Goal: Task Accomplishment & Management: Use online tool/utility

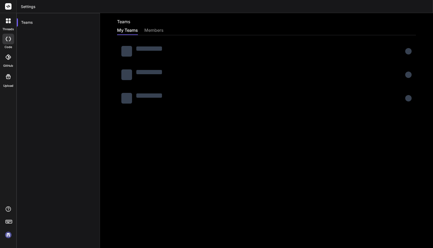
click at [270, 11] on header "Settings" at bounding box center [225, 6] width 417 height 13
click at [10, 42] on div at bounding box center [8, 39] width 12 height 11
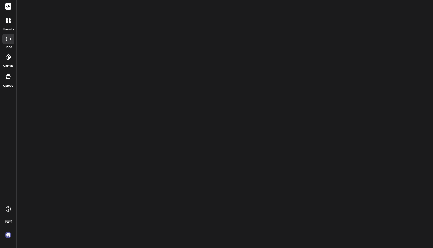
click at [8, 25] on div at bounding box center [8, 20] width 11 height 11
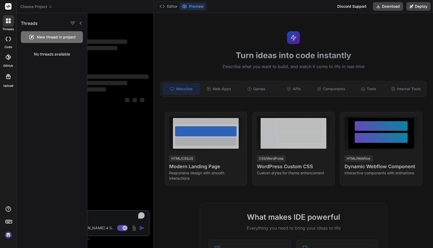
click at [10, 235] on img at bounding box center [8, 235] width 9 height 9
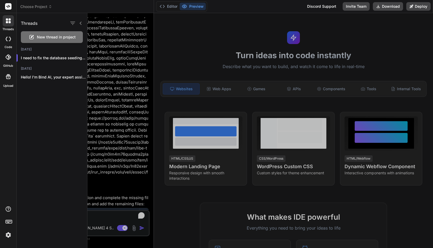
scroll to position [597, 0]
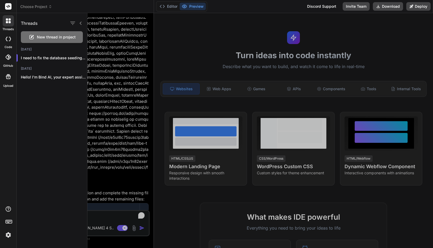
click at [8, 64] on label "GitHub" at bounding box center [8, 66] width 10 height 5
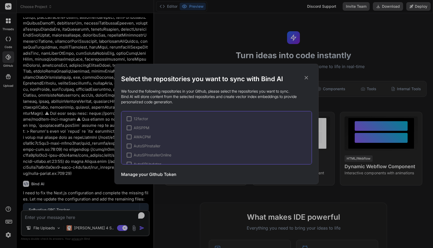
click at [7, 62] on div "Select the repositories you want to sync with Bind AI We found the following re…" at bounding box center [216, 124] width 433 height 248
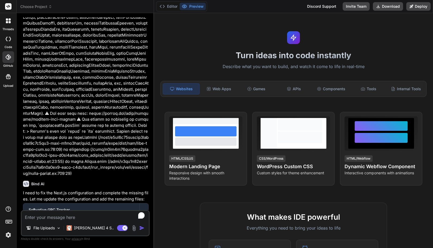
click at [7, 42] on div at bounding box center [8, 39] width 12 height 11
click at [9, 79] on icon at bounding box center [8, 76] width 5 height 5
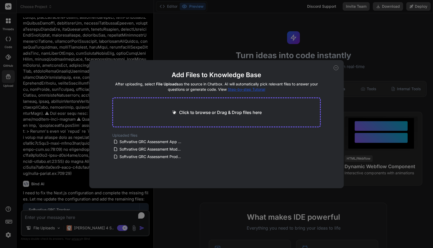
click at [247, 89] on span "Step-by-step Tutorial" at bounding box center [246, 89] width 37 height 5
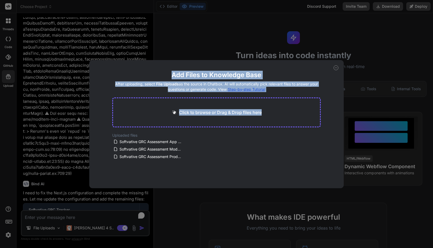
drag, startPoint x: 338, startPoint y: 68, endPoint x: 210, endPoint y: 140, distance: 147.3
click at [210, 140] on div "Add Files to Knowledge Base After uploading, select File Uploads as the source …" at bounding box center [216, 124] width 255 height 128
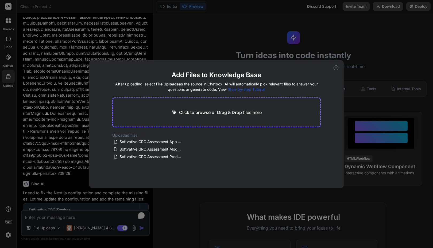
click at [336, 69] on icon at bounding box center [336, 68] width 5 height 5
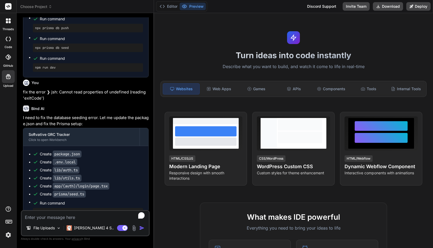
scroll to position [1135, 0]
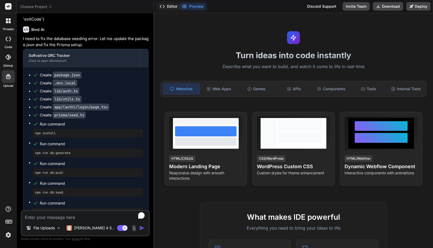
click at [171, 8] on button "Editor" at bounding box center [169, 6] width 22 height 7
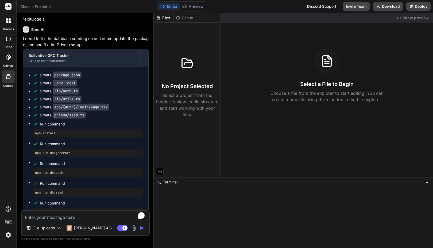
click at [37, 6] on span "Choose Project" at bounding box center [36, 6] width 32 height 5
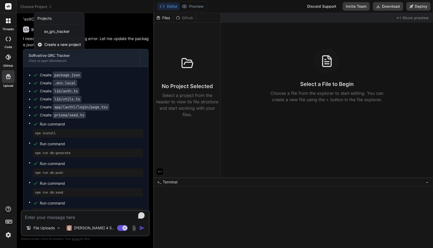
click at [65, 7] on div at bounding box center [216, 124] width 433 height 248
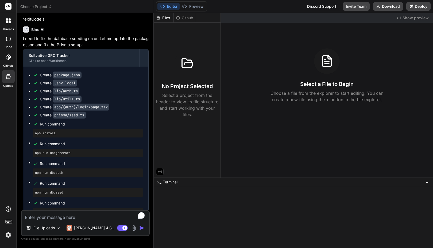
click at [6, 229] on div at bounding box center [8, 223] width 16 height 34
click at [8, 235] on img at bounding box center [8, 235] width 9 height 9
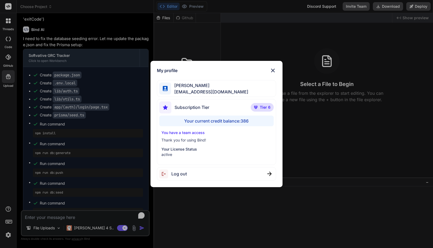
click at [8, 235] on div "My profile Faisal M faisal@softvative.com Subscription Tier Tier 6 Your current…" at bounding box center [216, 124] width 433 height 248
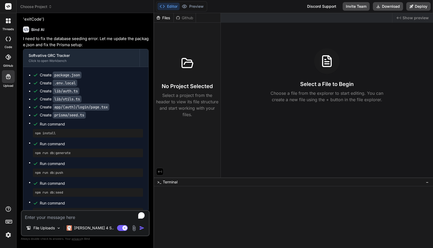
click at [7, 221] on icon at bounding box center [8, 221] width 7 height 7
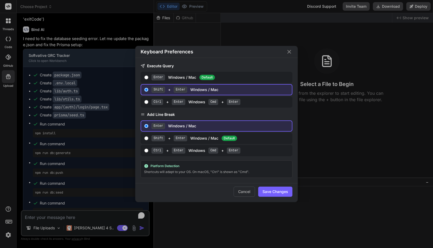
click at [7, 221] on div "Keyboard Preferences Execute Query Enter Windows / Mac Default Shift + Enter Wi…" at bounding box center [216, 124] width 433 height 248
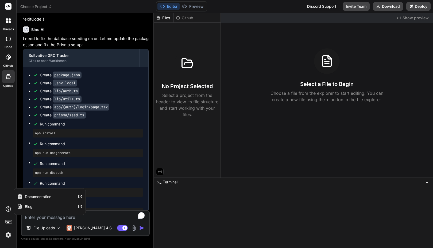
click at [7, 205] on div "threads code GitHub Upload Documentation Blog" at bounding box center [8, 124] width 17 height 248
click at [7, 58] on icon at bounding box center [8, 57] width 5 height 5
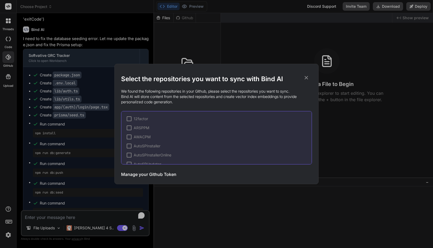
click at [7, 58] on div "Select the repositories you want to sync with Bind AI We found the following re…" at bounding box center [216, 124] width 433 height 248
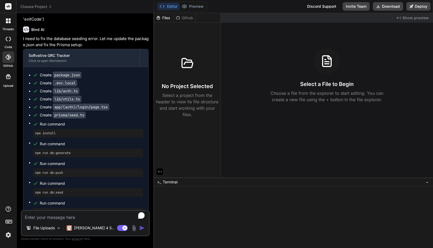
click at [9, 40] on icon at bounding box center [8, 39] width 5 height 4
click at [9, 25] on div at bounding box center [8, 20] width 11 height 11
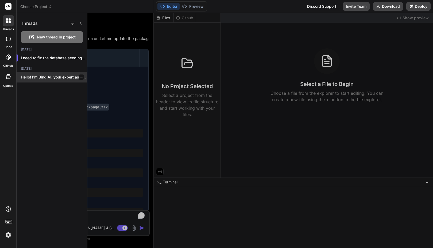
click at [43, 81] on div "Hello! I'm Bind AI, your expert assistant..." at bounding box center [52, 77] width 71 height 11
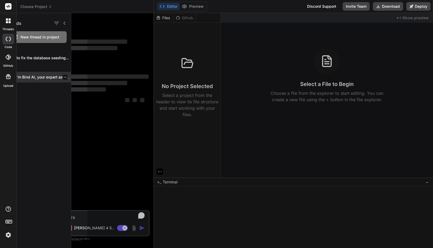
scroll to position [0, 0]
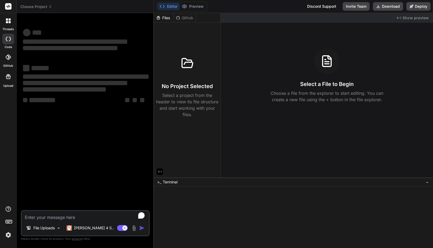
click at [13, 27] on div "threads" at bounding box center [8, 22] width 16 height 18
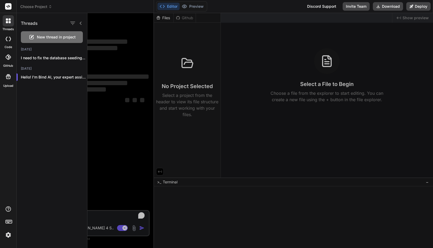
click at [60, 113] on div "Threads New thread in project Today I need to fix the database seeding... Yeste…" at bounding box center [52, 130] width 71 height 235
click at [82, 22] on icon at bounding box center [81, 23] width 4 height 4
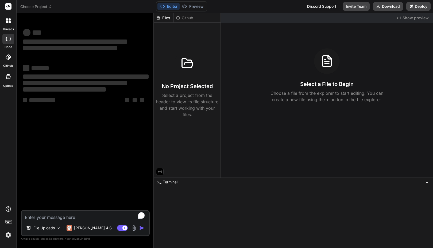
click at [260, 6] on div "Editor Preview Discord Support Invite Team Download Deploy" at bounding box center [293, 6] width 279 height 13
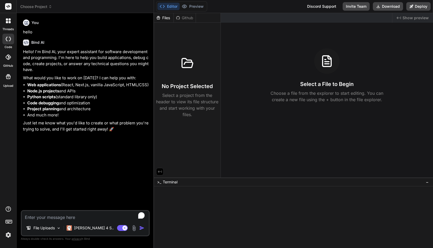
click at [11, 26] on div "threads" at bounding box center [8, 22] width 16 height 18
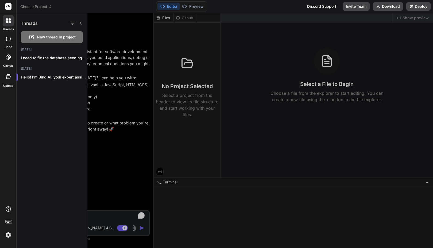
click at [101, 69] on div at bounding box center [260, 130] width 346 height 235
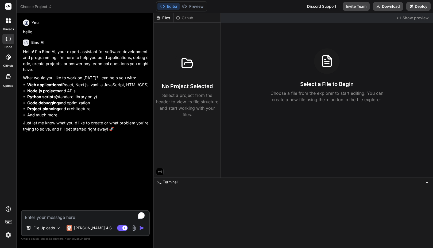
click at [10, 27] on label "threads" at bounding box center [7, 29] width 11 height 5
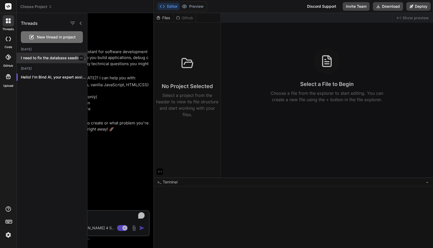
click at [54, 56] on p "I need to fix the database seeding..." at bounding box center [54, 57] width 66 height 5
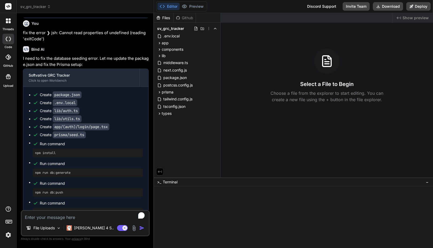
scroll to position [1135, 0]
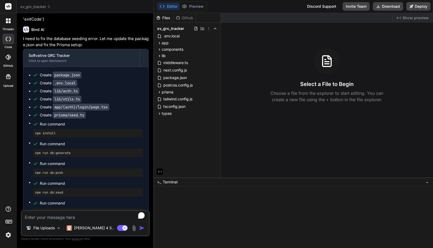
click at [11, 59] on div at bounding box center [8, 57] width 12 height 12
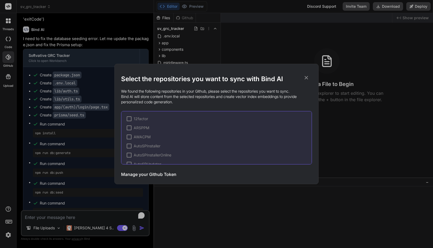
click at [304, 77] on icon at bounding box center [307, 78] width 6 height 6
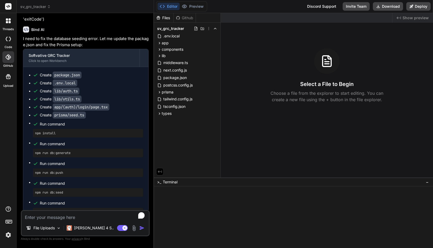
click at [12, 72] on div at bounding box center [8, 76] width 13 height 13
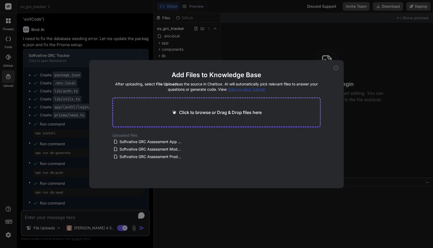
click at [10, 75] on div "Add Files to Knowledge Base After uploading, select File Uploads as the source …" at bounding box center [216, 124] width 433 height 248
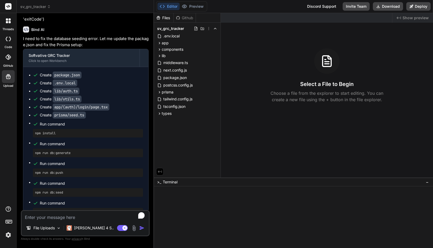
click at [9, 21] on icon at bounding box center [8, 20] width 5 height 5
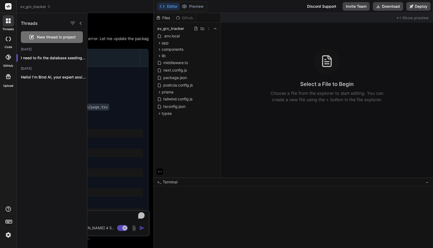
click at [123, 7] on div "sv_grc_tracker" at bounding box center [85, 6] width 130 height 5
click at [135, 7] on div "sv_grc_tracker" at bounding box center [85, 6] width 130 height 5
click at [9, 22] on icon at bounding box center [10, 22] width 2 height 2
click at [86, 3] on header "sv_grc_tracker Created with Pixso." at bounding box center [85, 6] width 137 height 13
click at [84, 8] on div "sv_grc_tracker" at bounding box center [85, 6] width 130 height 5
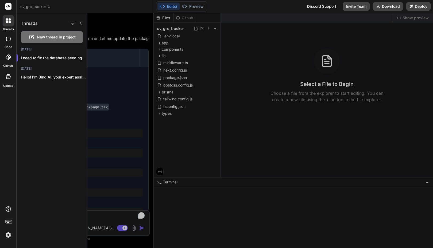
click at [82, 21] on icon at bounding box center [81, 23] width 4 height 4
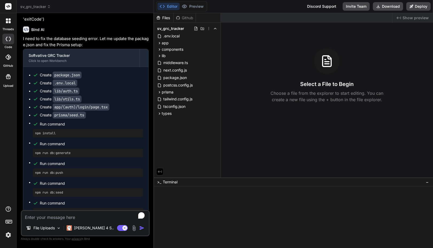
click at [83, 10] on header "sv_grc_tracker Created with Pixso." at bounding box center [85, 6] width 137 height 13
click at [200, 7] on button "Preview" at bounding box center [193, 6] width 26 height 7
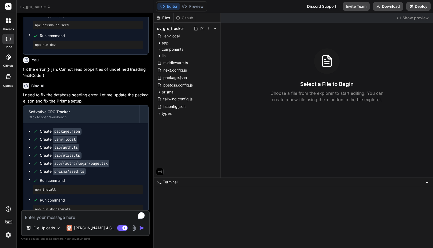
scroll to position [1058, 0]
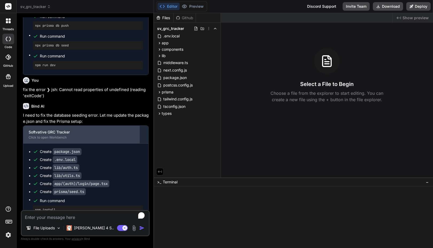
click at [68, 130] on div "Softvative GRC Tracker" at bounding box center [82, 132] width 106 height 5
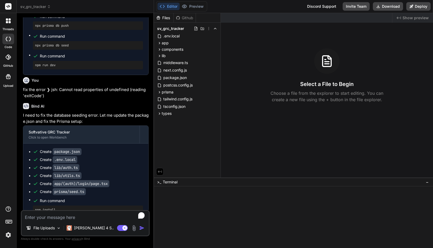
click at [411, 19] on span "Show preview" at bounding box center [416, 17] width 26 height 5
click at [230, 11] on div "Editor Preview Disabled until preview for your project is generated Discord Sup…" at bounding box center [293, 6] width 279 height 13
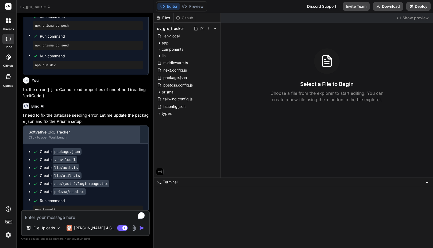
scroll to position [1135, 0]
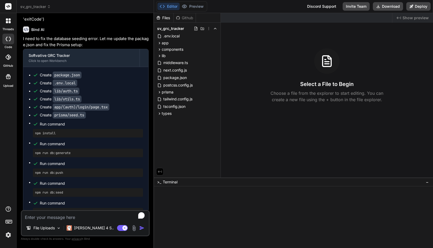
click at [47, 217] on textarea "To enrich screen reader interactions, please activate Accessibility in Grammarl…" at bounding box center [85, 216] width 127 height 10
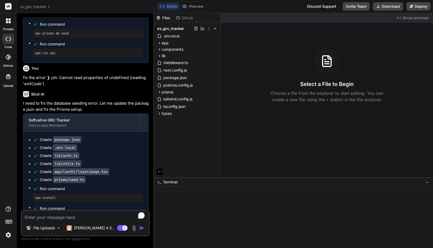
scroll to position [1070, 0]
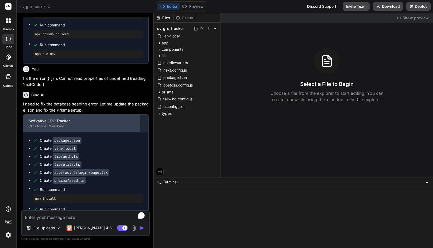
click at [85, 124] on div "Click to open Workbench" at bounding box center [82, 126] width 106 height 4
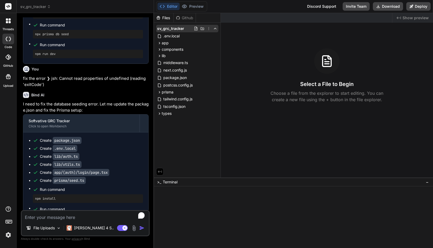
click at [208, 29] on icon at bounding box center [209, 28] width 4 height 4
click at [302, 40] on div at bounding box center [293, 130] width 279 height 235
click at [44, 213] on textarea "To enrich screen reader interactions, please activate Accessibility in Grammarl…" at bounding box center [85, 216] width 127 height 10
click at [7, 233] on img at bounding box center [8, 235] width 9 height 9
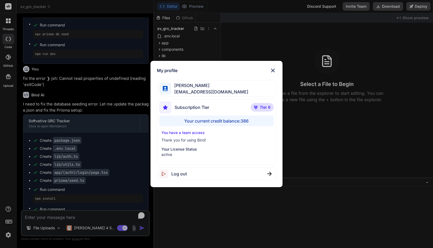
click at [6, 235] on div "My profile Faisal M faisal@softvative.com Subscription Tier Tier 6 Your current…" at bounding box center [216, 124] width 433 height 248
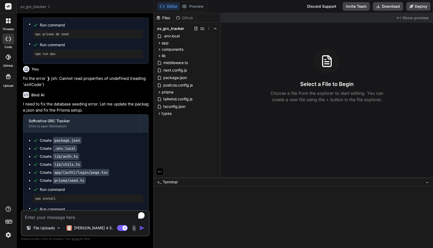
click at [410, 16] on span "Show preview" at bounding box center [416, 17] width 26 height 5
click at [39, 7] on span "sv_grc_tracker" at bounding box center [35, 6] width 30 height 5
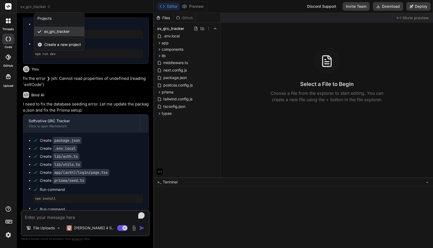
click at [50, 31] on span "sv_grc_tracker" at bounding box center [56, 31] width 25 height 5
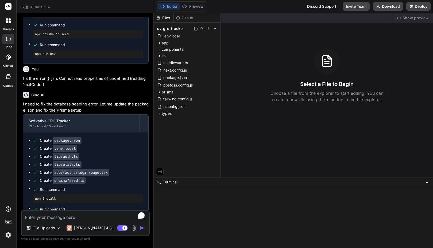
click at [9, 60] on div at bounding box center [8, 57] width 12 height 12
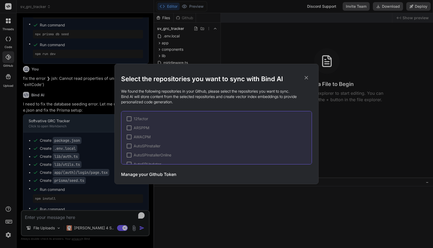
click at [139, 176] on h3 "Manage your Github Token" at bounding box center [148, 174] width 55 height 6
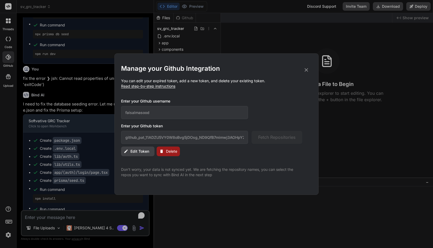
click at [158, 87] on span "Read step-by-step instructions" at bounding box center [148, 86] width 54 height 5
click at [140, 88] on span "Read step-by-step instructions" at bounding box center [148, 86] width 54 height 5
click at [133, 86] on span "Read step-by-step instructions" at bounding box center [148, 86] width 54 height 5
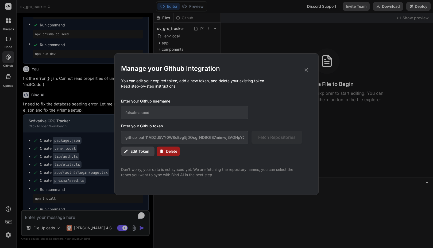
click at [250, 81] on p "You can edit your expired token, add a new token, and delete your existing toke…" at bounding box center [216, 83] width 191 height 11
click at [306, 72] on icon at bounding box center [307, 70] width 6 height 6
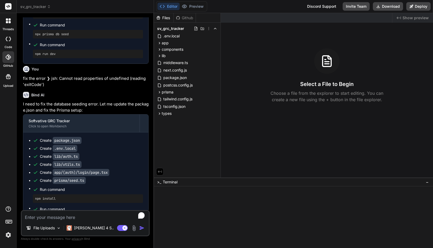
click at [10, 26] on div at bounding box center [8, 20] width 11 height 11
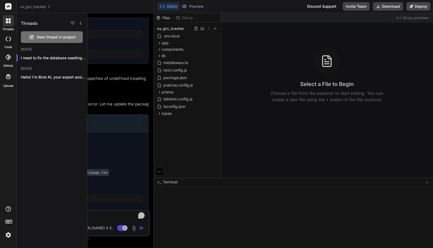
click at [10, 3] on rect at bounding box center [8, 6] width 6 height 6
click at [8, 6] on rect at bounding box center [8, 6] width 6 height 6
click at [84, 58] on p "I need to fix the database seeding..." at bounding box center [54, 57] width 66 height 5
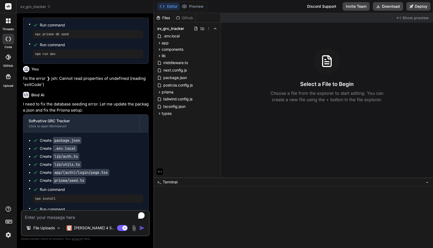
click at [9, 24] on div at bounding box center [8, 20] width 11 height 11
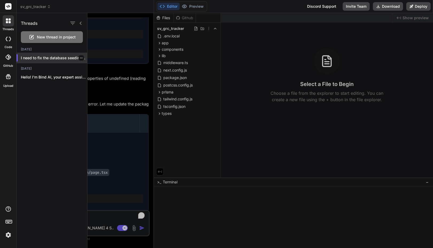
click at [80, 59] on icon "button" at bounding box center [81, 57] width 3 height 3
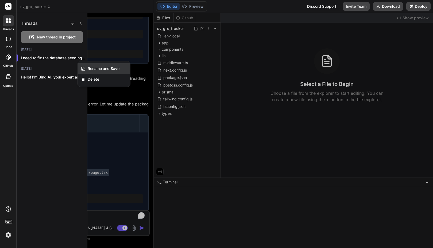
click at [88, 68] on span "Rename and Save" at bounding box center [104, 68] width 32 height 5
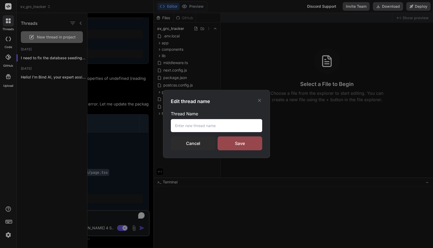
click at [191, 128] on input "text" at bounding box center [216, 125] width 91 height 13
type input "GRC App"
click at [239, 142] on div "Save" at bounding box center [240, 144] width 45 height 14
click at [261, 101] on icon at bounding box center [259, 100] width 5 height 5
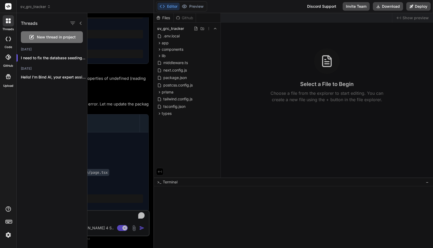
click at [9, 41] on div at bounding box center [8, 39] width 12 height 11
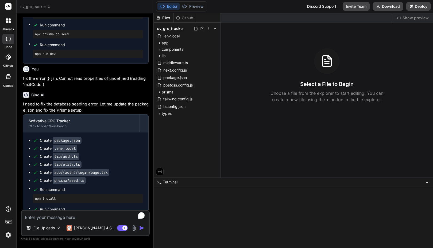
click at [62, 216] on textarea "To enrich screen reader interactions, please activate Accessibility in Grammarl…" at bounding box center [85, 216] width 127 height 10
type textarea "g"
click at [159, 183] on span ">_" at bounding box center [159, 182] width 4 height 5
click at [165, 193] on div at bounding box center [291, 191] width 270 height 5
click at [67, 216] on textarea "To enrich screen reader interactions, please activate Accessibility in Grammarl…" at bounding box center [85, 216] width 127 height 10
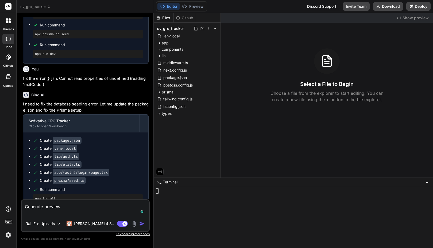
type textarea "Generate preview"
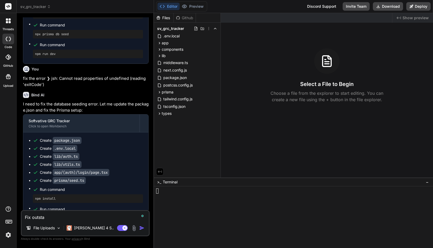
type textarea "Fix outstan"
click at [176, 70] on span "next.config.js" at bounding box center [175, 70] width 25 height 6
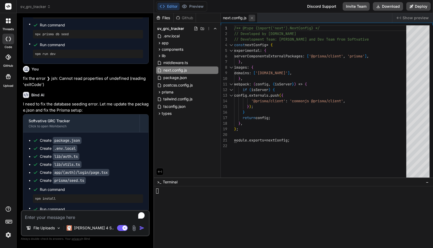
click at [252, 18] on icon at bounding box center [252, 18] width 3 height 3
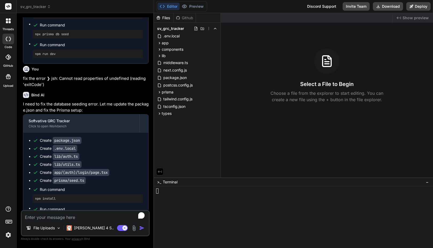
click at [405, 17] on span "Show preview" at bounding box center [416, 17] width 26 height 5
click at [42, 222] on div "File Uploads Claude 4 S.. Agent Mode. When this toggle is activated, AI automat…" at bounding box center [85, 223] width 129 height 26
click at [40, 219] on textarea "To enrich screen reader interactions, please activate Accessibility in Grammarl…" at bounding box center [85, 216] width 127 height 10
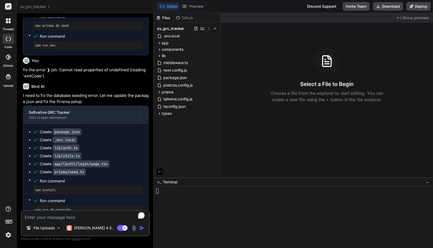
scroll to position [1135, 0]
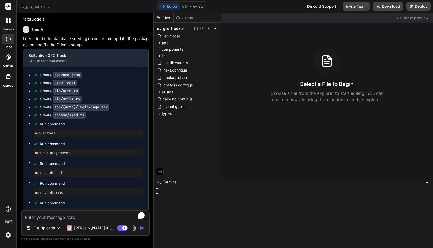
click at [39, 215] on textarea "To enrich screen reader interactions, please activate Accessibility in Grammarl…" at bounding box center [85, 216] width 127 height 10
type textarea "Run the code and fix errors|"
click at [244, 11] on div "Editor Preview Disabled until preview for your project is generated Discord Sup…" at bounding box center [293, 6] width 279 height 13
click at [191, 18] on div "Github" at bounding box center [185, 17] width 22 height 5
click at [403, 18] on div "Created with Pixso. Show preview" at bounding box center [413, 18] width 41 height 10
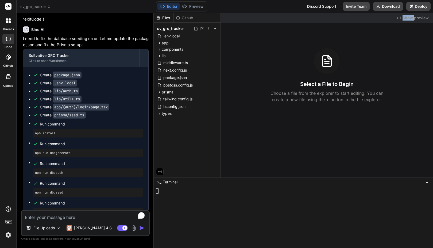
click at [403, 18] on div "Created with Pixso. Show preview" at bounding box center [413, 18] width 41 height 10
click at [412, 19] on span "Show preview" at bounding box center [416, 17] width 26 height 5
click at [209, 29] on icon at bounding box center [209, 28] width 1 height 3
click at [192, 132] on div at bounding box center [293, 130] width 279 height 235
click at [160, 112] on icon at bounding box center [159, 114] width 5 height 5
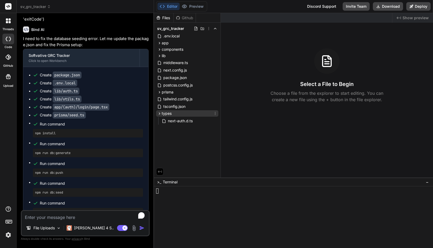
click at [160, 112] on icon at bounding box center [159, 114] width 5 height 5
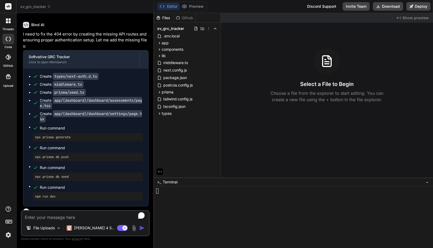
scroll to position [1074, 0]
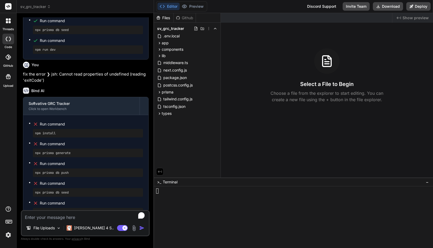
click at [47, 218] on textarea "To enrich screen reader interactions, please activate Accessibility in Grammarl…" at bounding box center [85, 216] width 127 height 10
click at [77, 227] on p "[PERSON_NAME] 4 S.." at bounding box center [94, 228] width 40 height 5
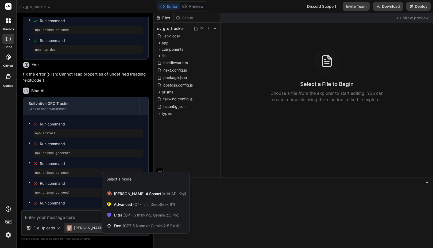
click at [67, 217] on div at bounding box center [216, 124] width 433 height 248
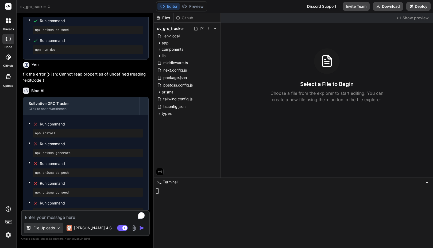
click at [58, 228] on img at bounding box center [58, 228] width 5 height 5
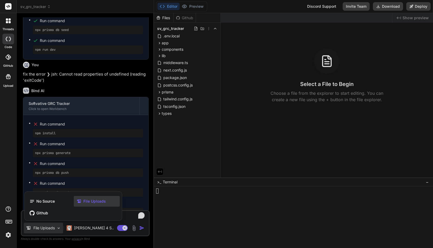
click at [86, 201] on span "File Uploads" at bounding box center [94, 201] width 22 height 5
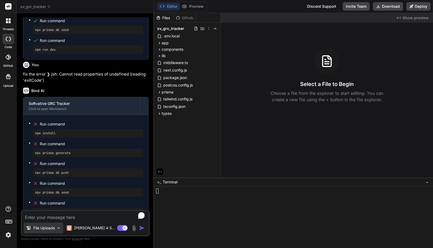
click at [59, 226] on img at bounding box center [58, 228] width 5 height 5
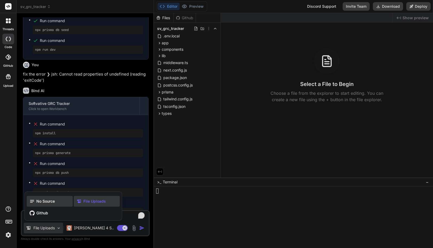
click at [46, 202] on span "No Source" at bounding box center [45, 201] width 18 height 5
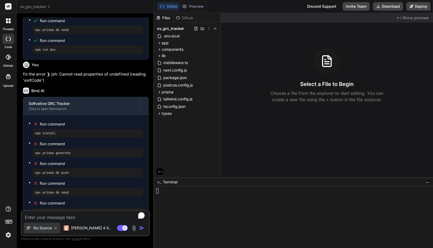
click at [55, 228] on img at bounding box center [55, 228] width 5 height 5
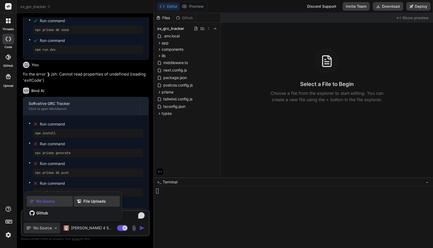
click at [88, 203] on span "File Uploads" at bounding box center [94, 201] width 22 height 5
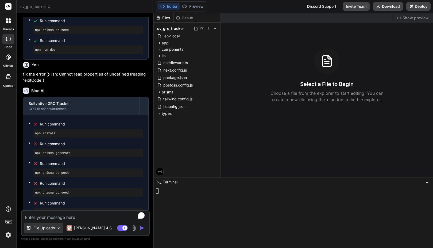
click at [59, 228] on img at bounding box center [58, 228] width 5 height 5
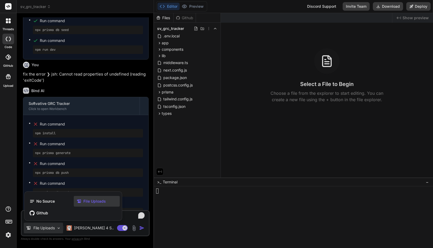
click at [9, 84] on label "Upload" at bounding box center [8, 86] width 10 height 5
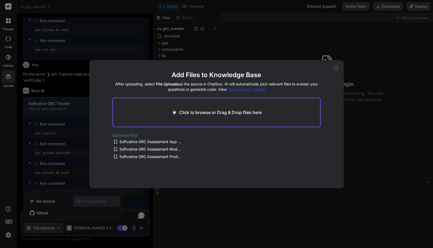
click at [334, 66] on icon at bounding box center [336, 68] width 5 height 5
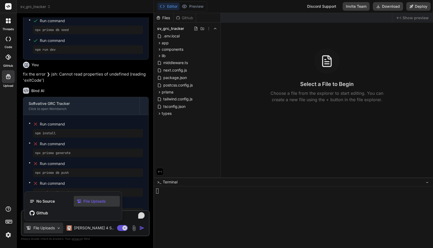
click at [59, 228] on div at bounding box center [216, 124] width 433 height 248
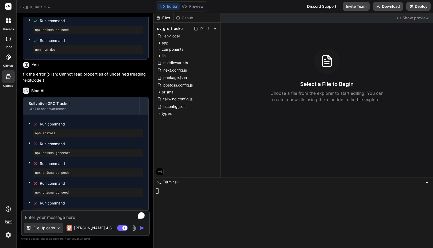
click at [59, 230] on img at bounding box center [58, 228] width 5 height 5
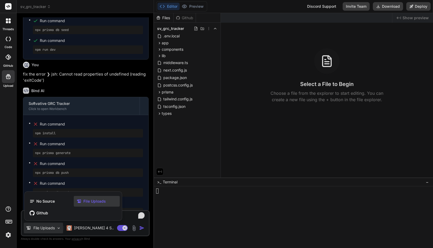
click at [90, 200] on span "File Uploads" at bounding box center [94, 201] width 22 height 5
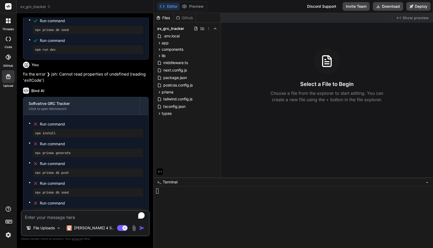
click at [134, 228] on img at bounding box center [134, 228] width 6 height 6
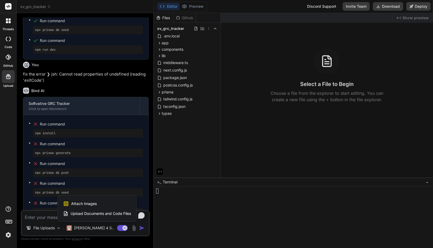
click at [106, 213] on span "Upload Documents and Code Files" at bounding box center [101, 213] width 60 height 5
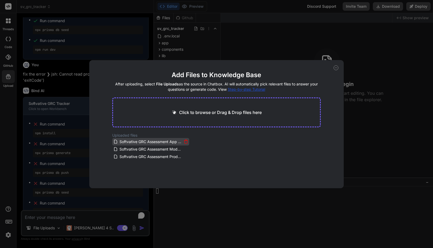
click at [155, 143] on span "Softvative GRC Assessment App Requirements.docx" at bounding box center [150, 142] width 63 height 6
click at [155, 149] on span "Softvative GRC Assessment Moderate Questions.docx" at bounding box center [150, 149] width 63 height 6
click at [335, 69] on icon at bounding box center [336, 68] width 5 height 5
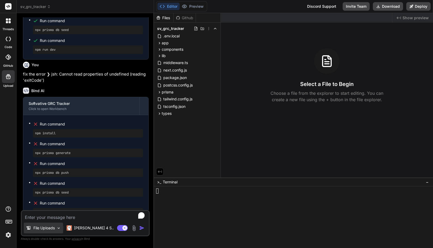
click at [57, 229] on img at bounding box center [58, 228] width 5 height 5
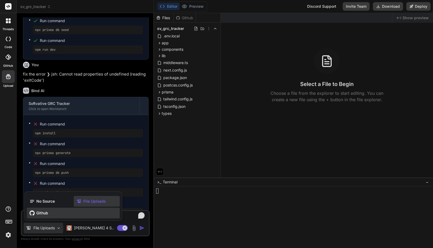
click at [43, 214] on span "Github" at bounding box center [42, 213] width 12 height 5
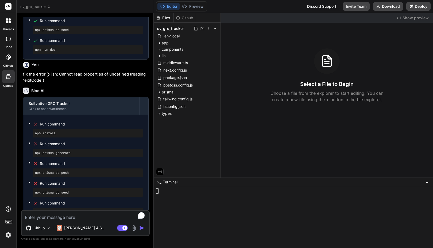
click at [7, 57] on icon at bounding box center [8, 57] width 5 height 5
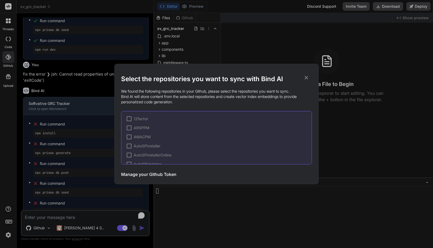
click at [308, 74] on div "Select the repositories you want to sync with Bind AI We found the following re…" at bounding box center [216, 124] width 191 height 120
click at [307, 77] on icon at bounding box center [306, 77] width 3 height 3
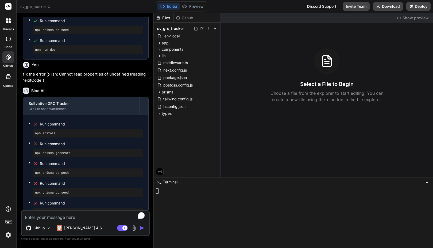
click at [6, 39] on icon at bounding box center [8, 39] width 5 height 4
click at [8, 25] on div at bounding box center [8, 20] width 11 height 11
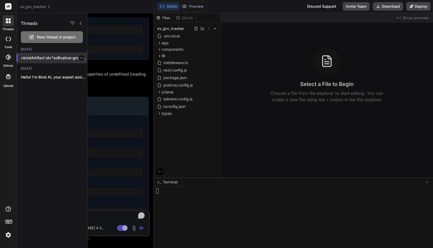
click at [57, 59] on p "<bindArtifact id="softvative-grc-tracker..." at bounding box center [54, 57] width 66 height 5
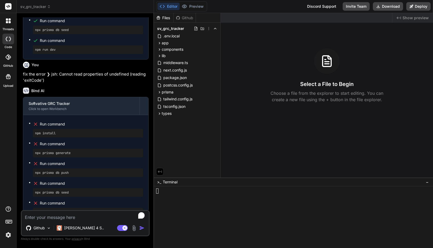
click at [9, 23] on icon at bounding box center [10, 22] width 2 height 2
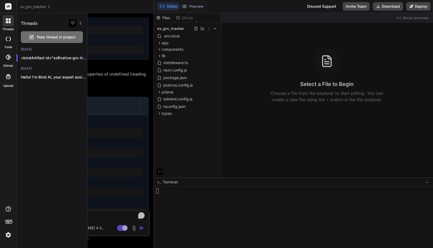
click at [74, 24] on icon "button" at bounding box center [73, 23] width 6 height 6
click at [74, 37] on input "Saved Threads" at bounding box center [75, 36] width 5 height 5
click at [72, 22] on icon "button" at bounding box center [73, 23] width 6 height 6
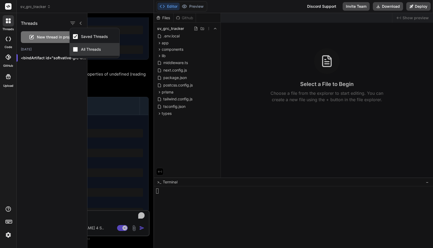
click at [76, 50] on input "All Threads" at bounding box center [75, 49] width 5 height 5
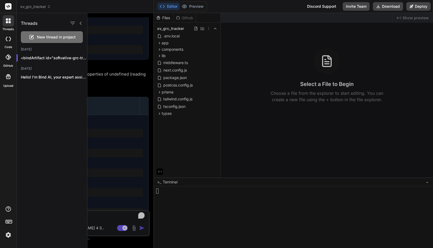
click at [10, 101] on div "threads code GitHub Upload" at bounding box center [8, 124] width 17 height 248
click at [81, 22] on icon at bounding box center [81, 23] width 4 height 4
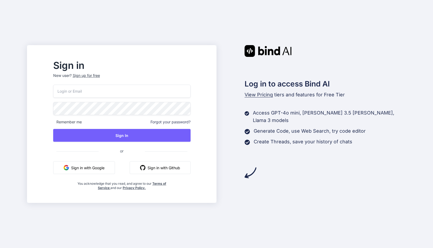
click at [104, 90] on input "email" at bounding box center [121, 91] width 137 height 13
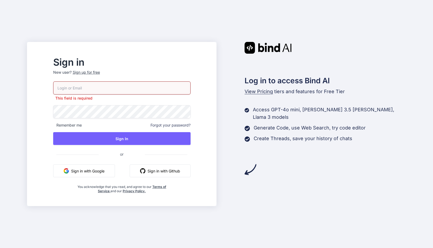
paste input "[EMAIL_ADDRESS][DOMAIN_NAME]"
type input "[EMAIL_ADDRESS][DOMAIN_NAME]"
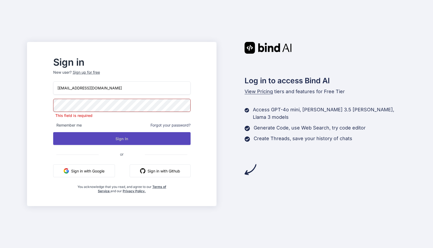
click at [136, 134] on button "Sign In" at bounding box center [121, 138] width 137 height 13
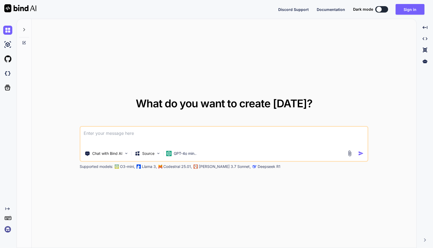
type textarea "x"
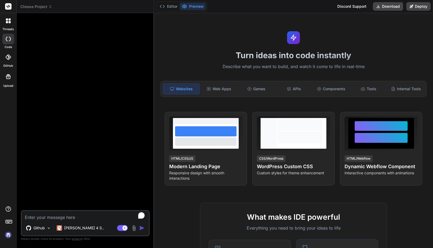
type textarea "x"
click at [317, 10] on div "Editor Preview Discord Support Download Deploy" at bounding box center [293, 6] width 279 height 13
click at [11, 25] on div at bounding box center [8, 20] width 11 height 11
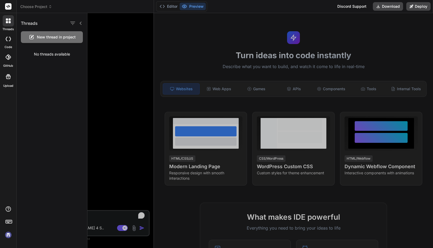
click at [10, 26] on div at bounding box center [8, 20] width 11 height 11
click at [9, 231] on img at bounding box center [8, 235] width 9 height 9
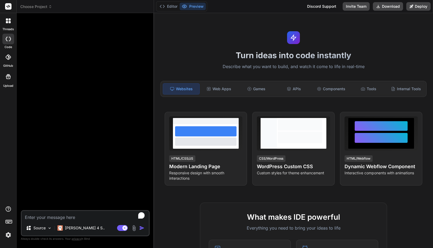
type textarea "x"
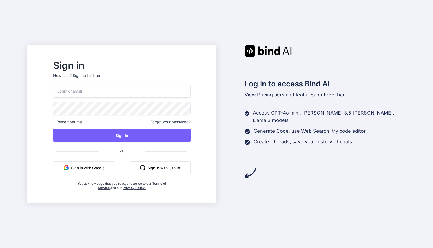
click at [127, 92] on input "email" at bounding box center [121, 91] width 137 height 13
paste input "[EMAIL_ADDRESS][DOMAIN_NAME]"
type input "[EMAIL_ADDRESS][DOMAIN_NAME]"
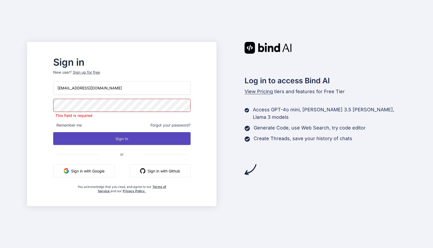
click at [120, 136] on button "Sign In" at bounding box center [121, 138] width 137 height 13
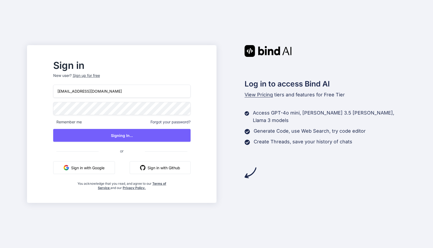
click at [366, 76] on div "Log in to access Bind AI View Pricing tiers and features for Free Tier Access G…" at bounding box center [312, 112] width 190 height 134
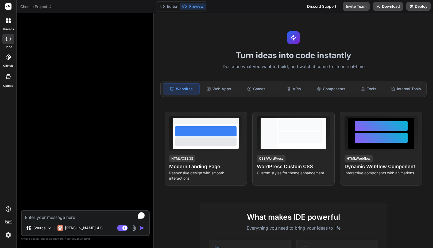
click at [11, 221] on icon at bounding box center [8, 221] width 7 height 7
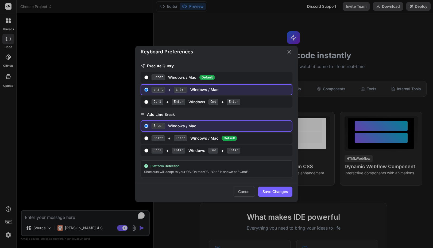
click at [11, 221] on div "Keyboard Preferences Execute Query Enter Windows / Mac Default Shift + Enter Wi…" at bounding box center [216, 124] width 433 height 248
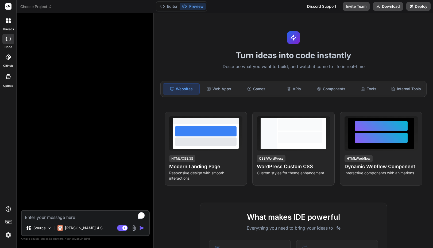
click at [11, 221] on icon at bounding box center [8, 221] width 7 height 7
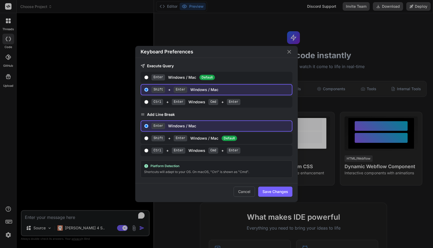
click at [11, 221] on div "Keyboard Preferences Execute Query Enter Windows / Mac Default Shift + Enter Wi…" at bounding box center [216, 124] width 433 height 248
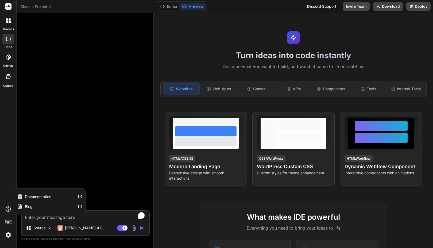
click at [11, 206] on div "threads code GitHub Upload Documentation Blog" at bounding box center [8, 124] width 17 height 248
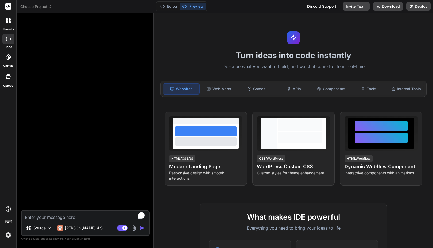
click at [9, 237] on img at bounding box center [8, 235] width 9 height 9
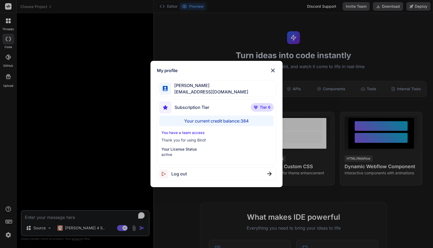
click at [9, 237] on div "My profile Faisal M faisal@softvative.com Subscription Tier Tier 6 Your current…" at bounding box center [216, 124] width 433 height 248
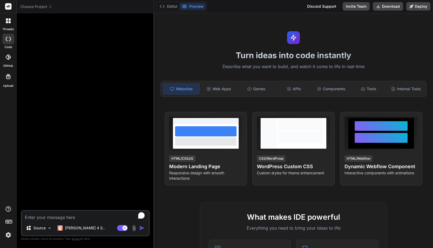
click at [7, 60] on icon at bounding box center [8, 57] width 5 height 5
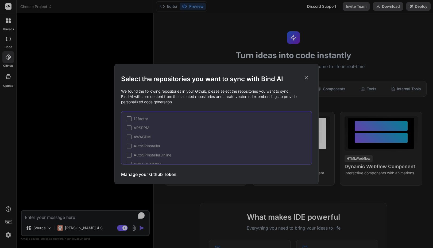
click at [7, 60] on div "Select the repositories you want to sync with Bind AI We found the following re…" at bounding box center [216, 124] width 433 height 248
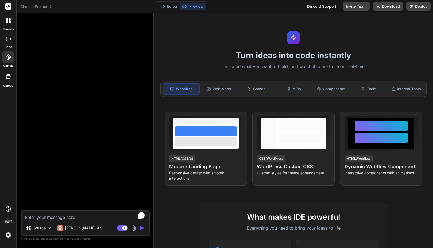
click at [12, 82] on div at bounding box center [8, 76] width 13 height 13
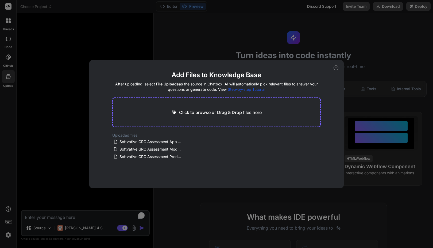
click at [12, 82] on div "Add Files to Knowledge Base After uploading, select File Uploads as the source …" at bounding box center [216, 124] width 433 height 248
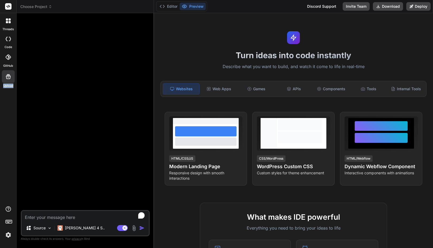
click at [12, 82] on div at bounding box center [8, 76] width 13 height 13
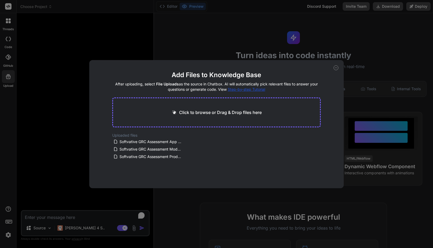
click at [9, 24] on div "Add Files to Knowledge Base After uploading, select File Uploads as the source …" at bounding box center [216, 124] width 433 height 248
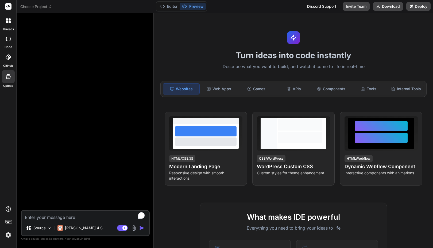
click at [9, 24] on div at bounding box center [8, 20] width 11 height 11
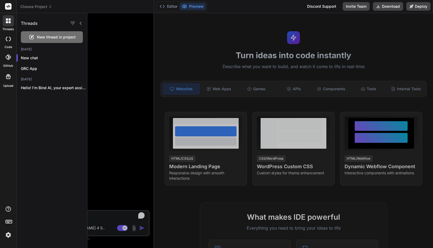
click at [8, 24] on div at bounding box center [8, 20] width 11 height 11
click at [80, 58] on icon "button" at bounding box center [81, 57] width 3 height 3
click at [93, 78] on span "Delete" at bounding box center [93, 79] width 11 height 5
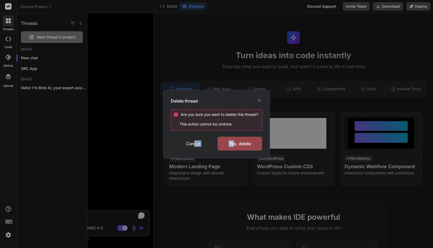
drag, startPoint x: 233, startPoint y: 144, endPoint x: 192, endPoint y: 143, distance: 40.7
click at [193, 144] on div "Cancel Yes, delete" at bounding box center [216, 144] width 91 height 14
click at [192, 142] on div "Cancel" at bounding box center [193, 144] width 45 height 14
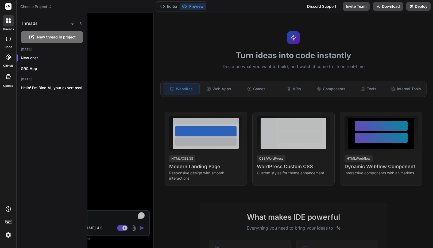
click at [116, 79] on div at bounding box center [260, 130] width 346 height 235
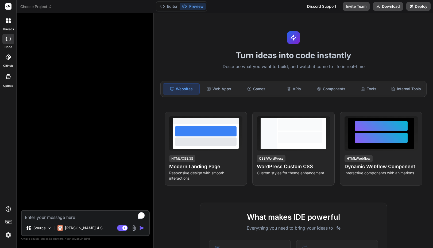
click at [11, 26] on div at bounding box center [8, 20] width 11 height 11
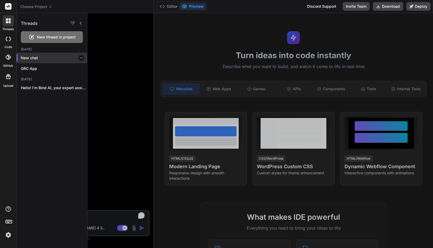
click at [82, 59] on p "New chat" at bounding box center [54, 57] width 66 height 5
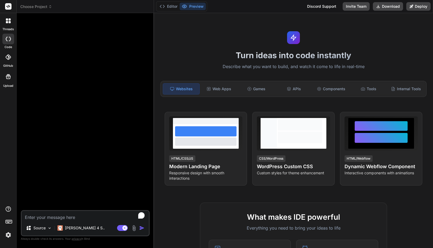
click at [10, 40] on icon at bounding box center [8, 39] width 5 height 4
click at [8, 20] on icon at bounding box center [8, 20] width 5 height 5
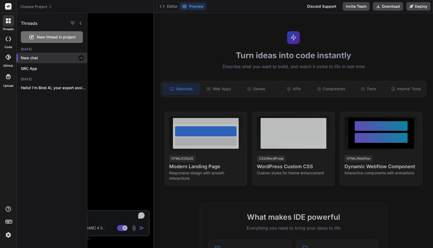
click at [80, 59] on icon "button" at bounding box center [81, 57] width 3 height 3
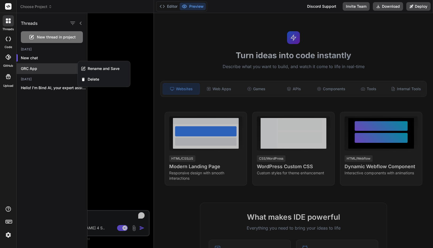
click at [30, 68] on p "GRC App" at bounding box center [54, 68] width 66 height 5
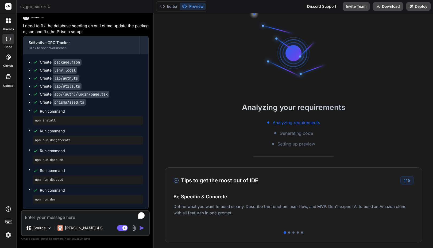
scroll to position [1087, 0]
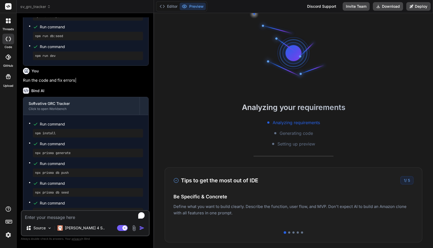
click at [11, 25] on div at bounding box center [8, 20] width 11 height 11
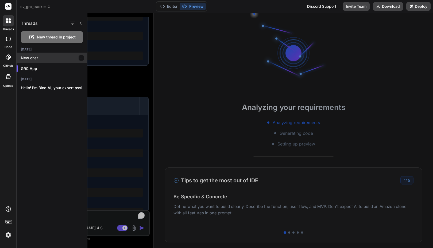
click at [80, 59] on icon "button" at bounding box center [81, 57] width 3 height 3
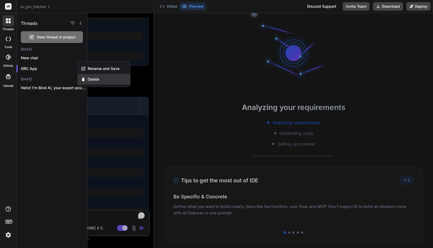
click at [98, 81] on span "Delete" at bounding box center [93, 79] width 11 height 5
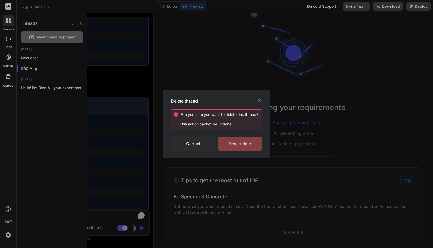
click at [234, 143] on div "Yes, delete" at bounding box center [240, 144] width 45 height 14
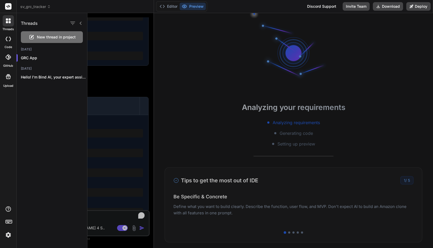
click at [7, 22] on icon at bounding box center [7, 22] width 2 height 2
click at [39, 6] on span "sv_grc_tracker" at bounding box center [35, 6] width 30 height 5
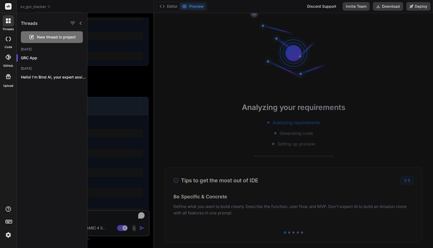
click at [69, 6] on div at bounding box center [216, 124] width 433 height 248
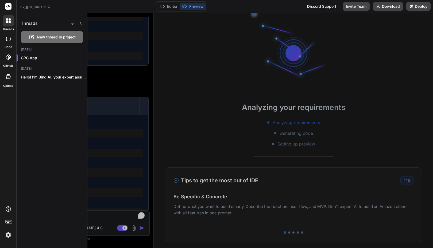
click at [13, 23] on div at bounding box center [8, 20] width 11 height 11
click at [11, 41] on icon at bounding box center [8, 39] width 5 height 4
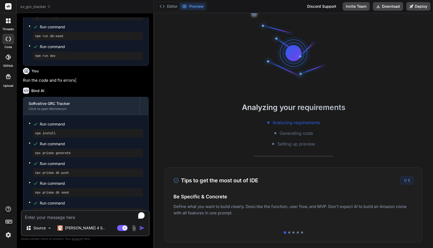
click at [33, 6] on span "sv_grc_tracker" at bounding box center [35, 6] width 30 height 5
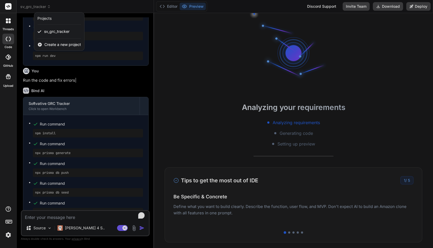
click at [32, 6] on div at bounding box center [216, 124] width 433 height 248
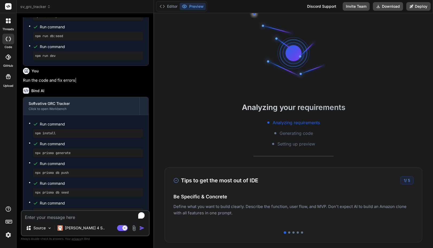
click at [286, 143] on span "Setting up preview" at bounding box center [297, 144] width 38 height 6
click at [255, 144] on div "Analyzing requirements Generating code Setting up preview" at bounding box center [293, 134] width 279 height 28
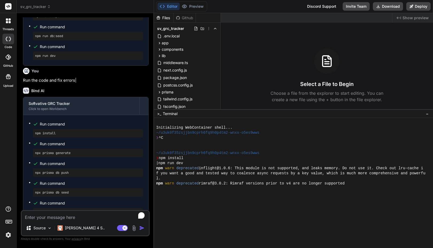
scroll to position [0, 0]
drag, startPoint x: 245, startPoint y: 178, endPoint x: 237, endPoint y: 109, distance: 69.1
click at [251, 207] on div at bounding box center [293, 183] width 279 height 130
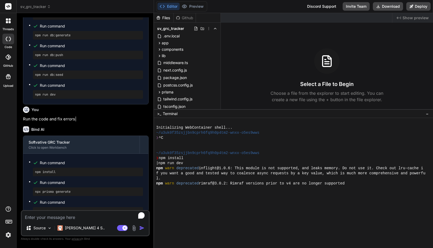
scroll to position [1087, 0]
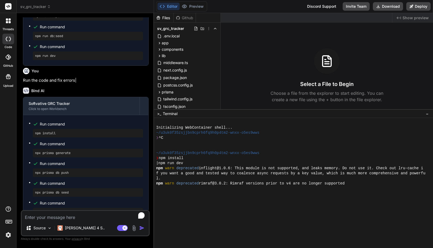
click at [214, 207] on div at bounding box center [293, 183] width 279 height 130
click at [174, 189] on div at bounding box center [293, 183] width 279 height 130
drag, startPoint x: 190, startPoint y: 194, endPoint x: 178, endPoint y: 198, distance: 13.3
click at [178, 198] on div at bounding box center [293, 183] width 279 height 130
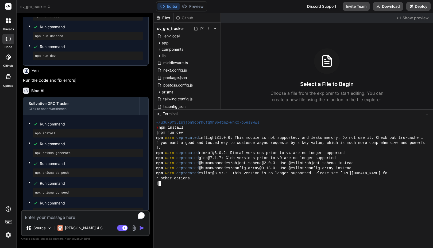
click at [244, 149] on div "l." at bounding box center [291, 148] width 270 height 5
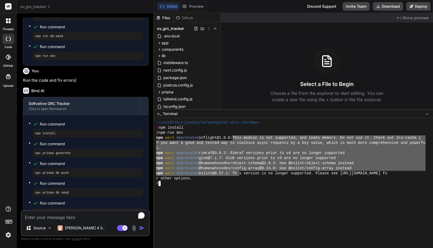
click at [200, 187] on div at bounding box center [293, 183] width 279 height 130
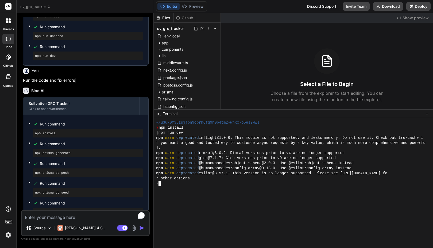
click at [218, 180] on div "r other options." at bounding box center [291, 178] width 270 height 5
click at [218, 179] on div "r other options." at bounding box center [291, 178] width 270 height 5
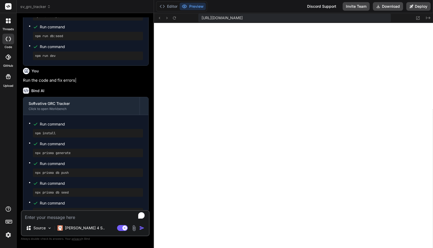
scroll to position [97, 0]
click at [243, 20] on span "[URL][DOMAIN_NAME]" at bounding box center [222, 17] width 41 height 5
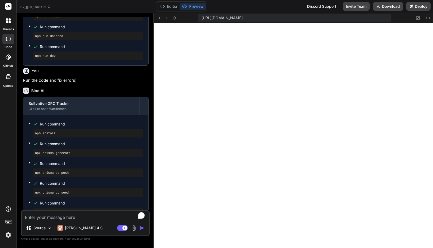
click at [243, 20] on span "[URL][DOMAIN_NAME]" at bounding box center [222, 17] width 41 height 5
click at [288, 8] on div "Editor Preview Discord Support Invite Team Download Deploy" at bounding box center [293, 6] width 279 height 13
click at [41, 216] on textarea "To enrich screen reader interactions, please activate Accessibility in Grammarl…" at bounding box center [85, 216] width 127 height 10
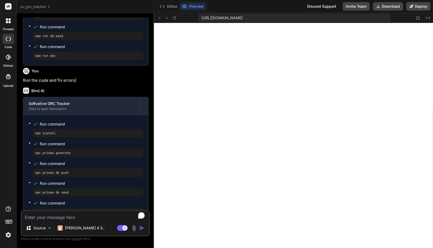
type textarea "x"
type textarea "F"
type textarea "x"
type textarea "Fi"
type textarea "x"
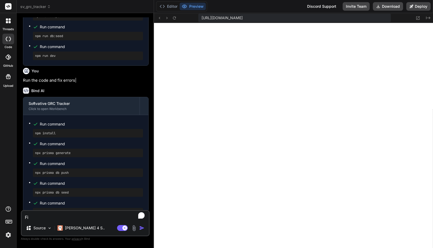
type textarea "Fix"
type textarea "x"
type textarea "Fix"
type textarea "x"
type textarea "Fix e"
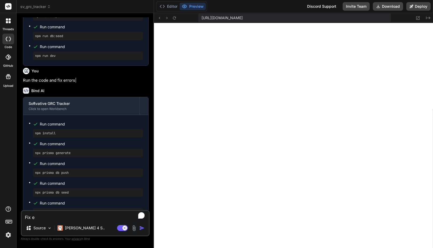
type textarea "x"
type textarea "Fix er"
type textarea "x"
type textarea "Fix err"
type textarea "x"
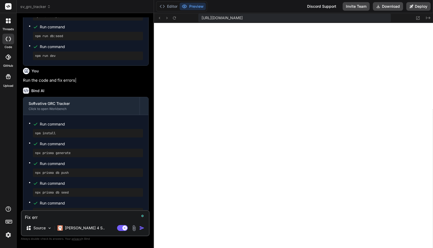
type textarea "Fix err0"
type textarea "x"
type textarea "Fix err0r"
type textarea "x"
type textarea "Fix err0r"
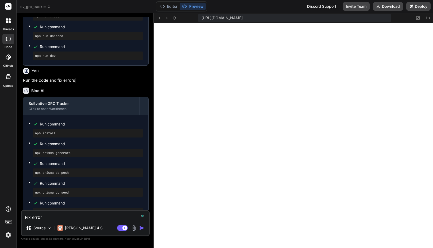
type textarea "x"
type textarea "Fix e"
type textarea "x"
type textarea "Fix er"
type textarea "x"
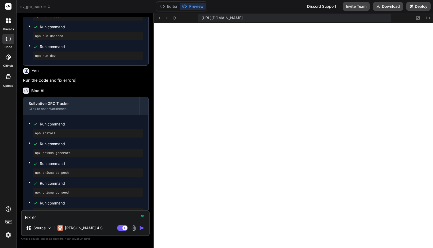
type textarea "Fix err"
type textarea "x"
type textarea "Fix erro"
type textarea "x"
type textarea "Fix error"
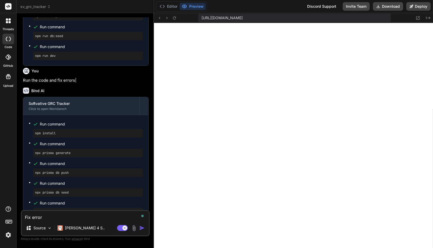
type textarea "x"
type textarea "Fix error"
type textarea "x"
type textarea "Fix error 4"
type textarea "x"
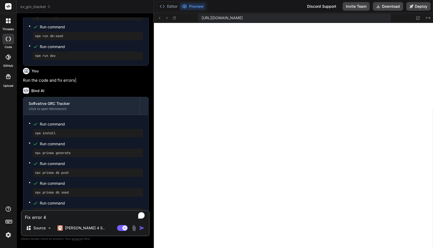
type textarea "Fix error 40"
type textarea "x"
type textarea "Fix error 404"
type textarea "x"
type textarea "Fix error 404"
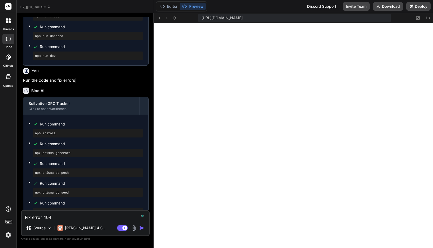
paste textarea "This page could not be found."
type textarea "x"
type textarea "Fix error 404 This page could not be found."
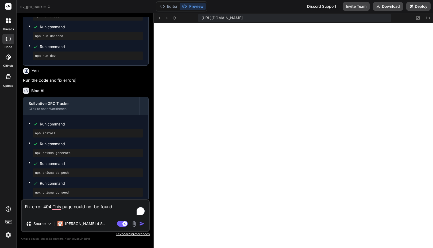
type textarea "x"
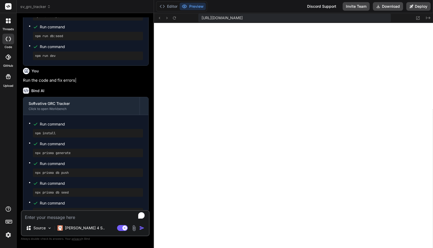
click at [10, 233] on img at bounding box center [8, 235] width 9 height 9
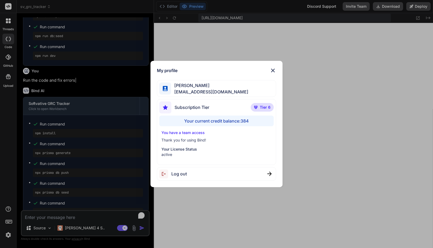
click at [10, 233] on div "My profile Faisal M faisal@softvative.com Subscription Tier Tier 6 Your current…" at bounding box center [216, 124] width 433 height 248
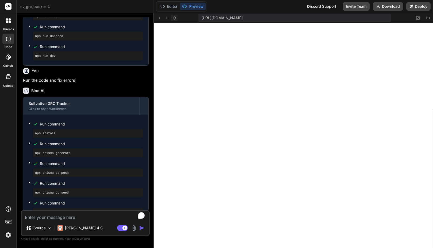
click at [173, 17] on icon at bounding box center [174, 17] width 3 height 3
click at [174, 18] on icon at bounding box center [174, 18] width 5 height 5
click at [88, 216] on textarea "To enrich screen reader interactions, please activate Accessibility in Grammarl…" at bounding box center [85, 216] width 127 height 10
paste textarea "Fix error 404 This page could not be found."
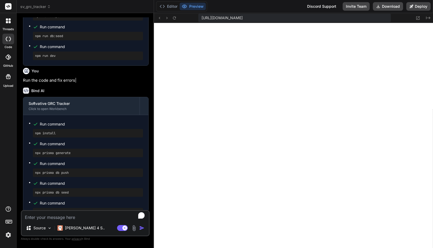
type textarea "x"
type textarea "Fix error 404 This page could not be found."
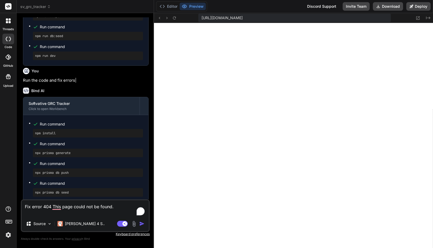
type textarea "x"
type textarea "Fix error 404 This page could not be found."
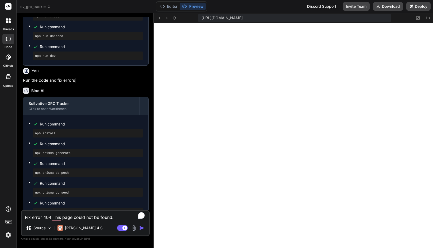
click at [113, 216] on textarea "Fix error 404 This page could not be found." at bounding box center [85, 216] width 127 height 10
type textarea "x"
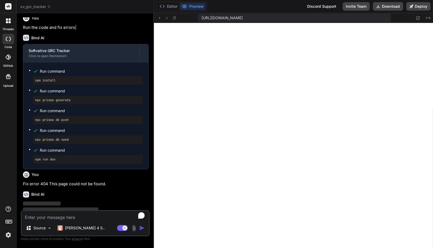
scroll to position [1142, 0]
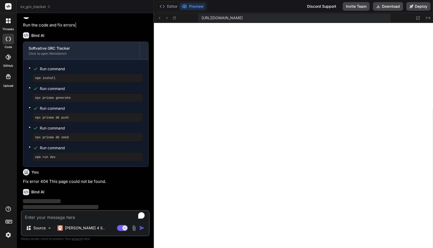
click at [107, 8] on div "sv_grc_tracker" at bounding box center [85, 6] width 130 height 5
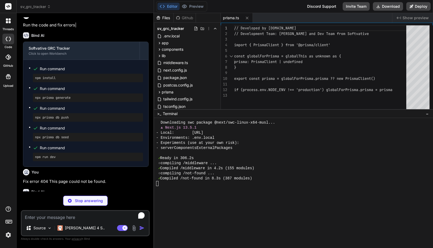
type textarea "x"
type textarea ") Button.displayName = 'Button' export { Button }"
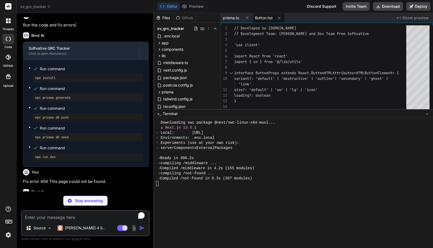
type textarea "x"
type textarea ") } ) Input.displayName = 'Input' export { Input }"
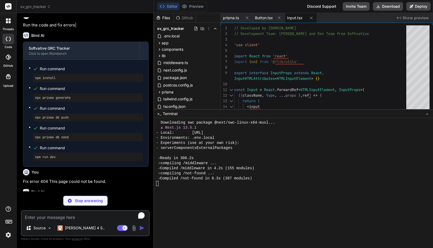
type textarea "x"
type textarea "export { Card, CardHeader, CardFooter, CardTitle, CardDescription, CardContent }"
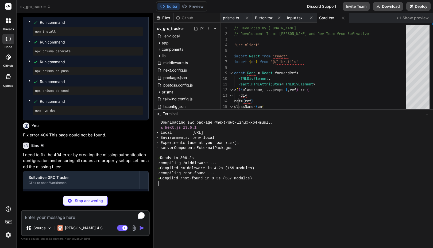
scroll to position [1222, 0]
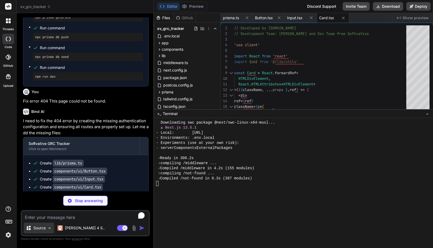
click at [51, 229] on img at bounding box center [49, 228] width 5 height 5
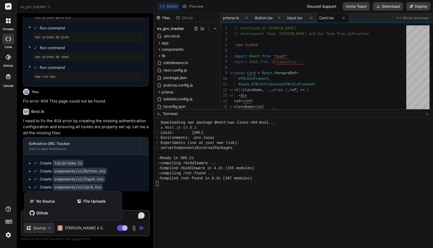
click at [51, 229] on div at bounding box center [216, 124] width 433 height 248
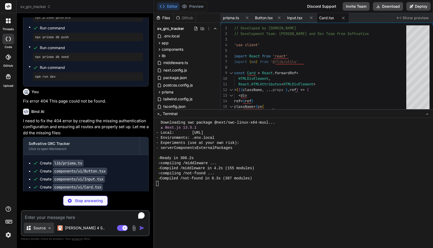
click at [51, 229] on img at bounding box center [49, 228] width 5 height 5
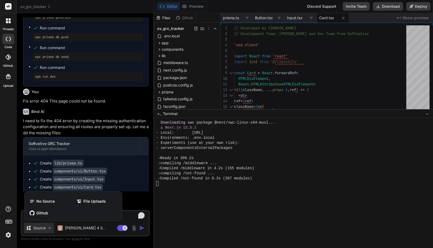
click at [51, 231] on div at bounding box center [216, 124] width 433 height 248
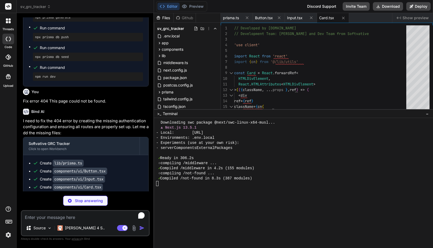
type textarea "x"
type textarea "</div> )} </div> </header> ) }"
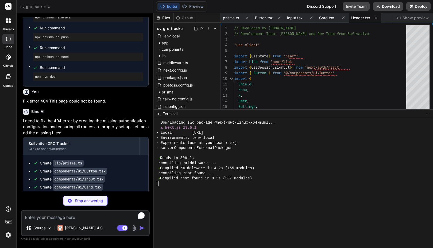
click at [252, 7] on div "Editor Preview Discord Support Invite Team Download Deploy" at bounding box center [293, 6] width 279 height 13
click at [40, 6] on span "sv_grc_tracker" at bounding box center [35, 6] width 30 height 5
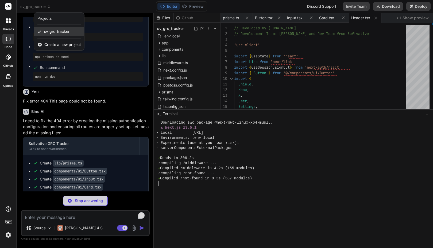
click at [51, 30] on span "sv_grc_tracker" at bounding box center [56, 31] width 25 height 5
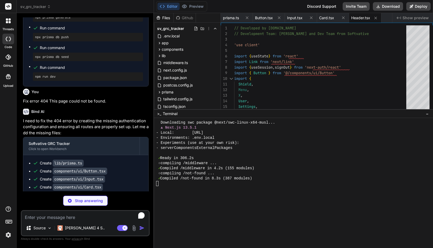
type textarea "x"
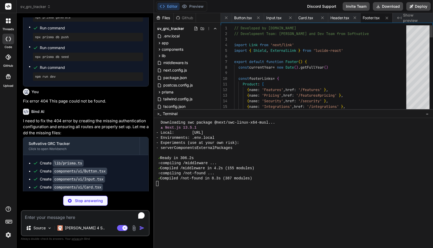
drag, startPoint x: 51, startPoint y: 30, endPoint x: 68, endPoint y: 8, distance: 27.8
click at [68, 8] on div "sv_grc_tracker" at bounding box center [85, 6] width 130 height 5
click at [206, 183] on div at bounding box center [291, 183] width 270 height 5
type textarea "x"
type textarea ""paths": { "@/*": ["./*"] } }, "include": ["next-env.d.ts", "**/*.ts", "**/*.ts…"
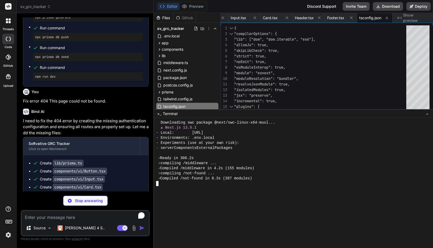
scroll to position [163, 0]
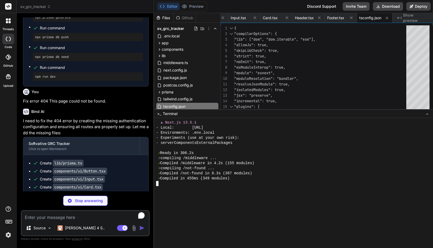
type textarea "x"
type textarea "'accordion-up': 'accordion-up 0.2s ease-out', }, }, }, plugins: [require('tailw…"
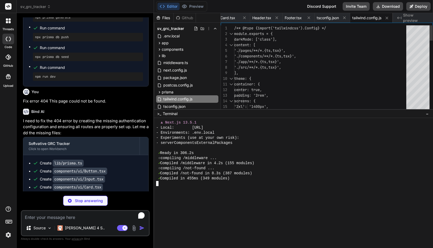
type textarea "x"
type textarea "module.exports = { plugins: { tailwindcss: {}, autoprefixer: {}, }, }"
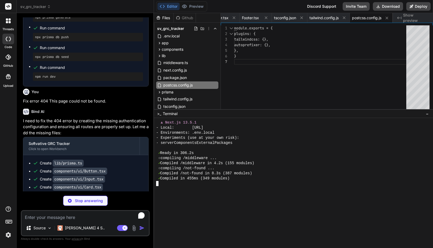
type textarea "x"
type textarea "}, "devDependencies": { "eslint": "^8.45.0", "eslint-config-next": "13.5.1" }, …"
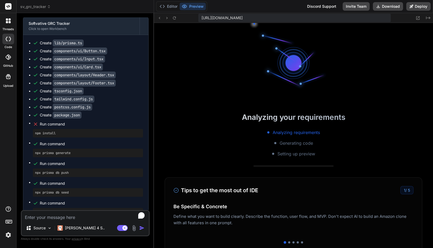
scroll to position [1148, 0]
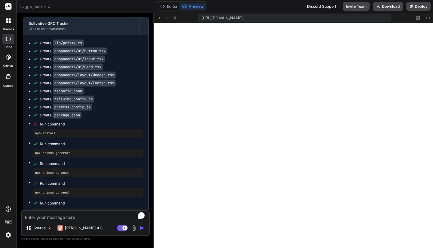
click at [9, 236] on img at bounding box center [8, 235] width 9 height 9
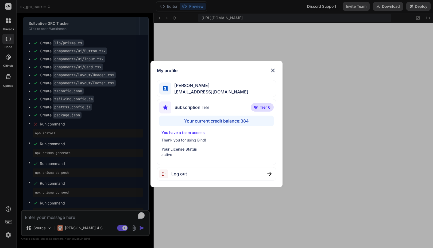
click at [9, 236] on div "My profile Faisal M faisal@softvative.com Subscription Tier Tier 6 Your current…" at bounding box center [216, 124] width 433 height 248
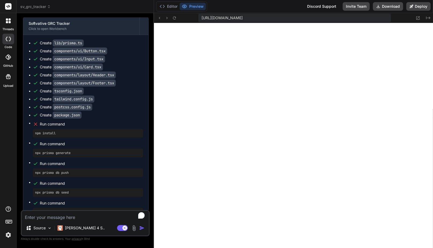
click at [76, 218] on textarea "To enrich screen reader interactions, please activate Accessibility in Grammarl…" at bounding box center [85, 216] width 127 height 10
paste textarea "FM Photo"
type textarea "x"
type textarea "FM Photo"
type textarea "x"
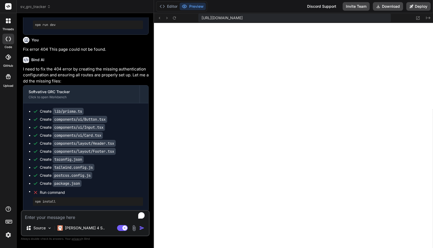
scroll to position [1272, 0]
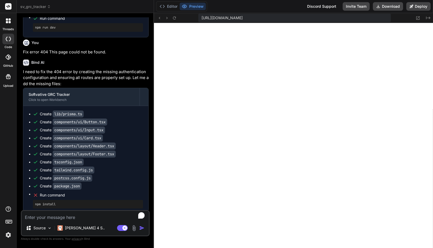
click at [83, 49] on p "Fix error 404 This page could not be found." at bounding box center [86, 52] width 126 height 6
copy div "Fix error 404 This page could not be found."
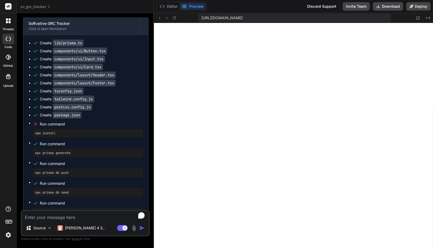
click at [39, 219] on textarea "To enrich screen reader interactions, please activate Accessibility in Grammarl…" at bounding box center [85, 216] width 127 height 10
click at [96, 217] on textarea "To enrich screen reader interactions, please activate Accessibility in Grammarl…" at bounding box center [85, 216] width 127 height 10
paste textarea "Fix error 404 This page could not be found."
type textarea "x"
type textarea "Fix error 404 This page could not be found."
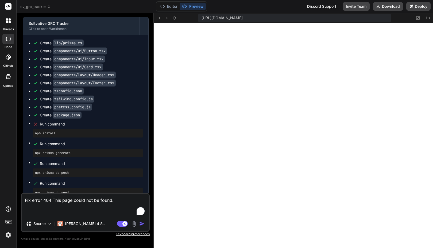
type textarea "x"
type textarea "Fix error 404 This page could not be found."
type textarea "x"
type textarea "Fix error 404 This page could not be found."
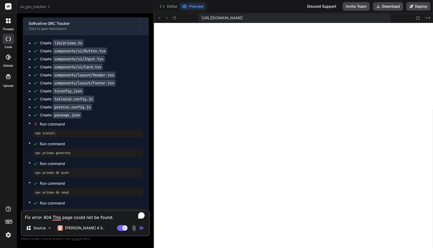
click at [26, 217] on textarea "Fix error 404 This page could not be found." at bounding box center [85, 216] width 127 height 10
click at [31, 218] on textarea "Fix error 404 This page could not be found." at bounding box center [85, 216] width 127 height 10
type textarea "x"
type textarea "Fix terror 404 This page could not be found."
type textarea "x"
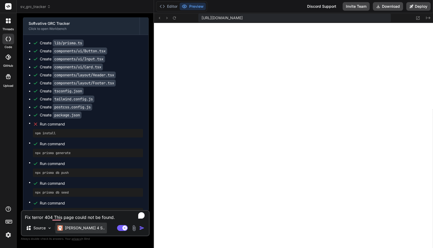
type textarea "Fix therror 404 This page could not be found."
type textarea "x"
type textarea "Fix theerror 404 This page could not be found."
type textarea "x"
type textarea "Fix the error 404 This page could not be found."
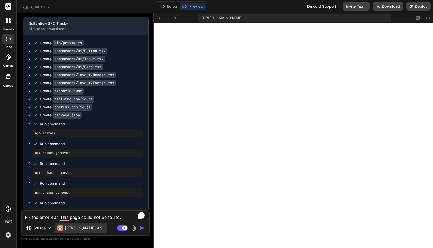
type textarea "x"
type textarea "Fix the error 404 This page could not be found."
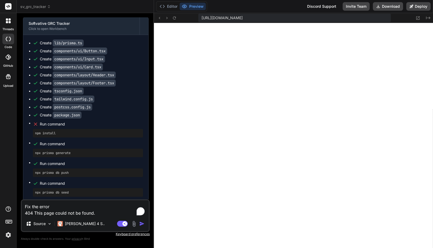
click at [99, 211] on textarea "Fix the error 404 This page could not be found." at bounding box center [85, 209] width 127 height 16
click at [69, 205] on textarea "Fix the error 404 This page could not be found." at bounding box center [85, 209] width 127 height 16
type textarea "x"
type textarea "Fix the error a 404 This page could not be found."
type textarea "x"
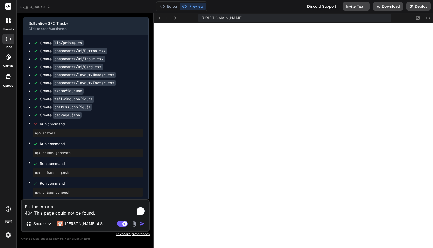
type textarea "Fix the error an 404 This page could not be found."
type textarea "x"
type textarea "Fix the error and 404 This page could not be found."
type textarea "x"
type textarea "Fix the error and 404 This page could not be found."
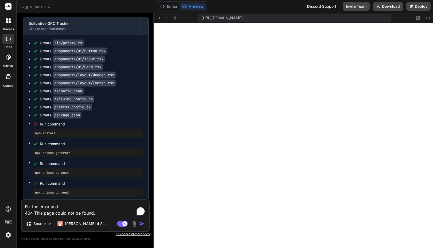
type textarea "x"
type textarea "Fix the error and r 404 This page could not be found."
type textarea "x"
type textarea "Fix the error and ru 404 This page could not be found."
type textarea "x"
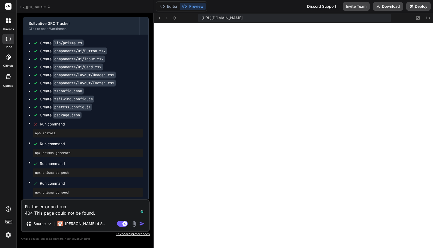
type textarea "Fix the error and run 404 This page could not be found."
type textarea "x"
type textarea "Fix the error and run th 404 This page could not be found."
type textarea "x"
type textarea "Fix the error and run the 404 This page could not be found."
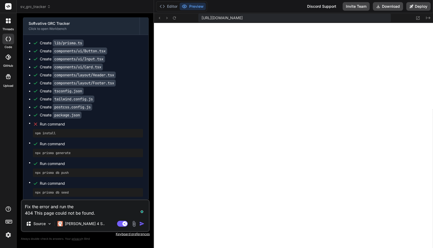
type textarea "x"
type textarea "Fix the error and run the 404 This page could not be found."
type textarea "x"
type textarea "Fix the error and run the c 404 This page could not be found."
type textarea "x"
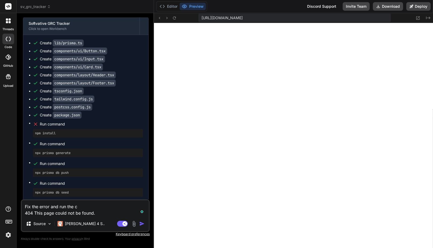
type textarea "Fix the error and run the co 404 This page could not be found."
type textarea "x"
type textarea "Fix the error and run the cod 404 This page could not be found."
type textarea "x"
type textarea "Fix the error and run the code 404 This page could not be found."
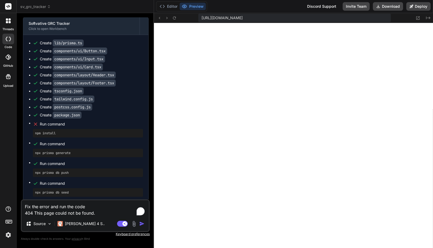
type textarea "x"
type textarea "Fix the error and run the code 404 This page could not be found."
type textarea "x"
type textarea "Fix the error and run the code t 404 This page could not be found."
type textarea "x"
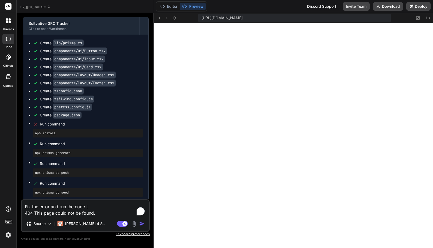
type textarea "Fix the error and run the code to 404 This page could not be found."
type textarea "x"
type textarea "Fix the error and run the code to 404 This page could not be found."
type textarea "x"
type textarea "Fix the error and run the code to g 404 This page could not be found."
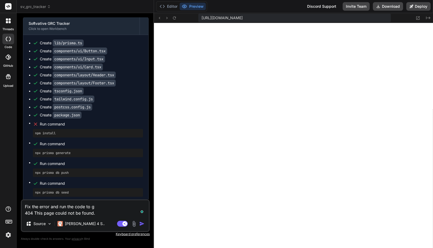
type textarea "x"
type textarea "Fix the error and run the code to ge 404 This page could not be found."
type textarea "x"
type textarea "Fix the error and run the code to gen 404 This page could not be found."
type textarea "x"
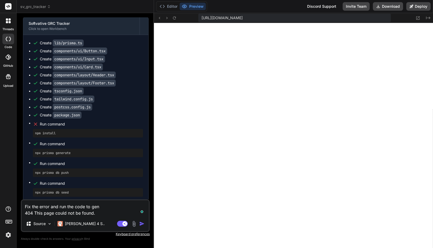
type textarea "Fix the error and run the code to gene 404 This page could not be found."
type textarea "x"
type textarea "Fix the error and run the code to gener 404 This page could not be found."
type textarea "x"
type textarea "Fix the error and run the code to generat 404 This page could not be found."
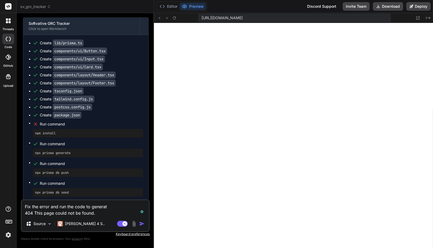
type textarea "x"
type textarea "Fix the error and run the code to generate 404 This page could not be found."
type textarea "x"
type textarea "Fix the error and run the code to generate 404 This page could not be found."
type textarea "x"
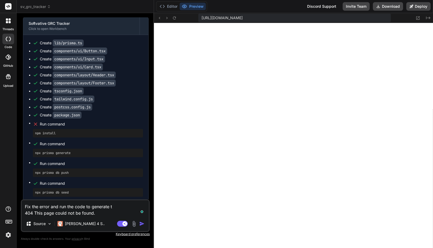
type textarea "Fix the error and run the code to generate th 404 This page could not be found."
type textarea "x"
type textarea "Fix the error and run the code to generate the 404 This page could not be found."
type textarea "x"
type textarea "Fix the error and run the code to generate the 404 This page could not be found."
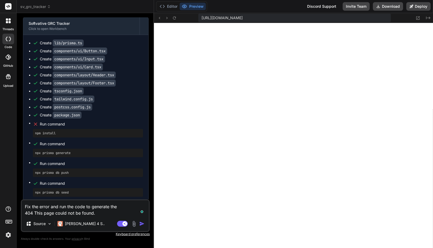
type textarea "x"
type textarea "Fix the error and run the code to generate the p 404 This page could not be fou…"
type textarea "x"
type textarea "Fix the error and run the code to generate the pr 404 This page could not be fo…"
type textarea "x"
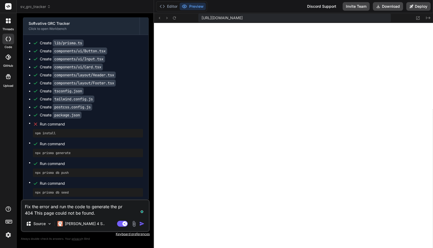
type textarea "Fix the error and run the code to generate the pre 404 This page could not be f…"
type textarea "x"
type textarea "Fix the error and run the code to generate the prev 404 This page could not be …"
type textarea "x"
type textarea "Fix the error and run the code to generate the previ 404 This page could not be…"
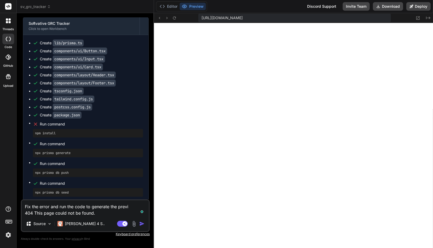
type textarea "x"
type textarea "Fix the error and run the code to generate the previe 404 This page could not b…"
type textarea "x"
type textarea "Fix the error and run the code to generate the preview 404 This page could not …"
type textarea "x"
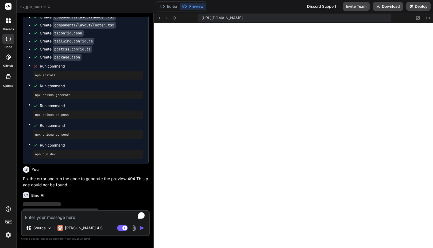
scroll to position [1404, 0]
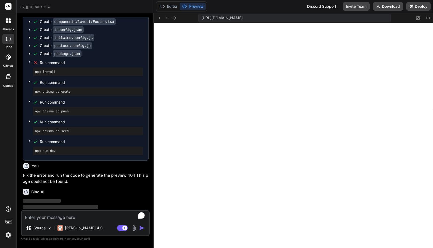
click at [262, 6] on div "Editor Preview Discord Support Invite Team Download Deploy" at bounding box center [293, 6] width 279 height 13
type textarea "x"
type textarea "</body> </html> ) }"
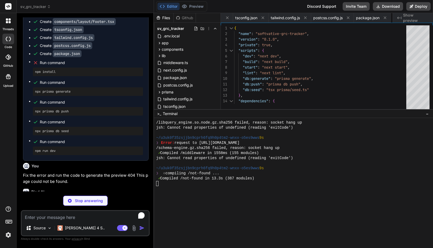
type textarea "x"
type textarea "}} /> </SessionProvider> ) }"
type textarea "x"
type textarea "border-color: hsl(var(--border)); } body { background-color: hsl(var(--backgrou…"
type textarea "x"
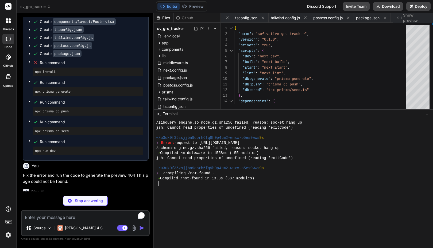
type textarea "</section> <Footer /> </div> ) }"
type textarea "x"
type textarea ") }"
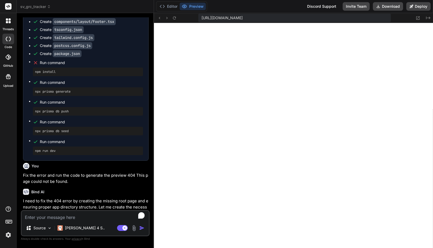
scroll to position [1631, 0]
click at [52, 216] on textarea "To enrich screen reader interactions, please activate Accessibility in Grammarl…" at bounding box center [85, 216] width 127 height 10
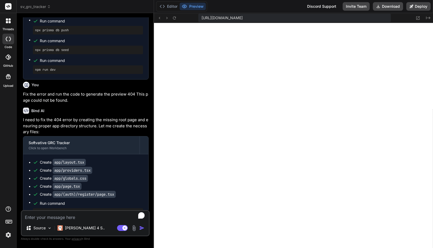
scroll to position [1763, 0]
click at [31, 220] on textarea "To enrich screen reader interactions, please activate Accessibility in Grammarl…" at bounding box center [85, 216] width 127 height 10
type textarea "x"
type textarea "F"
type textarea "x"
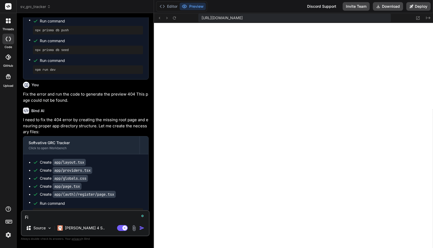
type textarea "Fix"
type textarea "x"
type textarea "Fix"
type textarea "x"
type textarea "Fix th"
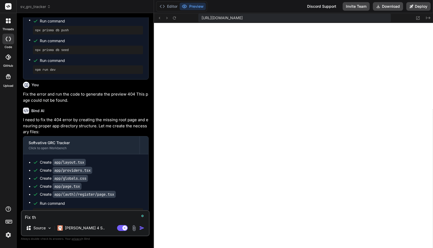
type textarea "x"
type textarea "Fix the"
type textarea "x"
type textarea "Fix the"
type textarea "x"
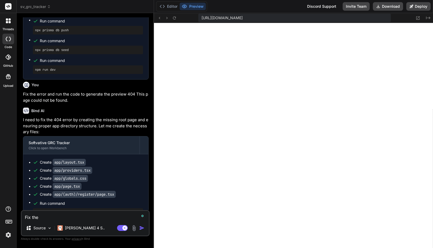
type textarea "Fix the e"
type textarea "x"
type textarea "Fix the er"
type textarea "x"
type textarea "Fix the err"
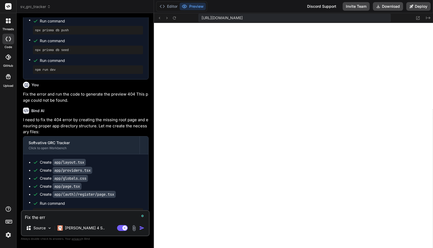
type textarea "x"
type textarea "Fix the erro"
type textarea "x"
type textarea "Fix the error"
type textarea "x"
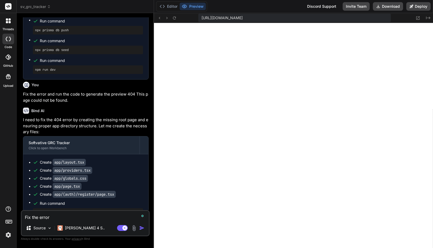
type textarea "Fix the error:"
type textarea "x"
type textarea "Fix the error:"
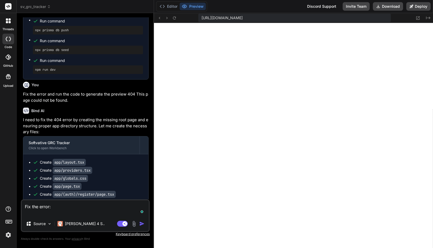
type textarea "x"
type textarea "Fix the error:"
paste textarea "Failed to compile ./app/globals.css.webpack[javascript/auto]!=!./node_modules/n…"
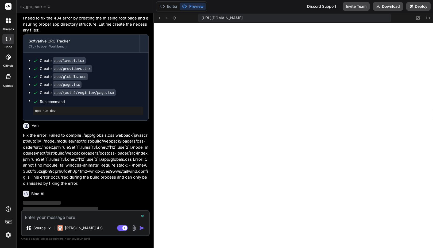
scroll to position [1589, 0]
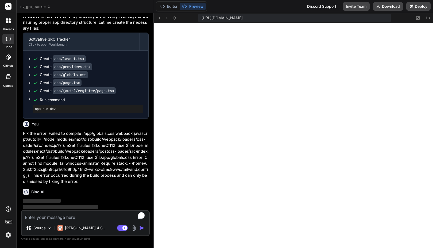
click at [285, 8] on div "Editor Preview Discord Support Invite Team Download Deploy" at bounding box center [293, 6] width 279 height 13
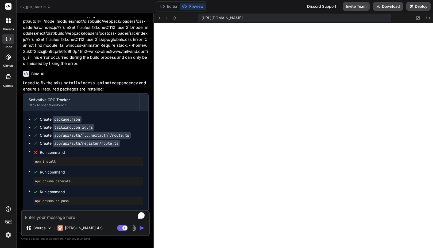
scroll to position [1736, 0]
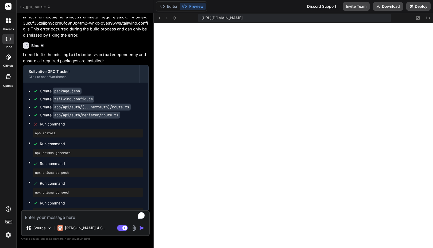
click at [62, 217] on textarea "To enrich screen reader interactions, please activate Accessibility in Grammarl…" at bounding box center [85, 216] width 127 height 10
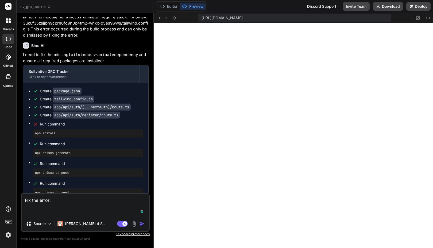
paste textarea "Failed to compile ./lib/auth.ts:6:0 Module not found: Can't resolve '@next-auth…"
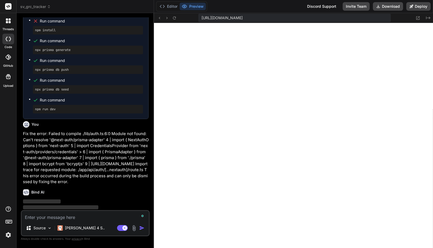
scroll to position [1839, 0]
click at [6, 236] on img at bounding box center [8, 235] width 9 height 9
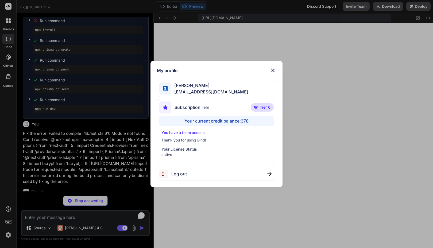
click at [6, 236] on div "My profile Faisal M faisal@softvative.com Subscription Tier Tier 6 Your current…" at bounding box center [216, 124] width 433 height 248
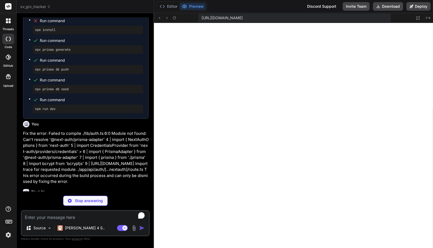
click at [275, 6] on div "Editor Preview Discord Support Invite Team Download Deploy" at bounding box center [293, 6] width 279 height 13
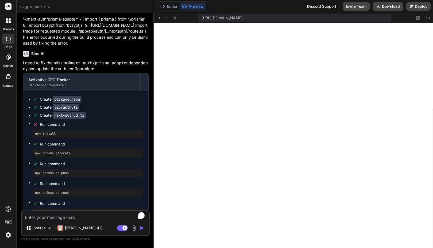
scroll to position [2652, 0]
click at [397, 19] on div "https://u3uk0f35zsjjbn9cprh6fq9h0p4tm2-wnxx-o5es9wws--3001--96435430.local-corp…" at bounding box center [293, 18] width 279 height 10
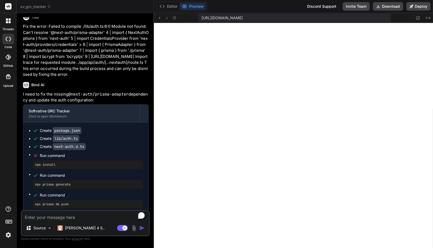
scroll to position [1978, 0]
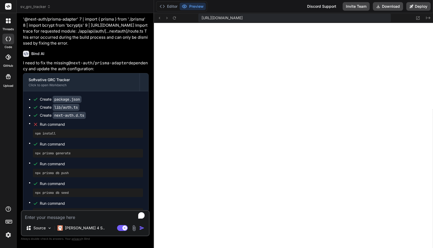
click at [64, 219] on textarea "To enrich screen reader interactions, please activate Accessibility in Grammarl…" at bounding box center [85, 216] width 127 height 10
click at [175, 4] on button "Editor" at bounding box center [169, 6] width 22 height 7
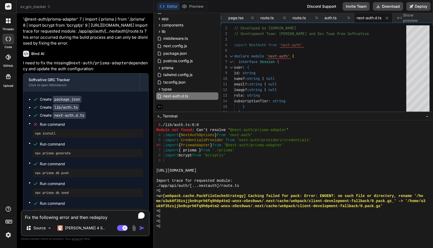
scroll to position [26, 0]
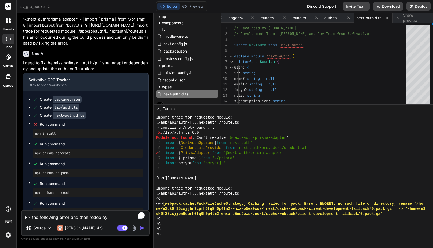
drag, startPoint x: 204, startPoint y: 109, endPoint x: 204, endPoint y: 104, distance: 5.1
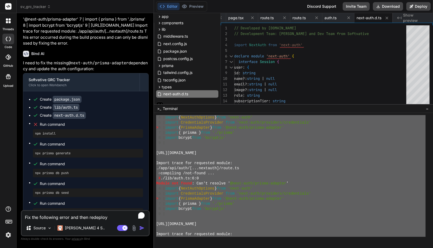
scroll to position [2485, 0]
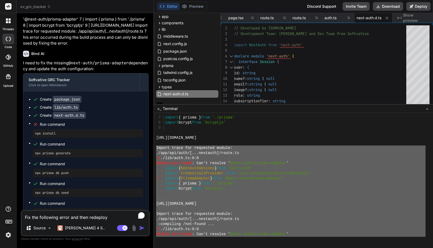
drag, startPoint x: 388, startPoint y: 215, endPoint x: 155, endPoint y: 148, distance: 242.3
click at [155, 148] on div "FFFFFFFFFFFFFFFFFFFFFFFFFFFFFFFF RRRRRRRRRRRRRRRRRRRRRRRRRRRRRRRR 7 | import { …" at bounding box center [293, 180] width 279 height 135
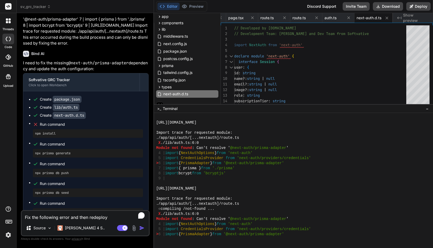
scroll to position [2596, 0]
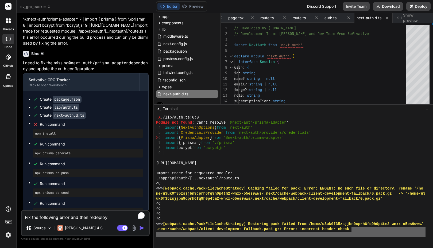
drag, startPoint x: 351, startPoint y: 229, endPoint x: 202, endPoint y: 235, distance: 148.5
click at [201, 247] on div "FFFFFFFFFFFFFFFFFFFFFFFFFFFFFFFF RRRRRRRRRRRRRRRRRRRRRRRRRRRRRRRR X ./lib/auth.…" at bounding box center [293, 180] width 279 height 135
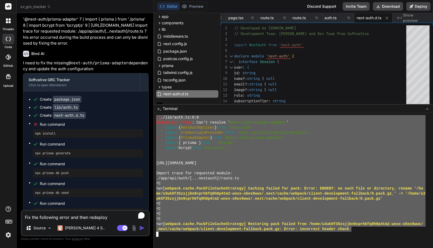
drag, startPoint x: 157, startPoint y: 164, endPoint x: 352, endPoint y: 228, distance: 205.2
click at [63, 218] on textarea "Fix the following error and then redeploy" at bounding box center [85, 216] width 127 height 10
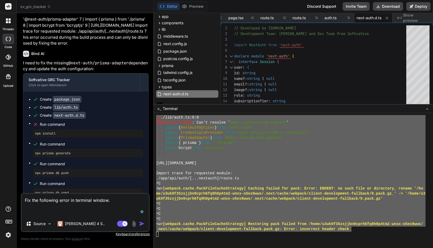
paste textarea "Import trace for requested module: ./app/api/auth/[...nextauth]/route.ts ○ comp…"
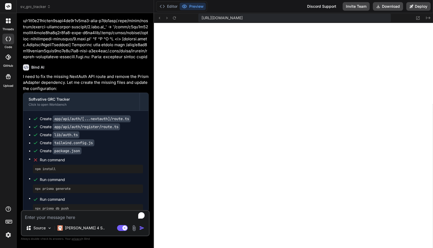
scroll to position [2302, 0]
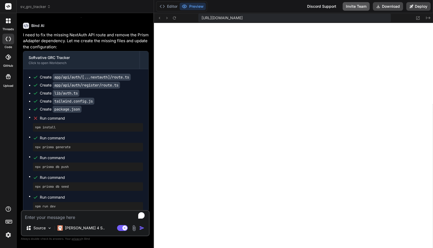
click at [359, 8] on button "Invite Team" at bounding box center [356, 6] width 27 height 9
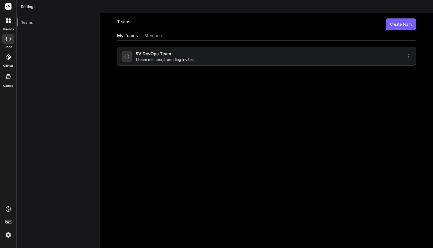
click at [148, 34] on div "members" at bounding box center [153, 35] width 19 height 7
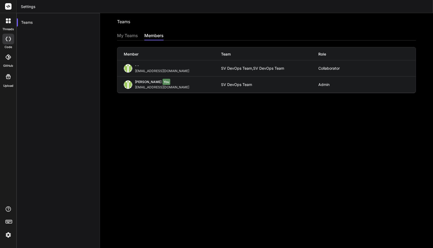
click at [129, 36] on div "My Teams" at bounding box center [127, 35] width 21 height 7
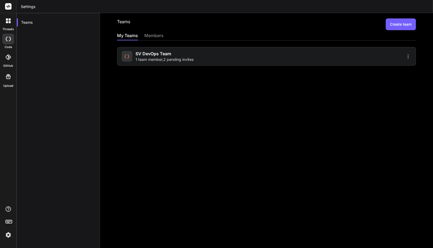
click at [408, 57] on icon at bounding box center [408, 56] width 1 height 4
click at [370, 62] on span "Settings" at bounding box center [371, 59] width 14 height 5
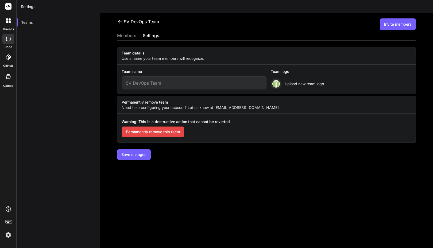
click at [134, 36] on div "members" at bounding box center [126, 35] width 19 height 7
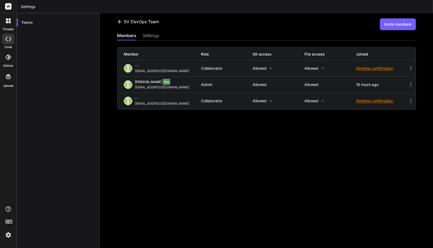
click at [183, 122] on div "SV DevOps Team Invite members members settings Member Role Git access File acce…" at bounding box center [266, 130] width 333 height 235
click at [408, 69] on icon at bounding box center [411, 68] width 6 height 6
click at [349, 135] on div at bounding box center [216, 124] width 433 height 248
click at [148, 39] on div "settings" at bounding box center [151, 35] width 17 height 7
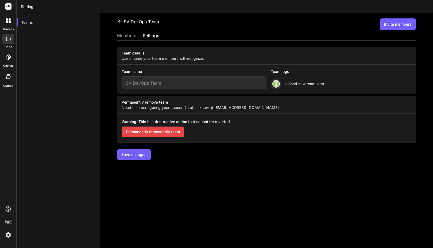
click at [133, 36] on div "members" at bounding box center [126, 35] width 19 height 7
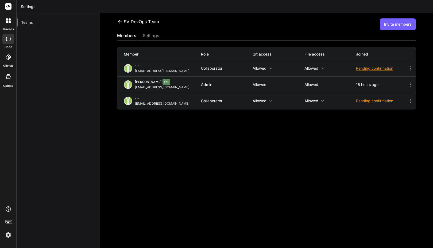
click at [279, 145] on div "SV DevOps Team Invite members members settings Member Role Git access File acce…" at bounding box center [266, 130] width 333 height 235
click at [27, 21] on div "Teams" at bounding box center [58, 23] width 83 height 12
click at [121, 22] on icon at bounding box center [120, 21] width 4 height 3
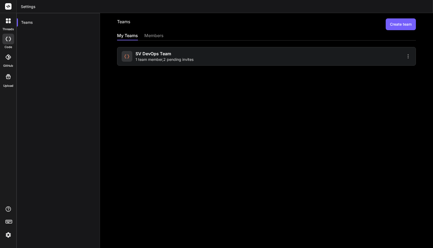
click at [7, 41] on div at bounding box center [8, 39] width 12 height 11
click at [31, 4] on header "Settings" at bounding box center [225, 6] width 417 height 13
click at [8, 56] on icon at bounding box center [7, 57] width 5 height 5
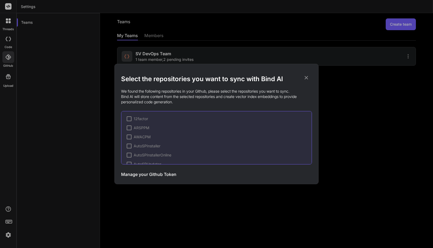
click at [9, 42] on div "Select the repositories you want to sync with Bind AI We found the following re…" at bounding box center [216, 124] width 433 height 248
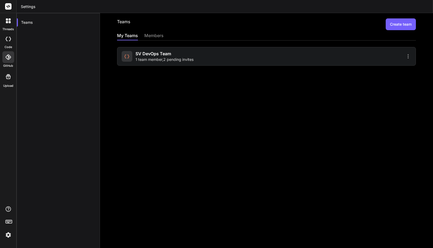
click at [12, 21] on div at bounding box center [8, 20] width 11 height 11
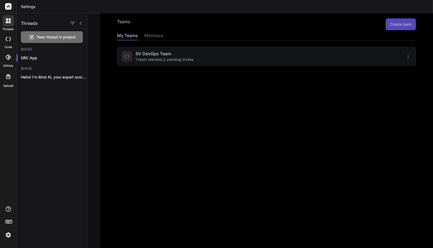
click at [9, 59] on icon at bounding box center [7, 57] width 5 height 5
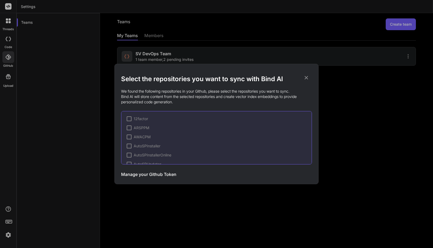
click at [7, 45] on div "Select the repositories you want to sync with Bind AI We found the following re…" at bounding box center [216, 124] width 433 height 248
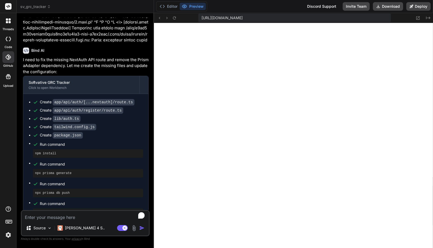
scroll to position [932, 0]
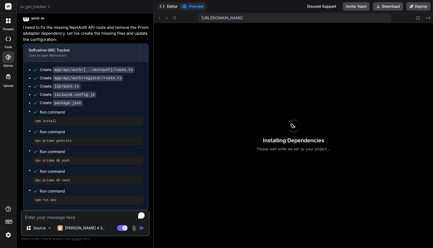
click at [172, 5] on button "Editor" at bounding box center [169, 6] width 22 height 7
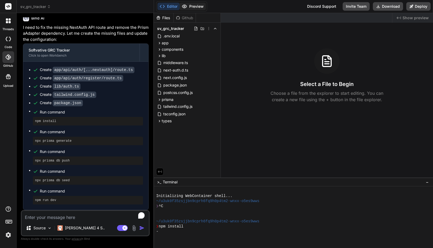
click at [194, 7] on button "Preview" at bounding box center [193, 6] width 26 height 7
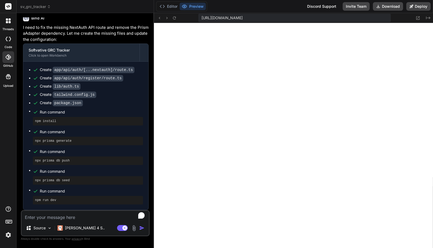
click at [224, 9] on div "Editor Preview Discord Support Invite Team Download Deploy" at bounding box center [293, 6] width 279 height 13
click at [172, 6] on button "Editor" at bounding box center [169, 6] width 22 height 7
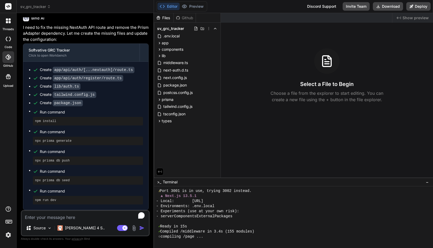
scroll to position [158, 0]
click at [197, 7] on button "Preview" at bounding box center [193, 6] width 26 height 7
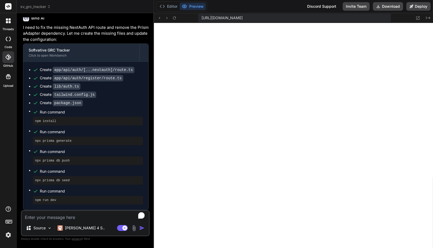
click at [197, 7] on button "Preview" at bounding box center [193, 6] width 26 height 7
drag, startPoint x: 417, startPoint y: 17, endPoint x: 374, endPoint y: 26, distance: 43.6
click at [383, 6] on button "Download" at bounding box center [388, 6] width 30 height 9
click at [170, 7] on button "Editor" at bounding box center [169, 6] width 22 height 7
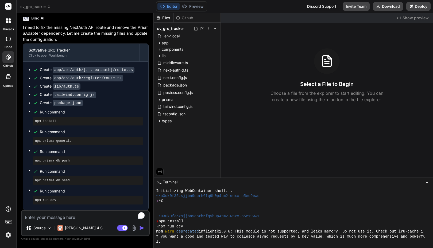
scroll to position [0, 0]
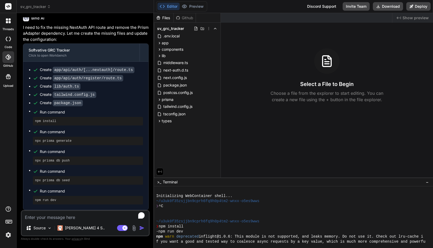
click at [204, 216] on div at bounding box center [291, 216] width 270 height 5
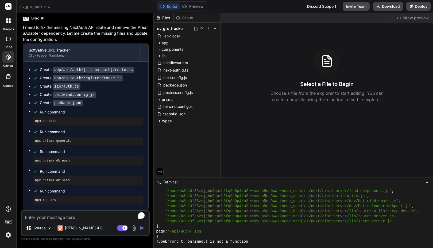
scroll to position [2246, 0]
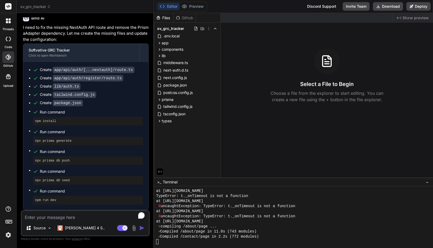
click at [256, 32] on div "Created with Pixso. Show preview Select a File to Begin Choose a file from the …" at bounding box center [327, 95] width 212 height 165
click at [185, 19] on div "Github" at bounding box center [185, 17] width 22 height 5
click at [195, 7] on button "Preview" at bounding box center [193, 6] width 26 height 7
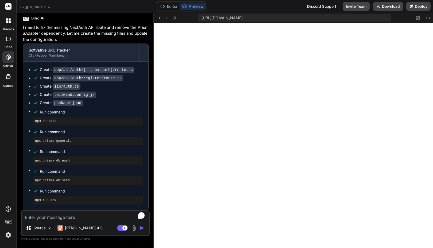
scroll to position [4253, 0]
click at [163, 8] on icon at bounding box center [162, 6] width 5 height 5
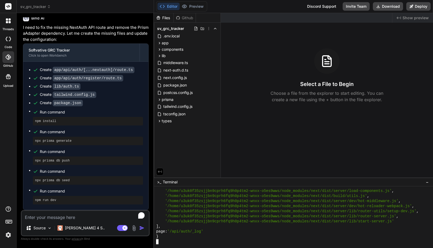
click at [245, 240] on div at bounding box center [291, 242] width 270 height 5
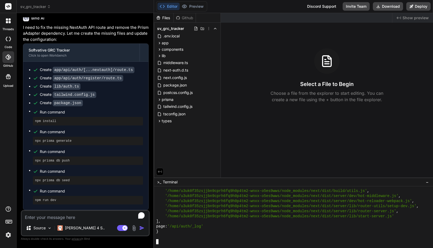
scroll to position [4263, 0]
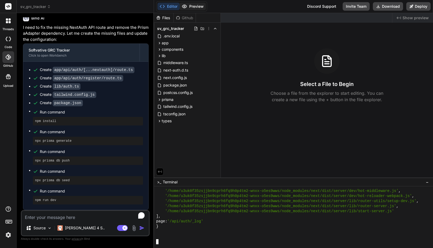
click at [199, 7] on button "Preview" at bounding box center [193, 6] width 26 height 7
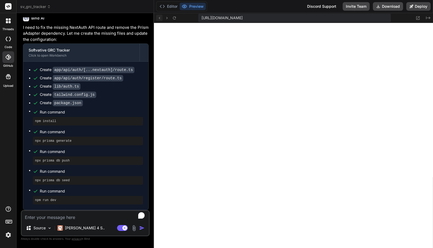
click at [160, 18] on icon at bounding box center [159, 18] width 5 height 5
click at [172, 6] on button "Editor" at bounding box center [169, 6] width 22 height 7
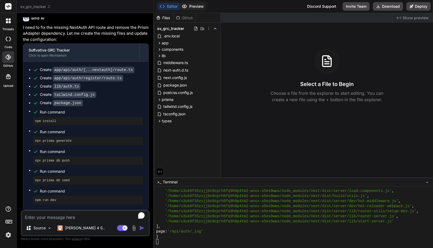
click at [196, 8] on button "Preview" at bounding box center [193, 6] width 26 height 7
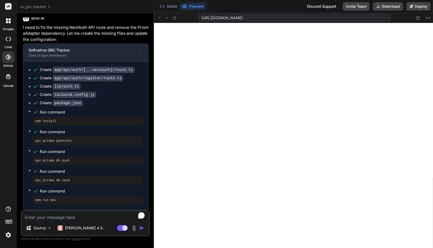
click at [57, 219] on textarea "To enrich screen reader interactions, please activate Accessibility in Grammarl…" at bounding box center [85, 216] width 127 height 10
paste textarea "This page could not be found."
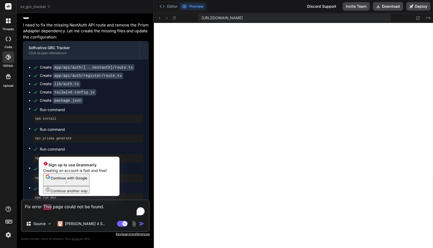
click at [44, 206] on textarea "Fix error This page could not be found." at bounding box center [85, 209] width 127 height 16
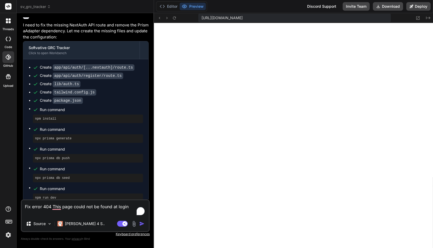
click at [125, 207] on textarea "Fix error 404 This page could not be found at login" at bounding box center [85, 209] width 127 height 16
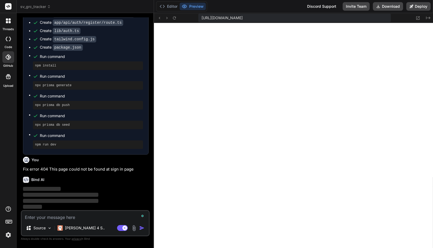
scroll to position [988, 0]
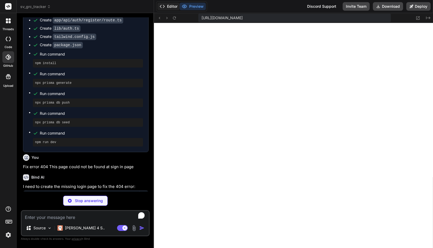
click at [168, 6] on button "Editor" at bounding box center [169, 6] width 22 height 7
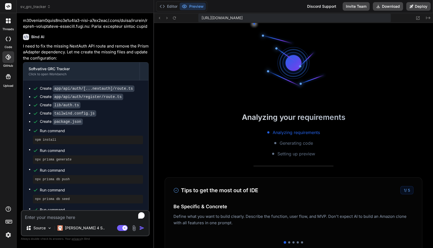
scroll to position [1062, 0]
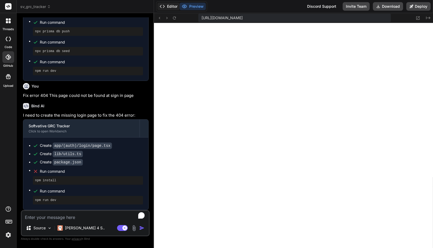
click at [173, 8] on button "Editor" at bounding box center [169, 6] width 22 height 7
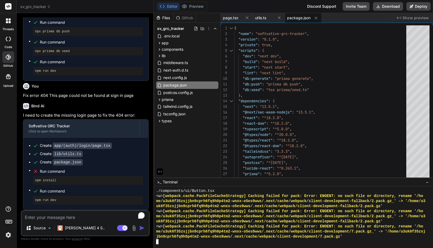
click at [103, 170] on span "Run command" at bounding box center [91, 171] width 103 height 5
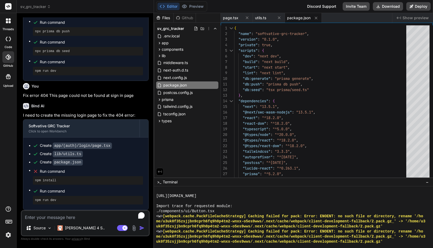
scroll to position [5061, 0]
click at [69, 218] on textarea "To enrich screen reader interactions, please activate Accessibility in Grammarl…" at bounding box center [85, 216] width 127 height 10
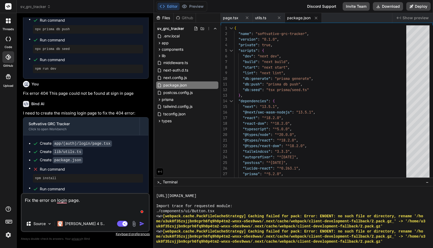
paste textarea "Failed to compile ./lib/utils.ts:5:0 Module not found: Can't resolve 'tailwind-…"
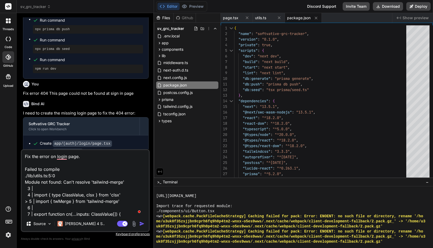
scroll to position [52, 0]
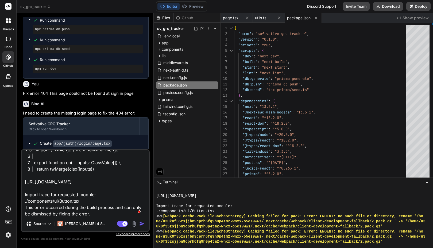
click at [120, 191] on textarea "Fix the error on login page. Failed to compile ./lib/utils.ts:5:0 Module not fo…" at bounding box center [85, 183] width 127 height 66
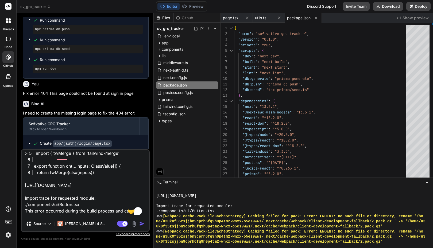
scroll to position [65, 0]
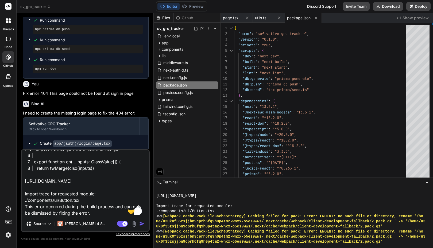
click at [77, 207] on textarea "Fix the error on login page. Failed to compile ./lib/utils.ts:5:0 Module not fo…" at bounding box center [85, 183] width 127 height 66
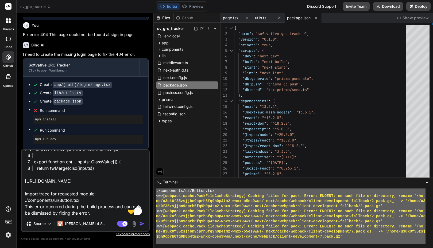
scroll to position [5081, 0]
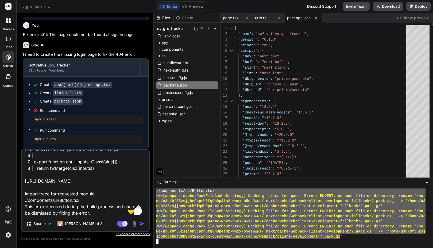
drag, startPoint x: 156, startPoint y: 196, endPoint x: 341, endPoint y: 236, distance: 189.4
click at [346, 238] on div "jbn9cprh6fq9h0p4tm2-wnxx-o5es9wws/.next/cache/webpack/client-development/7.pack…" at bounding box center [291, 237] width 270 height 5
click at [93, 207] on textarea "Fix the error on login page. Failed to compile ./lib/utils.ts:5:0 Module not fo…" at bounding box center [85, 183] width 127 height 66
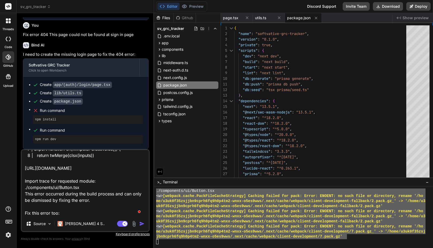
paste textarea "Import trace for requested module: ./components/ui/Button.tsx <w> [webpack.cach…"
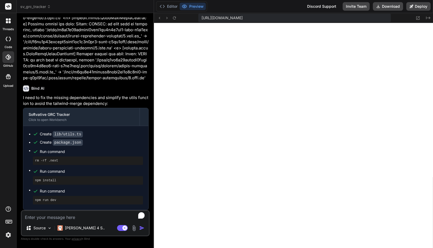
click at [49, 218] on textarea "To enrich screen reader interactions, please activate Accessibility in Grammarl…" at bounding box center [85, 216] width 127 height 10
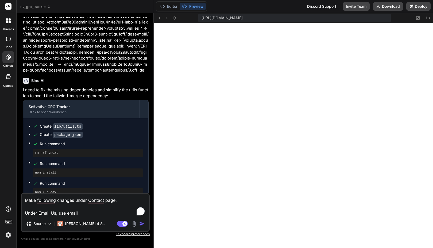
paste textarea "[EMAIL_ADDRESS][DOMAIN_NAME]"
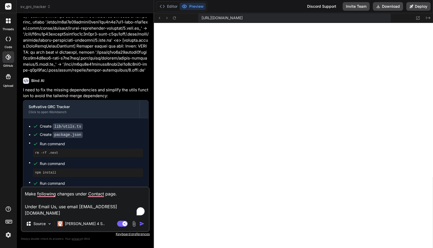
paste textarea "1-952-466-6048"
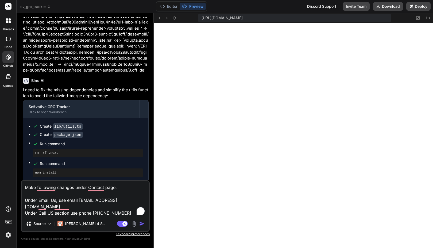
click at [72, 208] on textarea "Make following changes under Contact page. Under Email Us, use email contact@so…" at bounding box center [85, 198] width 127 height 35
click at [61, 212] on textarea "Make following changes under Contact page. Under Email Us, use email contact@so…" at bounding box center [85, 198] width 127 height 35
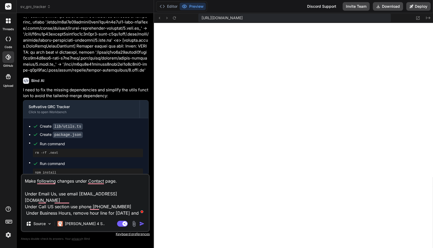
paste textarea "Monday - Friday: 9:00 AM - 6:00 PM EST"
click at [60, 213] on textarea "Make following changes under Contact page. Under Email Us, use email contact@so…" at bounding box center [85, 196] width 127 height 42
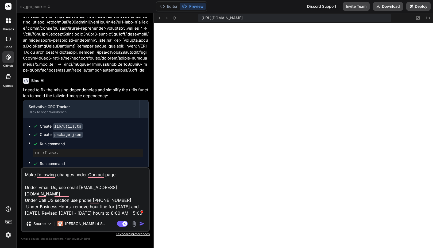
click at [112, 214] on textarea "Make following changes under Contact page. Under Email Us, use email contact@so…" at bounding box center [85, 192] width 127 height 48
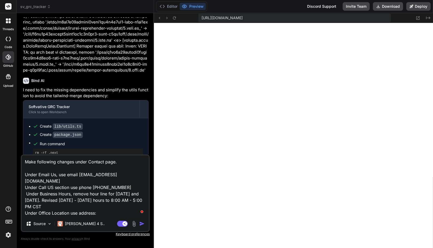
paste textarea "6385 Old Shady Oak Road, Suite 250, Eden Prairie, MN 55344, USA"
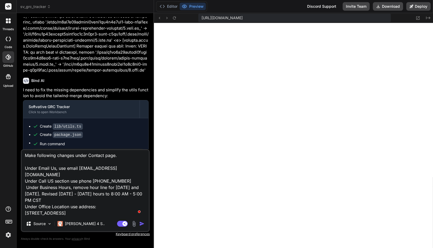
scroll to position [14, 0]
click at [76, 212] on textarea "Make following changes under Contact page. Under Email Us, use email contact@so…" at bounding box center [85, 183] width 127 height 66
click at [87, 205] on textarea "Make following changes under Contact page. Under Email Us, use email contact@so…" at bounding box center [85, 183] width 127 height 66
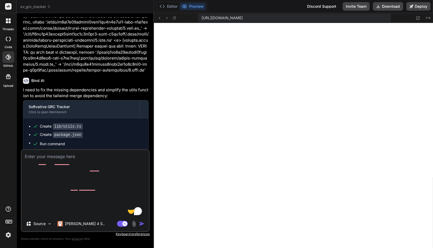
scroll to position [0, 0]
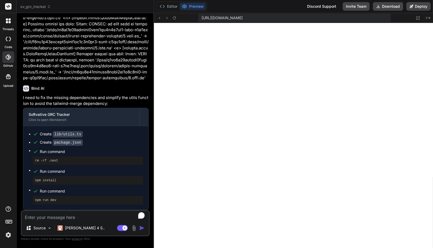
paste textarea "Make following changes under Contact page. Under Email Us, use email contact@so…"
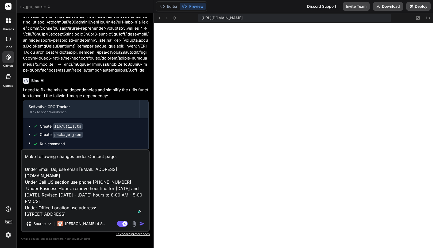
scroll to position [13, 0]
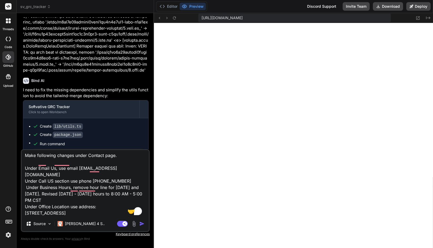
click at [60, 209] on textarea "Make following changes under Contact page. Under Email Us, use email contact@so…" at bounding box center [85, 183] width 127 height 66
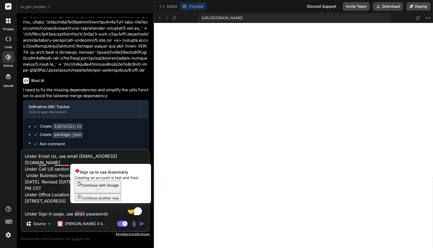
click at [81, 214] on textarea "Make following changes under Contact page. Under Email Us, use email contact@so…" at bounding box center [85, 183] width 127 height 66
click at [87, 215] on textarea "Make following changes under Contact page. Under Email Us, use email contact@so…" at bounding box center [85, 183] width 127 height 66
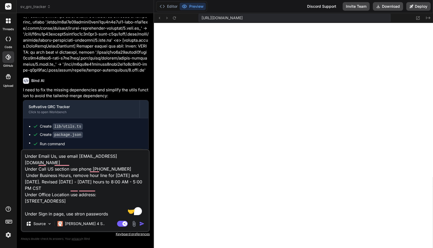
click at [85, 217] on div "Make following changes under Contact page. Under Email Us, use email contact@so…" at bounding box center [85, 190] width 129 height 83
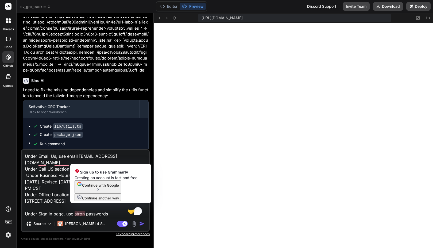
click at [84, 215] on textarea "Make following changes under Contact page. Under Email Us, use email contact@so…" at bounding box center [85, 183] width 127 height 66
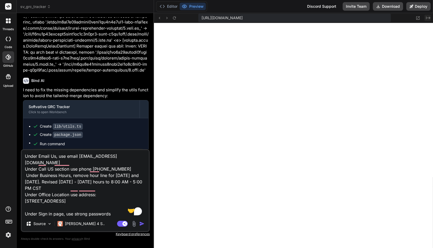
click at [427, 18] on icon at bounding box center [428, 18] width 4 height 3
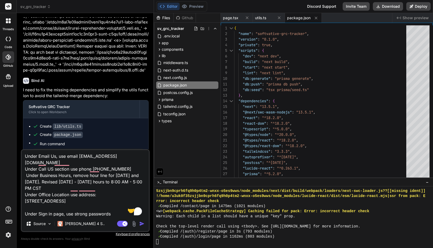
click at [413, 19] on span "Show preview" at bounding box center [416, 17] width 26 height 5
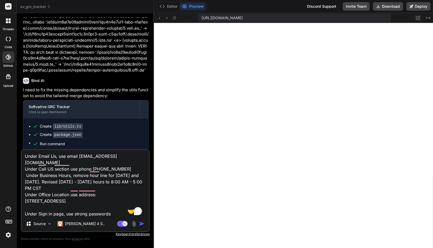
click at [420, 18] on icon at bounding box center [418, 18] width 5 height 5
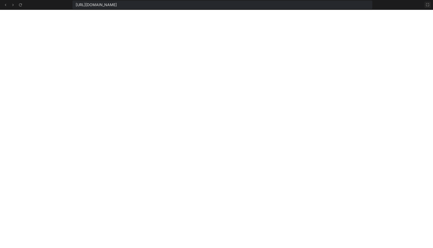
click at [428, 6] on icon at bounding box center [428, 5] width 4 height 4
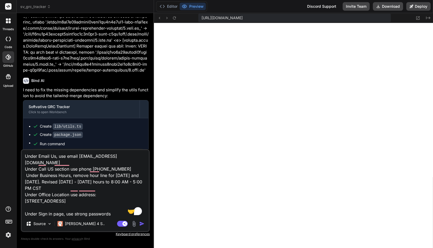
click at [110, 201] on textarea "Make following changes under Contact page. Under Email Us, use email contact@so…" at bounding box center [85, 183] width 127 height 66
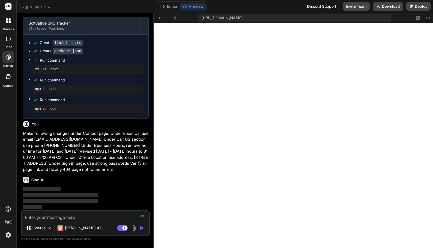
scroll to position [1456, 0]
click at [7, 233] on img at bounding box center [8, 235] width 9 height 9
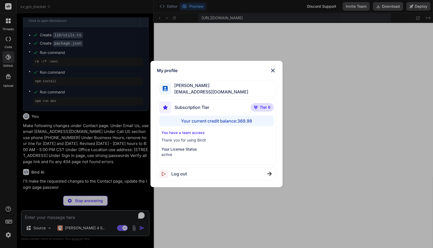
click at [11, 235] on div "My profile Faisal M faisal@softvative.com Subscription Tier Tier 6 Your current…" at bounding box center [216, 124] width 433 height 248
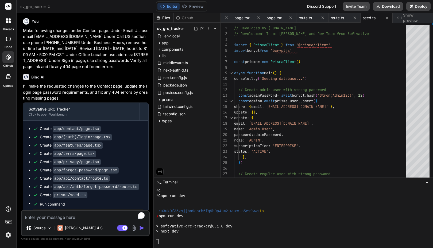
scroll to position [1591, 0]
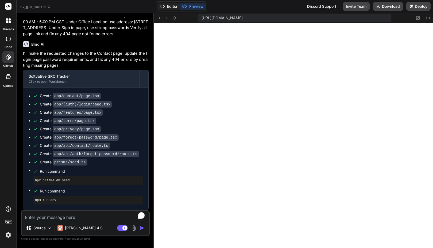
click at [171, 7] on button "Editor" at bounding box center [169, 6] width 22 height 7
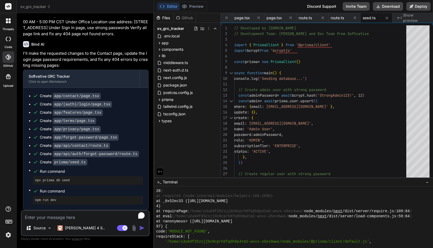
scroll to position [5081, 0]
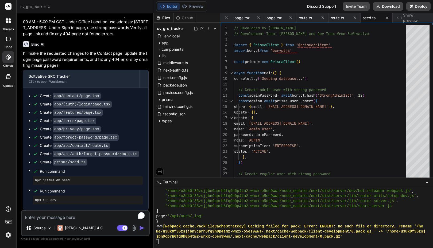
click at [221, 221] on div "}" at bounding box center [291, 221] width 270 height 5
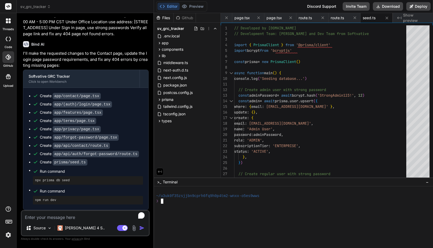
scroll to position [0, 0]
click at [194, 4] on button "Preview" at bounding box center [193, 6] width 26 height 7
click at [173, 7] on button "Editor" at bounding box center [169, 6] width 22 height 7
click at [173, 5] on button "Editor" at bounding box center [169, 6] width 22 height 7
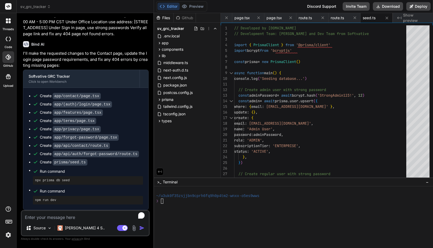
click at [173, 5] on button "Editor" at bounding box center [169, 6] width 22 height 7
click at [178, 200] on div "❯" at bounding box center [291, 201] width 270 height 5
click at [183, 202] on div "❯" at bounding box center [291, 201] width 270 height 5
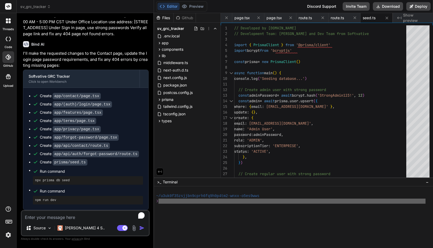
click at [183, 202] on div "❯" at bounding box center [291, 201] width 270 height 5
click at [181, 204] on div at bounding box center [291, 206] width 270 height 5
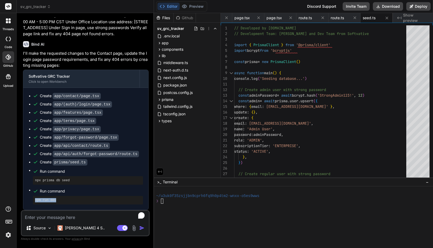
drag, startPoint x: 56, startPoint y: 199, endPoint x: 35, endPoint y: 199, distance: 20.6
click at [35, 199] on pre "npm run dev" at bounding box center [88, 200] width 106 height 4
copy pre "npm run dev"
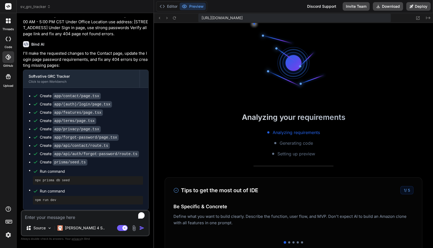
scroll to position [30, 0]
click at [10, 232] on img at bounding box center [8, 235] width 9 height 9
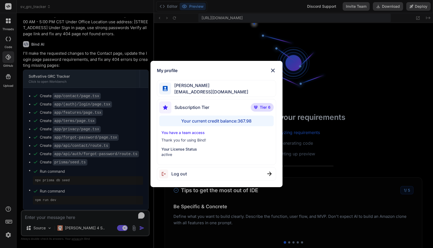
click at [9, 236] on div "My profile Faisal M faisal@softvative.com Subscription Tier Tier 6 Your current…" at bounding box center [216, 124] width 433 height 248
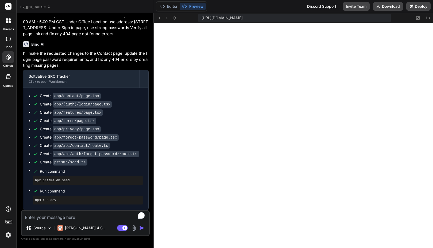
scroll to position [173, 0]
click at [174, 6] on button "Editor" at bounding box center [169, 6] width 22 height 7
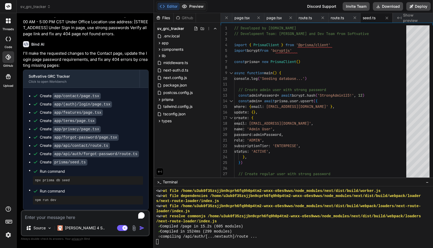
click at [190, 6] on button "Preview" at bounding box center [193, 6] width 26 height 7
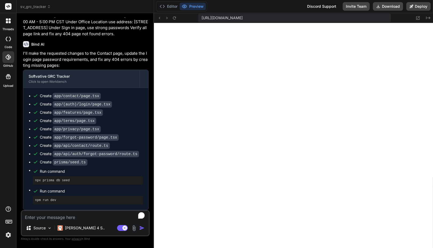
scroll to position [3638, 0]
click at [67, 216] on textarea "To enrich screen reader interactions, please activate Accessibility in Grammarl…" at bounding box center [85, 216] width 127 height 10
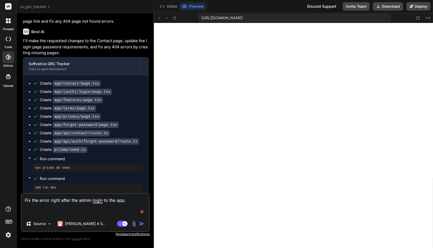
paste textarea "1 of 1 unhandled error Server Error Error: Cannot find module '.prisma/client/d…"
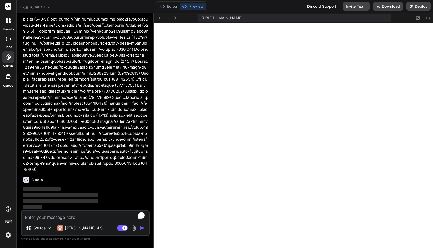
scroll to position [2230, 0]
click at [277, 9] on div "Editor Preview Discord Support Invite Team Download Deploy" at bounding box center [293, 6] width 279 height 13
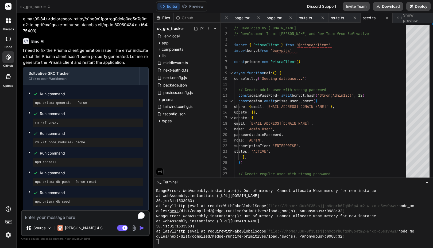
scroll to position [2390, 0]
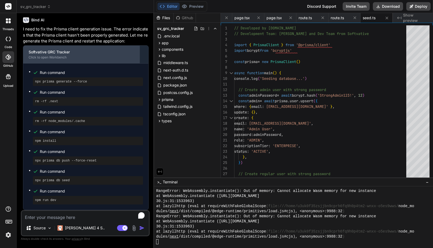
click at [55, 57] on div "Click to open Workbench" at bounding box center [82, 57] width 106 height 4
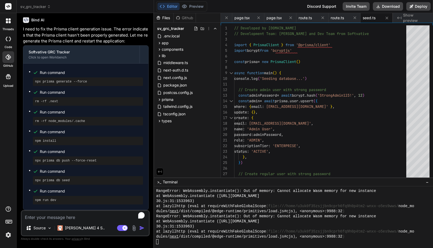
click at [82, 219] on textarea "To enrich screen reader interactions, please activate Accessibility in Grammarl…" at bounding box center [85, 216] width 127 height 10
click at [204, 155] on div "Files Github sv_grc_tracker .env.local app (auth) layout.tsx register page.tsx …" at bounding box center [187, 95] width 67 height 165
click at [417, 18] on span "Show preview" at bounding box center [416, 18] width 26 height 11
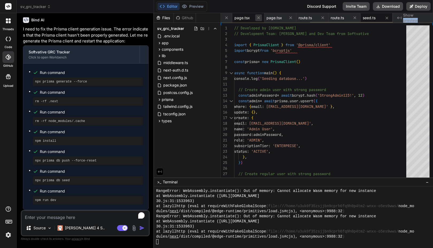
click at [258, 17] on icon at bounding box center [258, 18] width 5 height 5
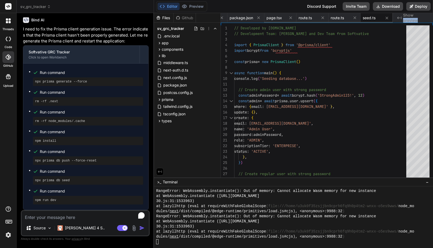
scroll to position [0, 21]
click at [258, 17] on icon at bounding box center [258, 18] width 5 height 5
click at [258, 17] on span "page.tsx" at bounding box center [263, 17] width 16 height 5
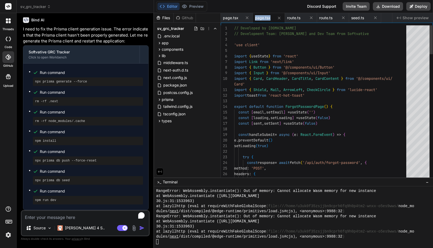
click at [258, 17] on span "page.tsx" at bounding box center [263, 17] width 16 height 5
click at [248, 17] on icon at bounding box center [247, 18] width 3 height 3
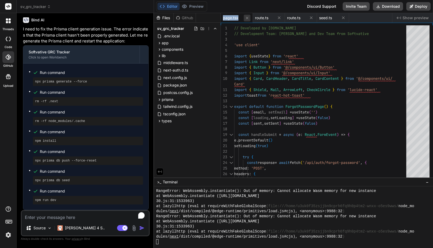
click at [247, 17] on icon at bounding box center [247, 18] width 5 height 5
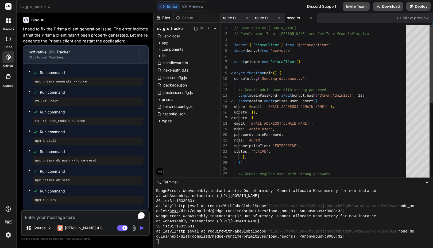
click at [247, 17] on icon at bounding box center [247, 18] width 5 height 5
click at [277, 17] on icon at bounding box center [279, 18] width 5 height 5
click at [247, 17] on icon at bounding box center [247, 18] width 5 height 5
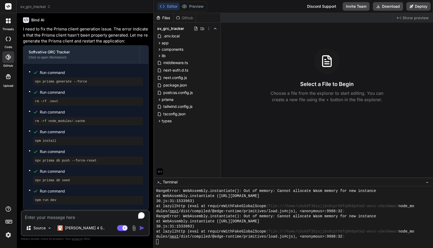
click at [243, 126] on div "Created with Pixso. Show preview Select a File to Begin Choose a file from the …" at bounding box center [327, 95] width 212 height 165
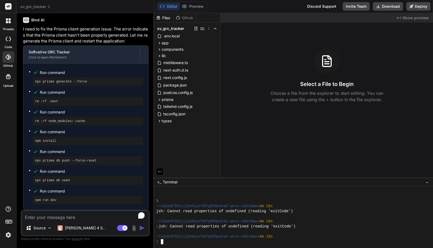
scroll to position [4827, 0]
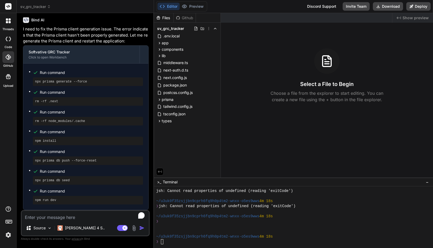
click at [52, 214] on textarea "To enrich screen reader interactions, please activate Accessibility in Grammarl…" at bounding box center [85, 216] width 127 height 10
click at [46, 202] on pre "npm run dev" at bounding box center [88, 200] width 106 height 4
copy pre "run"
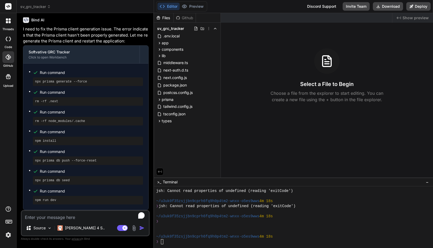
click at [171, 243] on div "❯" at bounding box center [291, 242] width 270 height 5
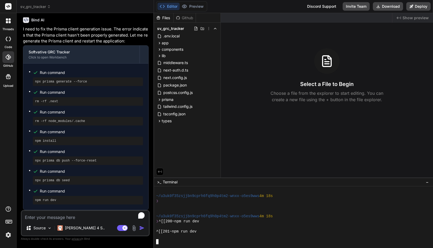
scroll to position [0, 0]
click at [241, 170] on div "Created with Pixso. Show preview Select a File to Begin Choose a file from the …" at bounding box center [327, 95] width 212 height 165
click at [218, 238] on div at bounding box center [291, 237] width 270 height 5
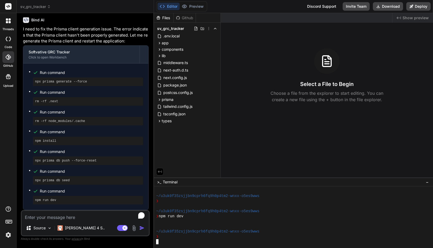
scroll to position [4974, 0]
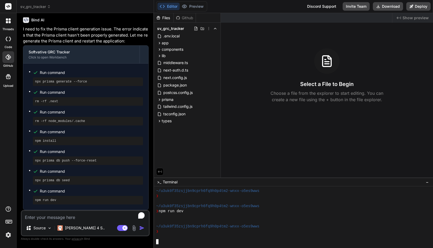
click at [59, 221] on div "Source Claude 4 S.. Agent Mode. When this toggle is activated, AI automatically…" at bounding box center [85, 223] width 129 height 26
click at [55, 220] on textarea "To enrich screen reader interactions, please activate Accessibility in Grammarl…" at bounding box center [85, 216] width 127 height 10
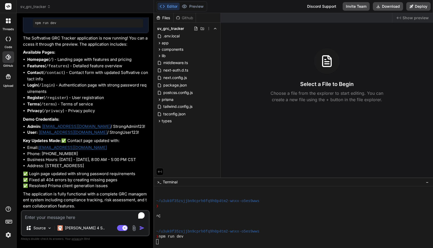
scroll to position [2654, 0]
click at [62, 214] on textarea "To enrich screen reader interactions, please activate Accessibility in Grammarl…" at bounding box center [85, 216] width 127 height 10
click at [169, 182] on span "Terminal" at bounding box center [170, 182] width 15 height 5
click at [159, 171] on icon at bounding box center [160, 172] width 5 height 5
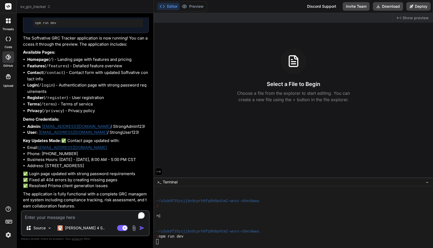
click at [159, 171] on icon at bounding box center [158, 172] width 5 height 5
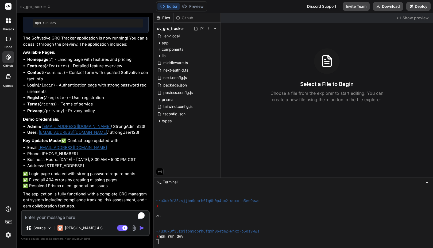
click at [188, 17] on div "Github" at bounding box center [185, 17] width 22 height 5
click at [407, 20] on span "Show preview" at bounding box center [416, 17] width 26 height 5
click at [182, 228] on div at bounding box center [291, 226] width 270 height 5
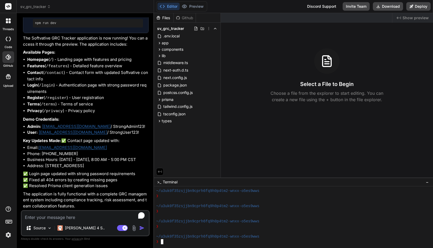
scroll to position [5081, 0]
click at [57, 215] on textarea "To enrich screen reader interactions, please activate Accessibility in Grammarl…" at bounding box center [85, 216] width 127 height 10
click at [311, 26] on div "Created with Pixso. Show preview Select a File to Begin Choose a file from the …" at bounding box center [327, 95] width 212 height 165
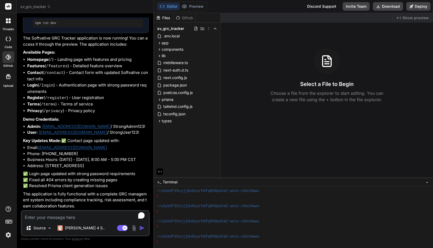
scroll to position [2654, 0]
click at [237, 130] on div "Created with Pixso. Show preview Select a File to Begin Choose a file from the …" at bounding box center [327, 95] width 212 height 165
click at [84, 219] on textarea "To enrich screen reader interactions, please activate Accessibility in Grammarl…" at bounding box center [85, 216] width 127 height 10
click at [84, 219] on textarea "show preview of" at bounding box center [85, 216] width 127 height 10
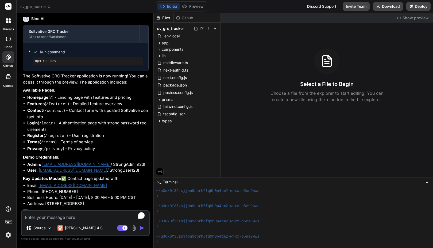
scroll to position [2585, 0]
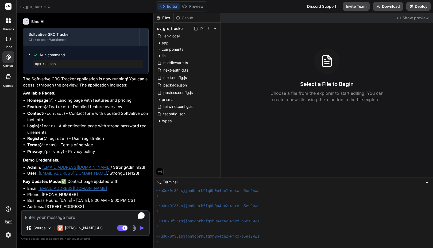
click at [176, 214] on div at bounding box center [291, 216] width 270 height 5
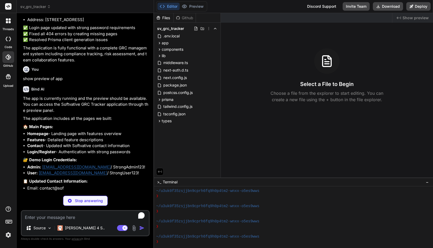
scroll to position [2800, 0]
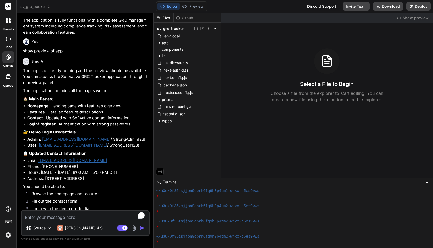
click at [10, 29] on label "threads" at bounding box center [7, 29] width 11 height 5
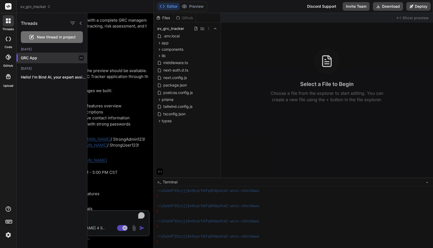
click at [35, 60] on p "GRC App" at bounding box center [54, 57] width 66 height 5
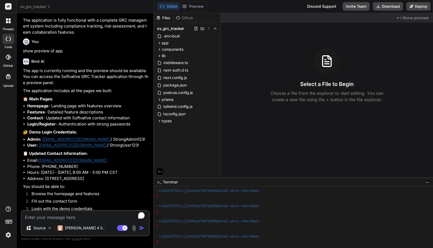
click at [10, 57] on icon at bounding box center [7, 57] width 5 height 5
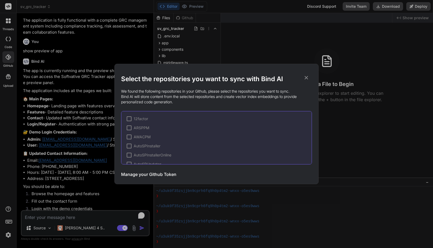
click at [9, 57] on div "Select the repositories you want to sync with Bind AI We found the following re…" at bounding box center [216, 124] width 433 height 248
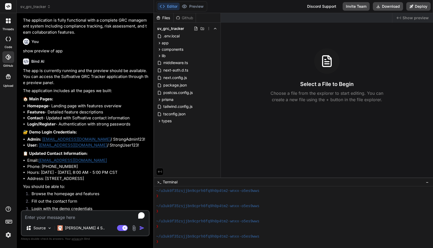
click at [9, 79] on icon at bounding box center [8, 77] width 6 height 6
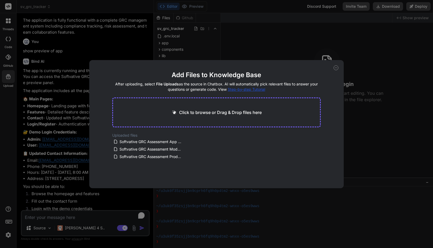
click at [9, 79] on div "Add Files to Knowledge Base After uploading, select File Uploads as the source …" at bounding box center [216, 124] width 433 height 248
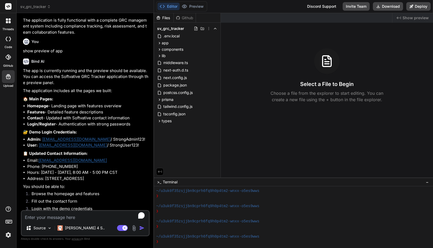
click at [9, 237] on img at bounding box center [8, 235] width 9 height 9
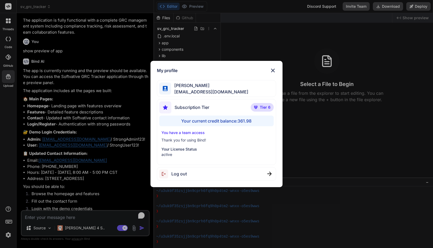
click at [9, 237] on div "My profile [PERSON_NAME] [PERSON_NAME][EMAIL_ADDRESS][DOMAIN_NAME] Subscription…" at bounding box center [216, 124] width 433 height 248
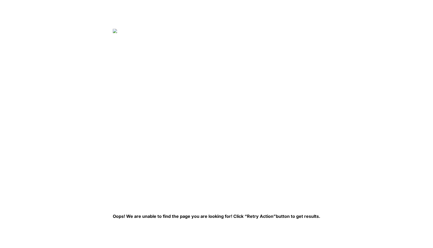
click at [140, 54] on img at bounding box center [200, 116] width 174 height 174
click at [117, 34] on img at bounding box center [200, 116] width 174 height 174
click at [114, 0] on html "Oops! We are unable to find the page you are looking for! Click “Retry Action” …" at bounding box center [216, 0] width 433 height 0
click at [104, 0] on html "Oops! We are unable to find the page you are looking for! Click “Retry Action” …" at bounding box center [216, 0] width 433 height 0
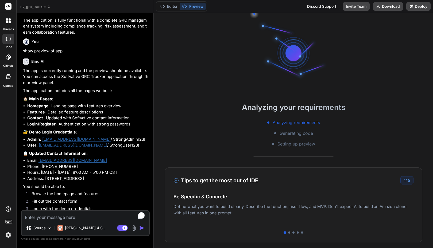
scroll to position [1605, 0]
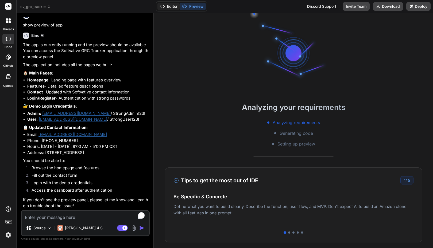
click at [172, 6] on button "Editor" at bounding box center [169, 6] width 22 height 7
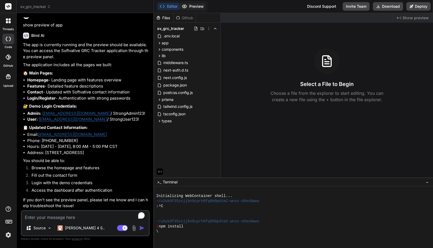
click at [192, 6] on button "Preview" at bounding box center [193, 6] width 26 height 7
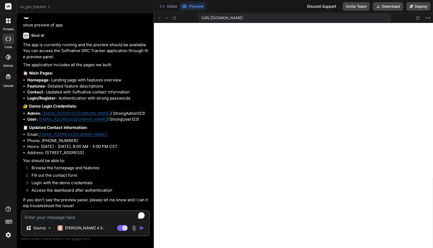
scroll to position [5081, 0]
click at [65, 218] on textarea "To enrich screen reader interactions, please activate Accessibility in Grammarl…" at bounding box center [85, 216] width 127 height 10
type textarea "x"
type textarea "F"
type textarea "x"
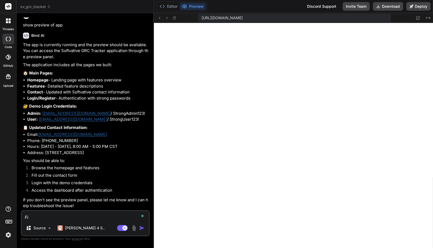
type textarea "Fix"
type textarea "x"
type textarea "Fix"
type textarea "x"
type textarea "Fix t"
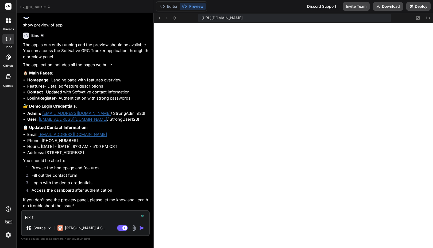
type textarea "x"
type textarea "Fix th"
type textarea "x"
type textarea "Fix the"
type textarea "x"
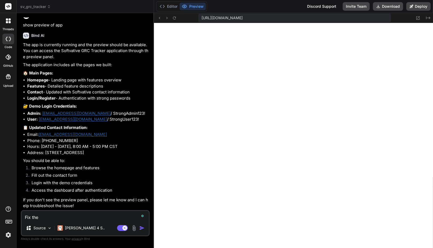
type textarea "Fix the"
type textarea "x"
type textarea "Fix the e"
type textarea "x"
type textarea "Fix the er"
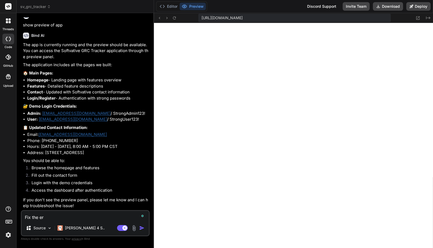
type textarea "x"
type textarea "Fix the err"
type textarea "x"
type textarea "Fix the erro"
type textarea "x"
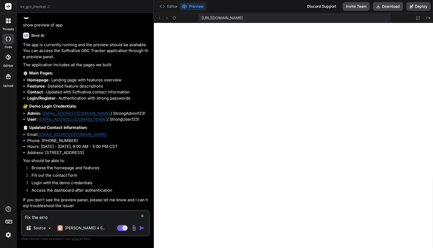
type textarea "Fix the error"
type textarea "x"
type textarea "Fix the error"
type textarea "x"
type textarea "Fix the error o"
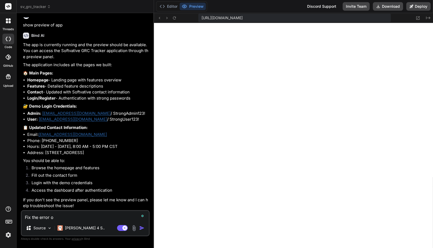
type textarea "x"
type textarea "Fix the error on"
type textarea "x"
type textarea "Fix the error on"
type textarea "x"
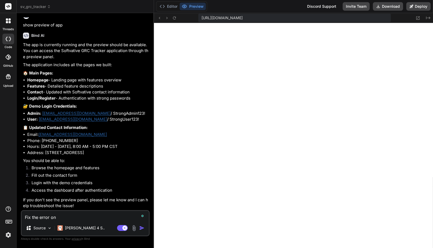
type textarea "Fix the error on t"
type textarea "x"
type textarea "Fix the error on th"
type textarea "x"
type textarea "Fix the error on the"
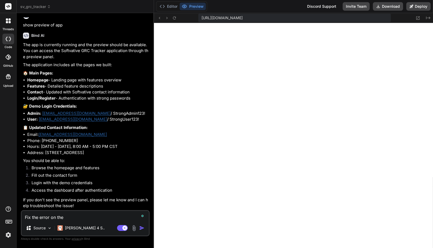
type textarea "x"
type textarea "Fix the error on the"
type textarea "x"
type textarea "Fix the error w"
type textarea "x"
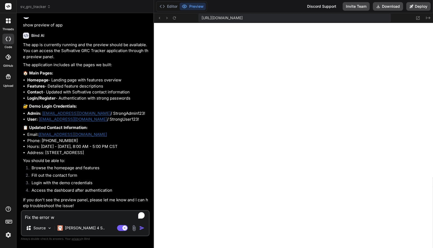
type textarea "Fix the error wh"
type textarea "x"
type textarea "Fix the error whe"
type textarea "x"
type textarea "Fix the error when"
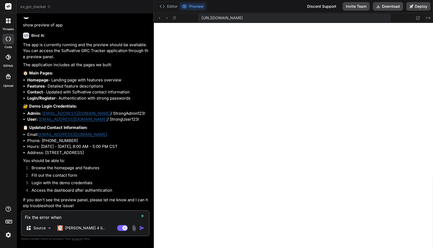
type textarea "x"
type textarea "Fix the error when"
type textarea "x"
type textarea "Fix the error when a"
type textarea "x"
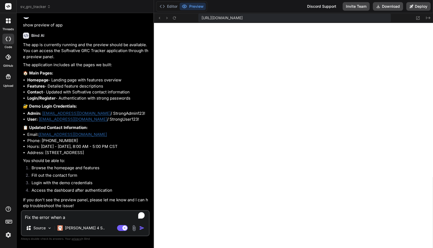
type textarea "Fix the error when ad"
type textarea "x"
type textarea "Fix the error when adm"
type textarea "x"
type textarea "Fix the error when admi"
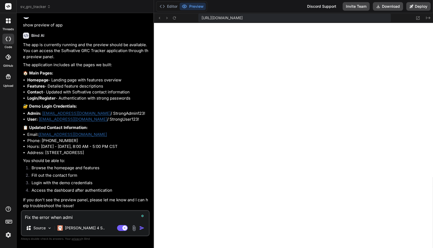
type textarea "x"
type textarea "Fix the error when admin"
type textarea "x"
type textarea "Fix the error when admin"
type textarea "x"
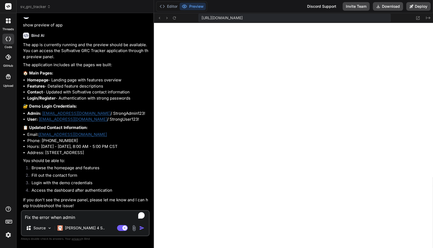
type textarea "Fix the error when admin u"
type textarea "x"
type textarea "Fix the error when admin us"
type textarea "x"
type textarea "Fix the error when admin use"
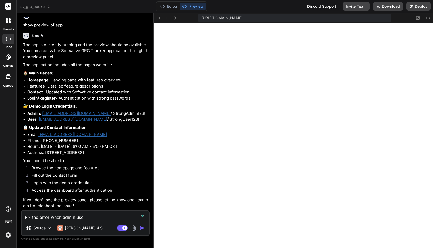
type textarea "x"
type textarea "Fix the error when admin user"
type textarea "x"
type textarea "Fix the error when admin user"
type textarea "x"
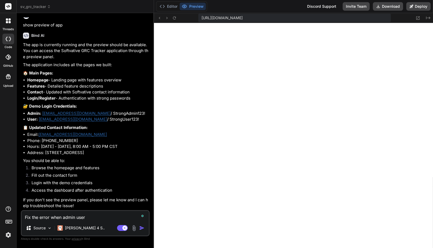
type textarea "Fix the error when admin d"
type textarea "x"
type textarea "Fix the error when admin de"
type textarea "x"
type textarea "Fix the error when admin dem"
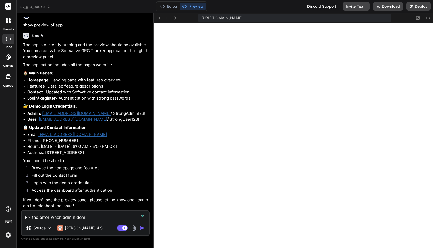
type textarea "x"
type textarea "Fix the error when admin demo"
type textarea "x"
type textarea "Fix the error when admin demo"
type textarea "x"
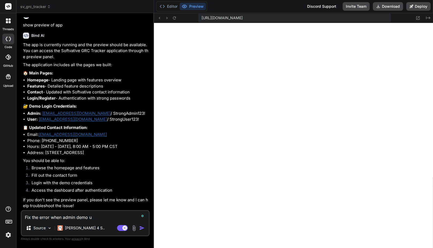
type textarea "Fix the error when admin demo us"
type textarea "x"
type textarea "Fix the error when admin demo use"
type textarea "x"
type textarea "Fix the error when admin demo user"
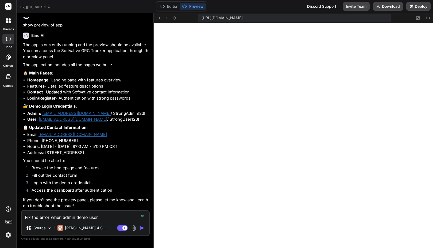
type textarea "x"
type textarea "Fix the error when admin demo user"
type textarea "x"
type textarea "Fix the error when admin demo user a"
type textarea "x"
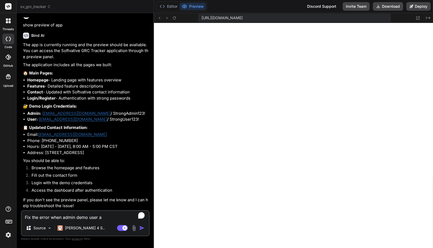
type textarea "Fix the error when admin demo user ac"
type textarea "x"
type textarea "Fix the error when admin demo user acco"
type textarea "x"
type textarea "Fix the error when admin demo user accou"
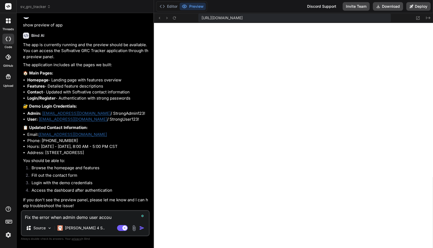
type textarea "x"
type textarea "Fix the error when admin demo user accoun"
type textarea "x"
type textarea "Fix the error when admin demo user account"
type textarea "x"
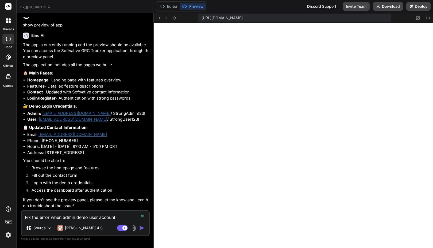
type textarea "Fix the error when admin demo user account"
type textarea "x"
type textarea "Fix the error when admin demo user account si"
type textarea "x"
type textarea "Fix the error when admin demo user account sig"
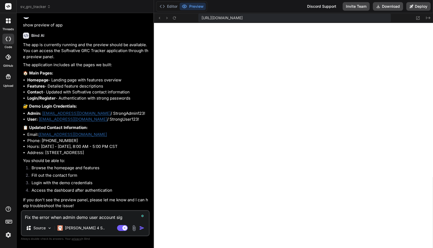
type textarea "x"
type textarea "Fix the error when admin demo user account sign"
type textarea "x"
type textarea "Fix the error when admin demo user account signs"
type textarea "x"
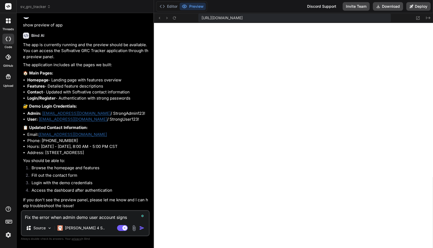
type textarea "Fix the error when admin demo user account signs"
type textarea "x"
type textarea "Fix the error when admin demo user account signs i"
type textarea "x"
type textarea "Fix the error when admin demo user account signs in"
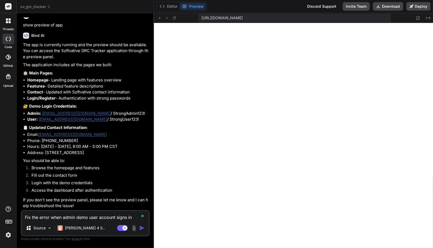
type textarea "x"
type textarea "Fix the error when admin demo user account signs in"
type textarea "x"
type textarea "Fix the error when admin demo user account signs in t"
type textarea "x"
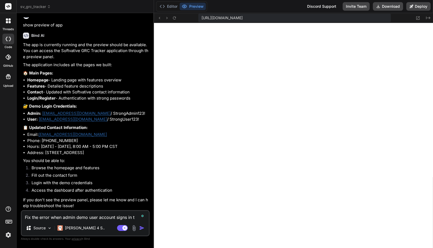
type textarea "Fix the error when admin demo user account signs in to"
type textarea "x"
type textarea "Fix the error when admin demo user account signs in to"
type textarea "x"
type textarea "Fix the error when admin demo user account signs in to t"
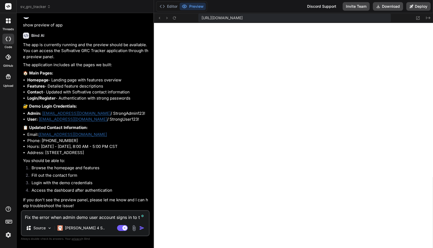
type textarea "x"
type textarea "Fix the error when admin demo user account signs in to th"
type textarea "x"
type textarea "Fix the error when admin demo user account signs in to the"
type textarea "x"
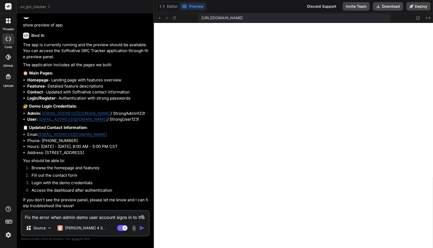
type textarea "Fix the error when admin demo user account signs in to the"
type textarea "x"
type textarea "Fix the error when admin demo user account l"
type textarea "x"
type textarea "Fix the error when admin demo user account lo"
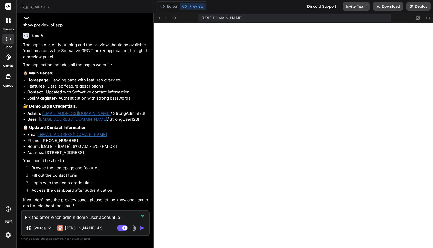
type textarea "x"
type textarea "Fix the error when admin demo user account log"
type textarea "x"
type textarea "Fix the error when admin demo user account logs"
type textarea "x"
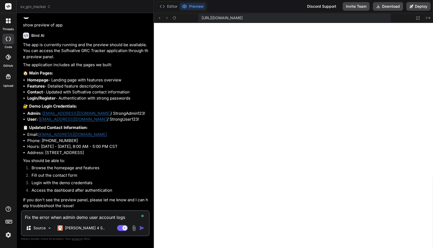
type textarea "Fix the error when admin demo user account logs"
type textarea "x"
type textarea "Fix the error when admin demo user account logs n"
type textarea "x"
type textarea "Fix the error when admin demo user account logs"
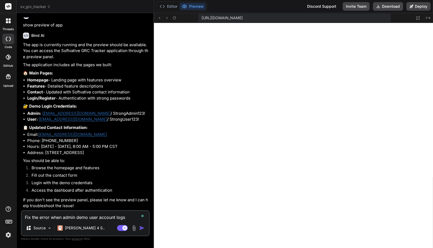
type textarea "x"
type textarea "Fix the error when admin demo user account logs i"
type textarea "x"
type textarea "Fix the error when admin demo user account logs in"
type textarea "x"
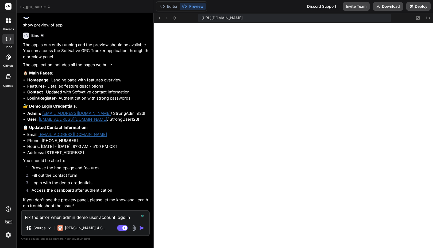
type textarea "Fix the error when admin demo user account logs in t"
type textarea "x"
type textarea "Fix the error when admin demo user account logs in to"
type textarea "x"
type textarea "Fix the error when admin demo user account logs in to"
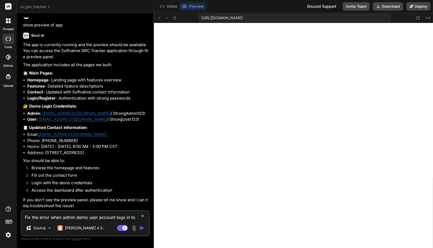
type textarea "x"
type textarea "Fix the error when admin demo user account logs in to th"
type textarea "x"
type textarea "Fix the error when admin demo user account logs in to the"
type textarea "x"
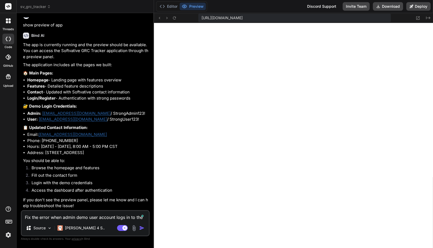
type textarea "Fix the error when admin demo user account logs in to the"
type textarea "x"
type textarea "Fix the error when admin demo user account logs in to the p"
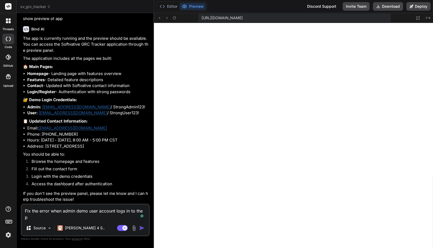
type textarea "x"
type textarea "Fix the error when admin demo user account logs in to the"
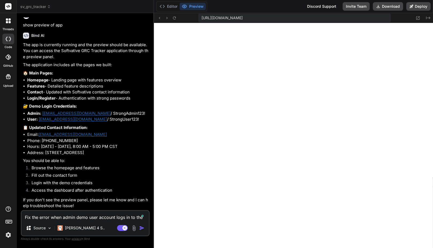
type textarea "x"
type textarea "Fix the error when admin demo user account logs in to the a"
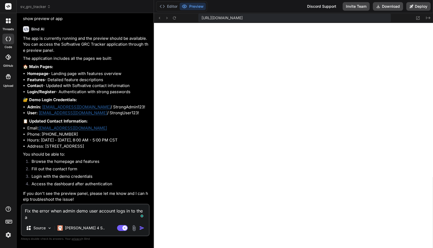
type textarea "x"
type textarea "Fix the error when admin demo user account logs in to the ap"
type textarea "x"
type textarea "Fix the error when admin demo user account logs in to the app"
type textarea "x"
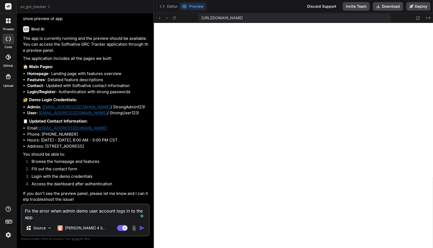
type textarea "Fix the error when admin demo user account logs in to the app"
type textarea "x"
type textarea "Fix the error when admin demo user account logs in to the app u"
type textarea "x"
type textarea "Fix the error when admin demo user account logs in to the app us"
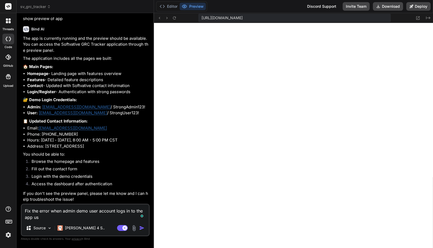
type textarea "x"
type textarea "Fix the error when admin demo user account logs in to the app usi"
type textarea "x"
type textarea "Fix the error when admin demo user account logs in to the app usin"
type textarea "x"
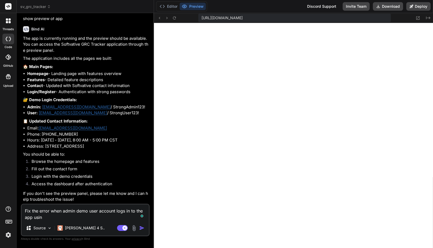
type textarea "Fix the error when admin demo user account logs in to the app using"
type textarea "x"
type textarea "Fix the error when admin demo user account logs in to the app using"
type textarea "x"
type textarea "Fix the error when admin demo user account logs in to the app using t"
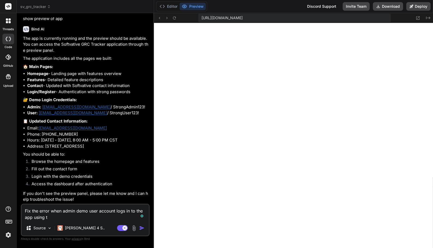
type textarea "x"
type textarea "Fix the error when admin demo user account logs in to the app using th"
type textarea "x"
type textarea "Fix the error when admin demo user account logs in to the app using the"
type textarea "x"
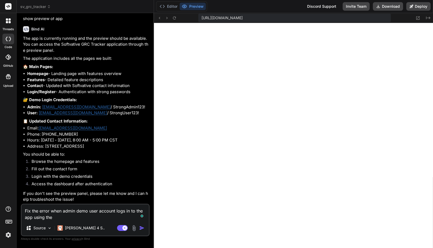
type textarea "Fix the error when admin demo user account logs in to the app using the"
type textarea "x"
type textarea "Fix the foerror when admin demo user account logs in to the app using the"
type textarea "x"
type textarea "Fix the folerror when admin demo user account logs in to the app using the"
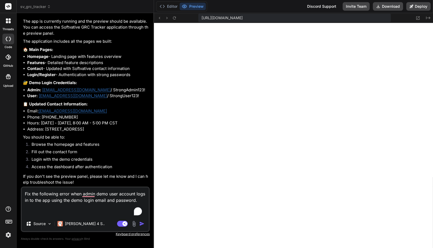
paste textarea "1 of 1 unhandled error Server Error Error: Cannot find module '.prisma/client/d…"
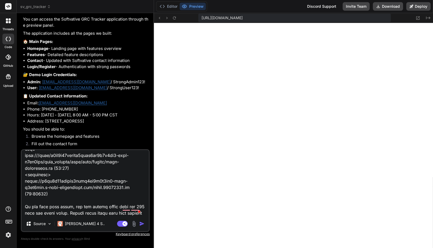
scroll to position [1162, 0]
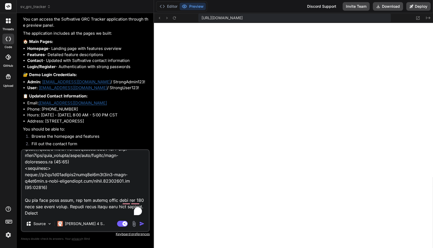
click at [64, 200] on textarea "To enrich screen reader interactions, please activate Accessibility in Grammarl…" at bounding box center [85, 183] width 127 height 66
click at [76, 214] on textarea "To enrich screen reader interactions, please activate Accessibility in Grammarl…" at bounding box center [85, 183] width 127 height 66
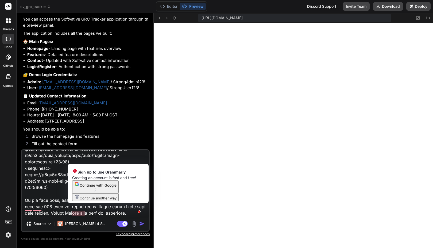
click at [76, 214] on textarea "To enrich screen reader interactions, please activate Accessibility in Grammarl…" at bounding box center [85, 183] width 127 height 66
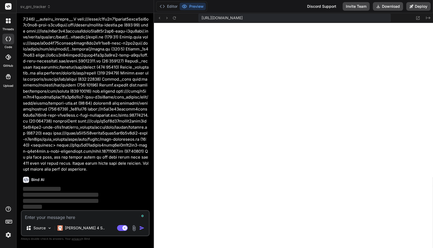
scroll to position [2269, 0]
click at [174, 7] on button "Editor" at bounding box center [169, 6] width 22 height 7
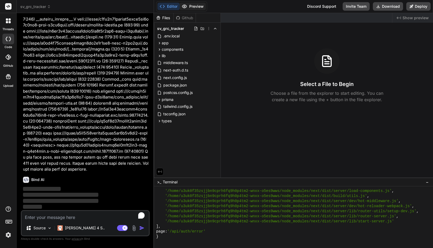
click at [195, 7] on button "Preview" at bounding box center [193, 6] width 26 height 7
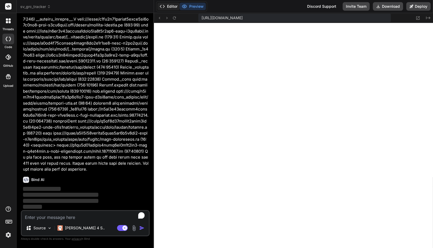
click at [172, 5] on button "Editor" at bounding box center [169, 6] width 22 height 7
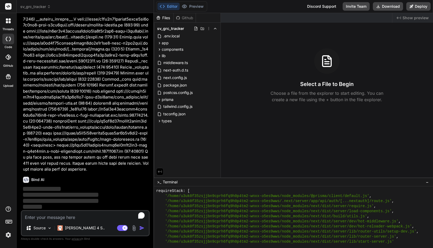
scroll to position [5081, 0]
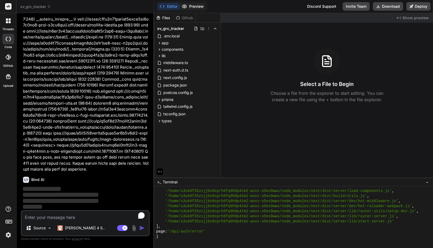
click at [193, 5] on button "Preview" at bounding box center [193, 6] width 26 height 7
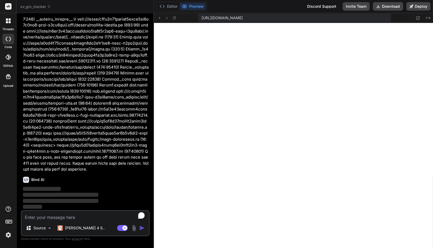
click at [8, 234] on img at bounding box center [8, 235] width 9 height 9
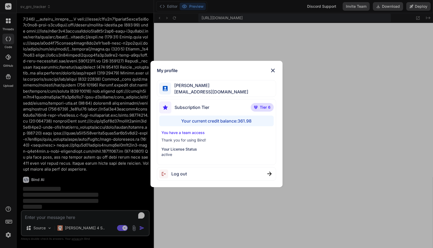
click at [8, 234] on div "My profile [PERSON_NAME] [PERSON_NAME][EMAIL_ADDRESS][DOMAIN_NAME] Subscription…" at bounding box center [216, 124] width 433 height 248
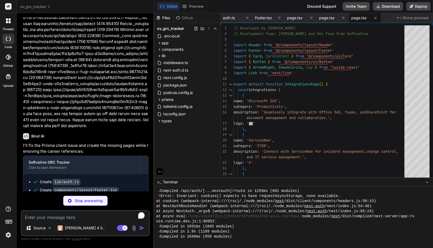
click at [230, 101] on div "14" at bounding box center [227, 101] width 13 height 6
click at [190, 5] on button "Preview" at bounding box center [193, 6] width 26 height 7
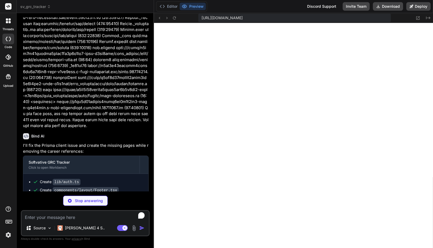
click at [190, 5] on button "Preview" at bounding box center [193, 6] width 26 height 7
click at [170, 6] on button "Editor" at bounding box center [169, 6] width 22 height 7
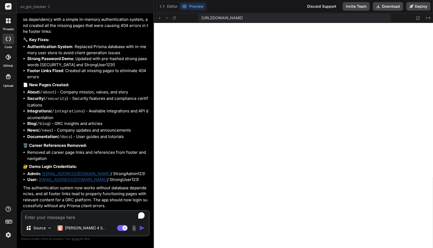
scroll to position [2636, 0]
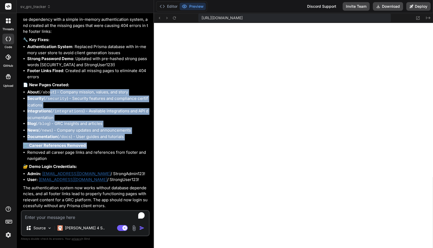
drag, startPoint x: 50, startPoint y: 94, endPoint x: 104, endPoint y: 148, distance: 76.8
click at [104, 148] on div "I'll fix the Prisma client issue and create the missing pages while removing th…" at bounding box center [86, 12] width 126 height 394
click at [87, 108] on li "Security ( /security ) - Security features and compliance certifications" at bounding box center [87, 102] width 121 height 13
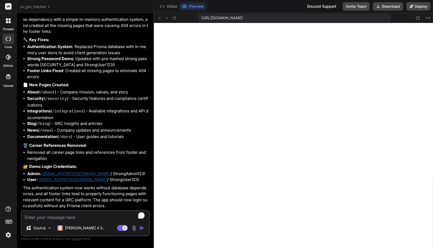
click at [94, 220] on textarea "To enrich screen reader interactions, please activate Accessibility in Grammarl…" at bounding box center [85, 216] width 127 height 10
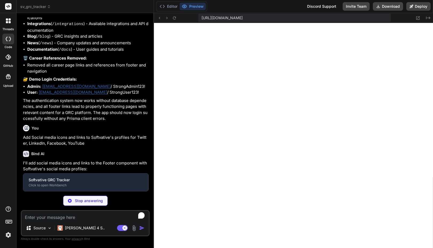
scroll to position [2698, 0]
click at [54, 218] on textarea "To enrich screen reader interactions, please activate Accessibility in Grammarl…" at bounding box center [85, 216] width 127 height 10
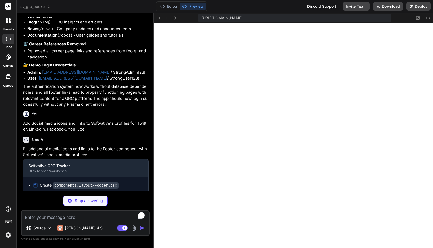
scroll to position [2740, 0]
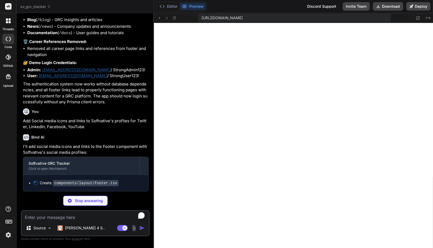
click at [47, 215] on textarea "To enrich screen reader interactions, please activate Accessibility in Grammarl…" at bounding box center [85, 216] width 127 height 10
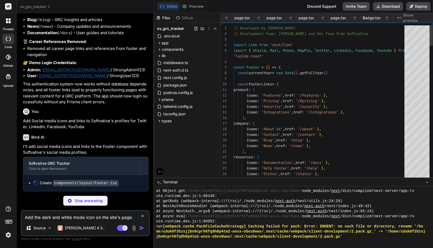
scroll to position [0, 32]
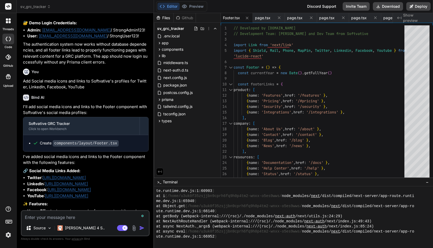
paste textarea "Add the dark and white mode icon on the site's and app's pages."
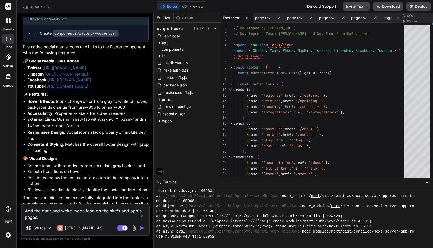
scroll to position [2899, 0]
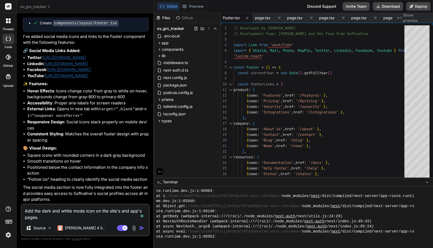
click at [78, 220] on textarea "Add the dark and white mode icon on the site's and app's pages." at bounding box center [85, 213] width 127 height 16
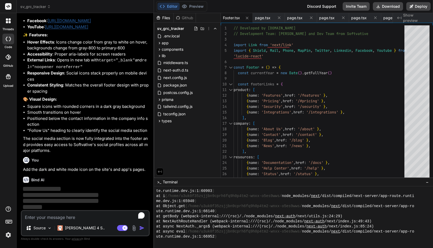
scroll to position [2949, 0]
click at [8, 238] on img at bounding box center [8, 235] width 9 height 9
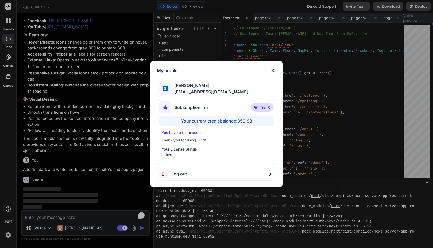
click at [8, 238] on div "My profile [PERSON_NAME] [PERSON_NAME][EMAIL_ADDRESS][DOMAIN_NAME] Subscription…" at bounding box center [216, 124] width 433 height 248
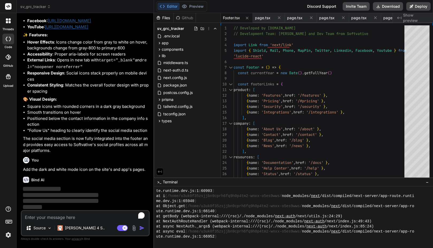
click at [9, 235] on img at bounding box center [8, 235] width 9 height 9
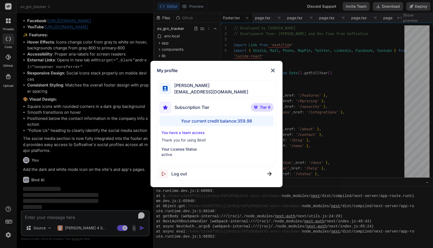
click at [9, 235] on div "My profile [PERSON_NAME] [PERSON_NAME][EMAIL_ADDRESS][DOMAIN_NAME] Subscription…" at bounding box center [216, 124] width 433 height 248
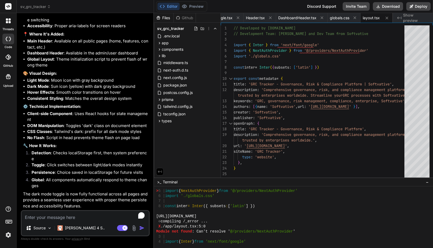
scroll to position [5081, 0]
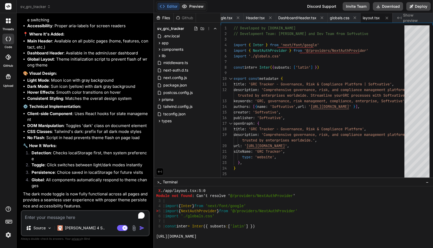
click at [199, 6] on button "Preview" at bounding box center [193, 6] width 26 height 7
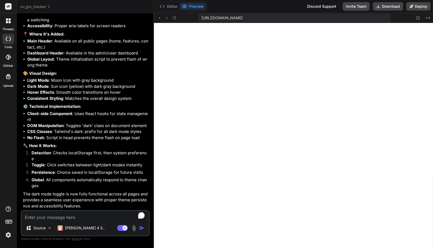
click at [9, 236] on img at bounding box center [8, 235] width 9 height 9
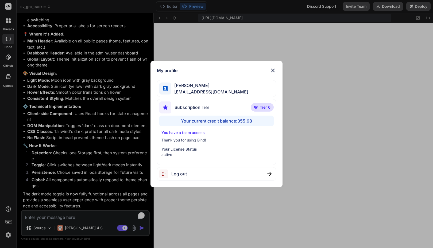
click at [9, 236] on div "My profile [PERSON_NAME] [PERSON_NAME][EMAIL_ADDRESS][DOMAIN_NAME] Subscription…" at bounding box center [216, 124] width 433 height 248
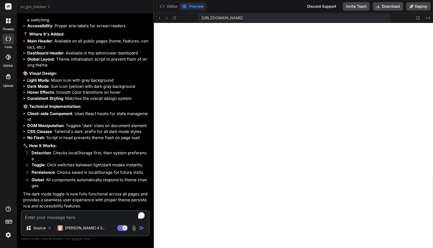
click at [69, 219] on textarea "To enrich screen reader interactions, please activate Accessibility in Grammarl…" at bounding box center [85, 216] width 127 height 10
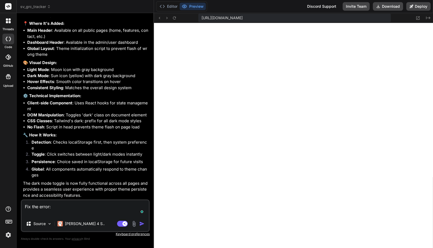
paste textarea "Failed to compile ./app/layout.tsx:5:0 Module not found: Can't resolve '@/provi…"
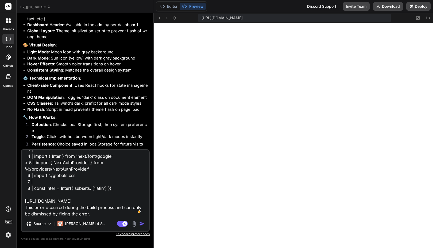
scroll to position [52, 0]
click at [172, 5] on button "Editor" at bounding box center [169, 6] width 22 height 7
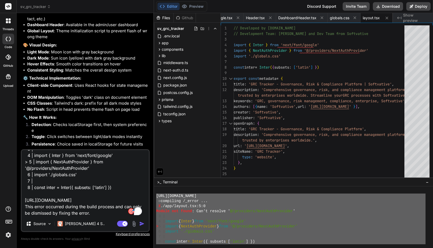
scroll to position [5081, 0]
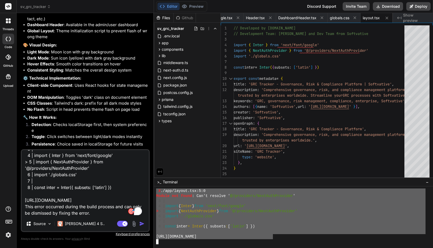
drag, startPoint x: 157, startPoint y: 207, endPoint x: 273, endPoint y: 237, distance: 120.1
click at [64, 214] on textarea "Fix the error: Failed to compile ./app/layout.tsx:5:0 Module not found: Can't r…" at bounding box center [85, 183] width 127 height 66
click at [44, 210] on textarea "Fix the error: Failed to compile ./app/layout.tsx:5:0 Module not found: Can't r…" at bounding box center [85, 183] width 127 height 66
click at [38, 212] on textarea "Fix the error: Failed to compile ./app/layout.tsx:5:0 Module not found: Can't r…" at bounding box center [85, 183] width 127 height 66
paste textarea "[URL][DOMAIN_NAME] ○ compiling /_error ... X ./app/layout.tsx:5:0 Module not fo…"
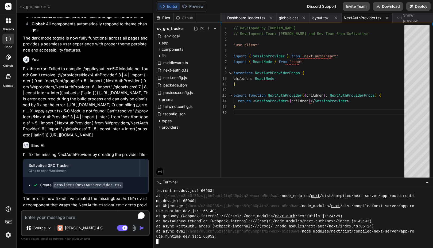
scroll to position [3414, 0]
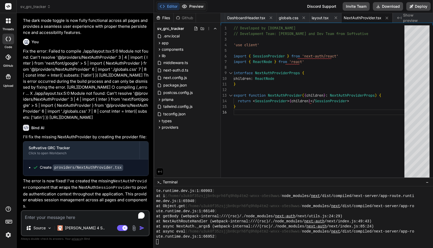
click at [194, 6] on button "Preview" at bounding box center [193, 6] width 26 height 7
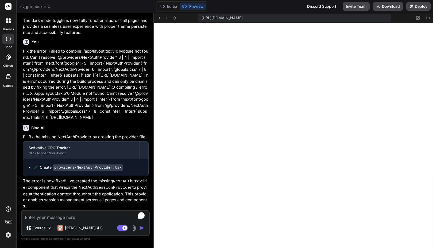
click at [69, 217] on textarea "To enrich screen reader interactions, please activate Accessibility in Grammarl…" at bounding box center [85, 216] width 127 height 10
click at [64, 220] on textarea "To enrich screen reader interactions, please activate Accessibility in Grammarl…" at bounding box center [85, 216] width 127 height 10
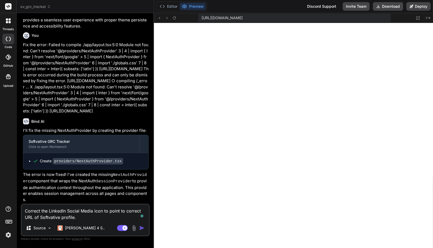
paste textarea "[URL][DOMAIN_NAME]"
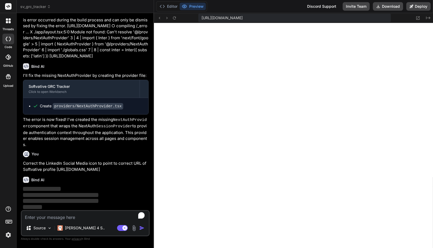
scroll to position [3482, 0]
click at [171, 5] on button "Editor" at bounding box center [169, 6] width 22 height 7
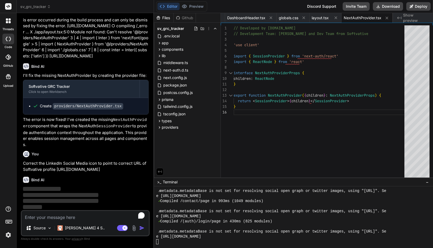
click at [187, 17] on div "Github" at bounding box center [185, 17] width 22 height 5
click at [195, 7] on button "Preview" at bounding box center [193, 6] width 26 height 7
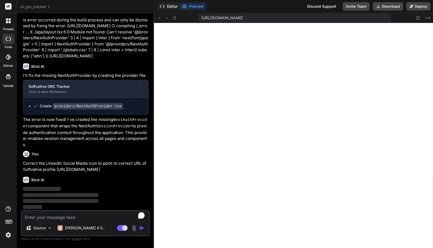
click at [171, 5] on button "Editor" at bounding box center [169, 6] width 22 height 7
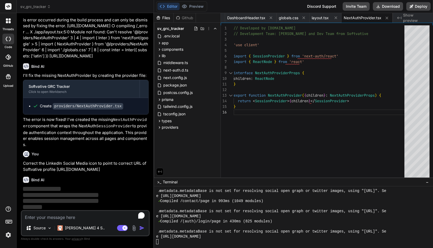
scroll to position [5081, 0]
click at [194, 8] on button "Preview" at bounding box center [193, 6] width 26 height 7
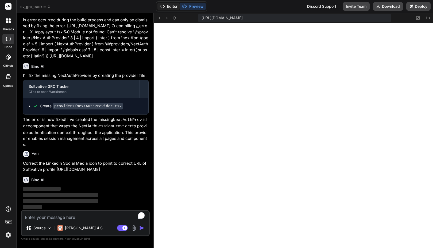
click at [173, 6] on button "Editor" at bounding box center [169, 6] width 22 height 7
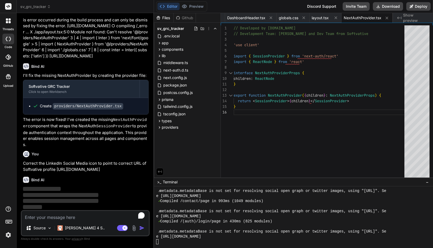
click at [90, 161] on p "Correct the LinkedIn Social Media icon to point to correct URL of Softvative pr…" at bounding box center [86, 167] width 126 height 12
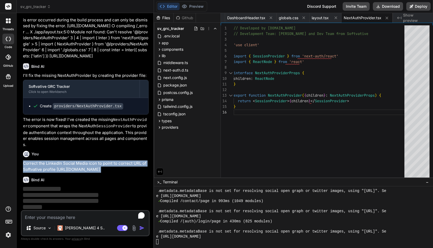
click at [90, 161] on p "Correct the LinkedIn Social Media icon to point to correct URL of Softvative pr…" at bounding box center [86, 167] width 126 height 12
click at [143, 229] on img "button" at bounding box center [141, 228] width 5 height 5
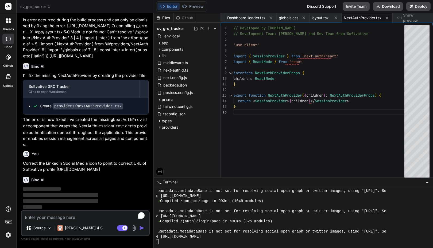
click at [86, 219] on textarea "To enrich screen reader interactions, please activate Accessibility in Grammarl…" at bounding box center [85, 216] width 127 height 10
click at [52, 227] on img at bounding box center [49, 228] width 5 height 5
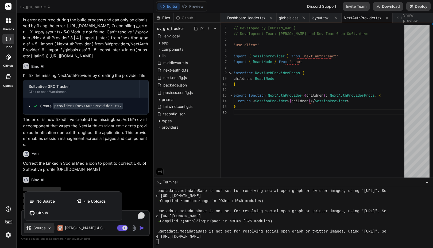
click at [131, 177] on div at bounding box center [216, 124] width 433 height 248
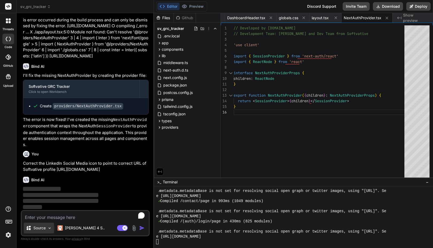
click at [45, 232] on div "Source" at bounding box center [39, 228] width 30 height 11
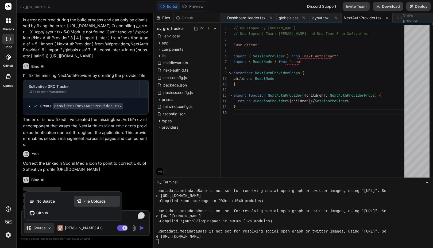
click at [93, 201] on span "File Uploads" at bounding box center [94, 201] width 22 height 5
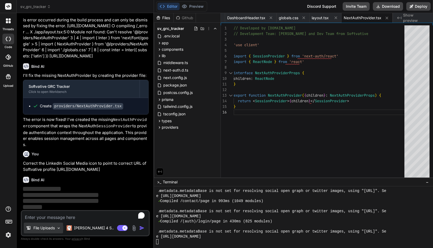
click at [59, 230] on img at bounding box center [58, 228] width 5 height 5
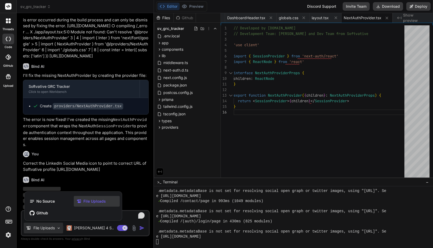
click at [132, 189] on div at bounding box center [216, 124] width 433 height 248
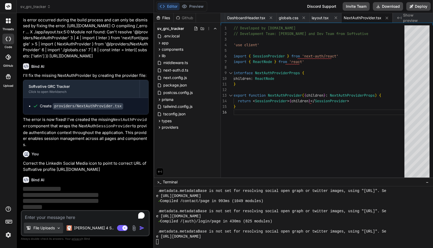
click at [61, 228] on img at bounding box center [58, 228] width 5 height 5
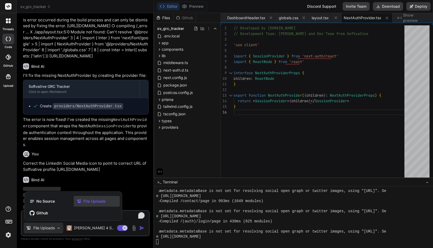
click at [85, 202] on span "File Uploads" at bounding box center [94, 201] width 22 height 5
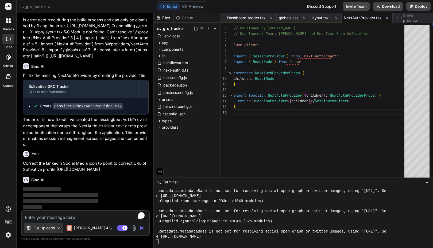
click at [61, 229] on img at bounding box center [58, 228] width 5 height 5
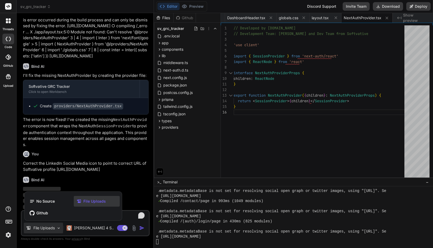
click at [132, 181] on div at bounding box center [216, 124] width 433 height 248
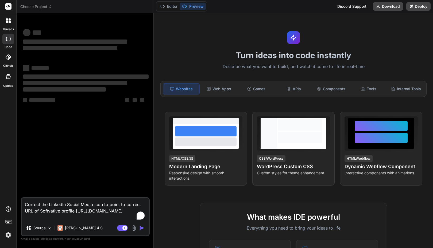
click at [103, 221] on div "Correct the LinkedIn Social Media icon to point to correct URL of Softvative pr…" at bounding box center [85, 217] width 129 height 39
click at [101, 212] on textarea "Correct the LinkedIn Social Media icon to point to correct URL of Softvative pr…" at bounding box center [85, 209] width 127 height 22
type textarea "x"
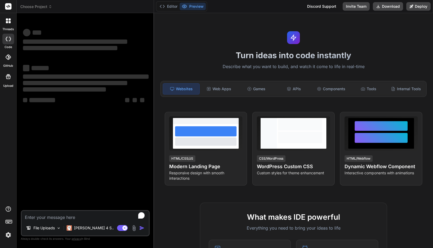
paste textarea "Correct the LinkedIn Social Media icon to point to correct URL of Softvative pr…"
type textarea "Correct the LinkedIn Social Media icon to point to correct URL of Softvative pr…"
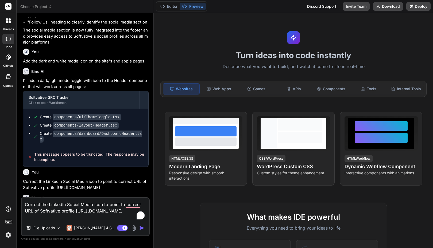
scroll to position [1509, 0]
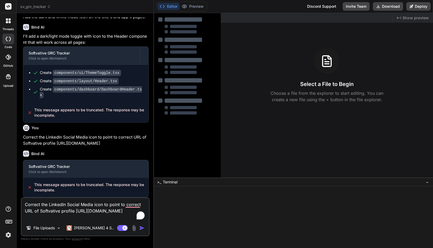
type textarea "x"
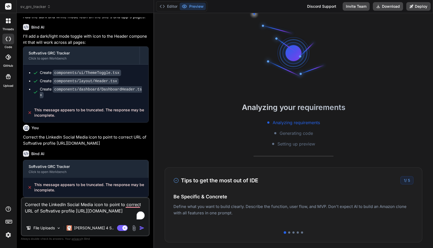
click at [72, 210] on textarea "Correct the LinkedIn Social Media icon to point to correct URL of Softvative pr…" at bounding box center [85, 209] width 127 height 22
type textarea "x"
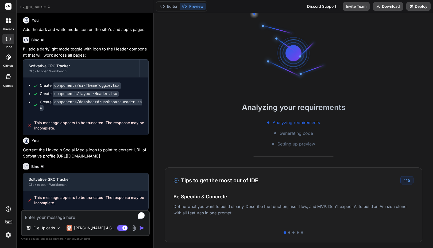
scroll to position [1496, 0]
click at [60, 147] on p "Correct the LinkedIn Social Media icon to point to correct URL of Softvative pr…" at bounding box center [86, 153] width 126 height 12
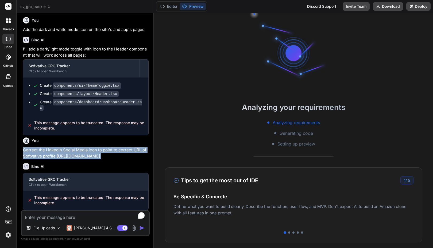
click at [60, 147] on p "Correct the LinkedIn Social Media icon to point to correct URL of Softvative pr…" at bounding box center [86, 153] width 126 height 12
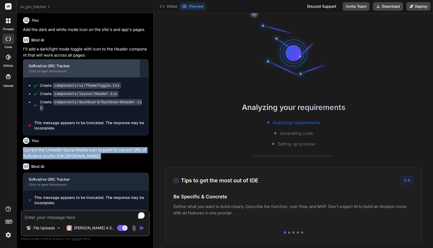
copy div "Correct the LinkedIn Social Media icon to point to correct URL of Softvative pr…"
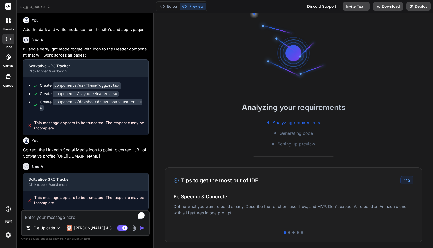
click at [5, 112] on div "threads code GitHub Upload" at bounding box center [8, 124] width 17 height 248
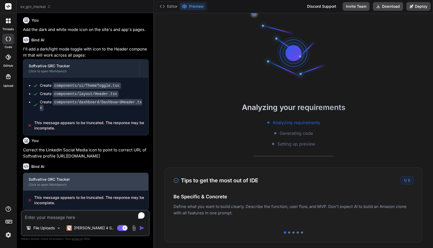
click at [58, 184] on div "Click to open Workbench" at bounding box center [86, 185] width 114 height 4
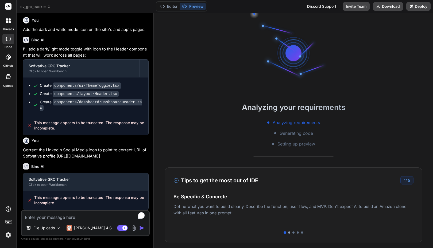
click at [288, 232] on div at bounding box center [289, 233] width 2 height 2
click at [293, 233] on div at bounding box center [294, 233] width 2 height 2
click at [297, 233] on div at bounding box center [298, 233] width 2 height 2
click at [301, 232] on div at bounding box center [302, 233] width 2 height 2
click at [198, 101] on div "Analyzing your requirements Analyzing requirements Generating code Setting up p…" at bounding box center [293, 130] width 279 height 235
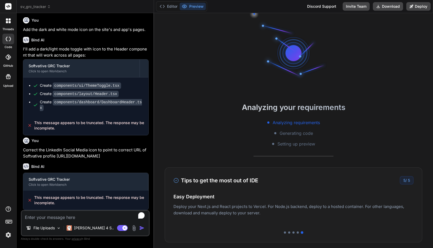
click at [170, 10] on div "Editor Preview" at bounding box center [181, 6] width 51 height 10
click at [170, 7] on button "Editor" at bounding box center [169, 6] width 22 height 7
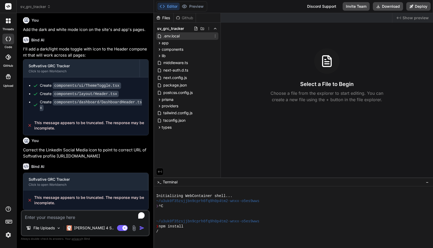
click at [170, 39] on span ".env.local" at bounding box center [171, 36] width 17 height 6
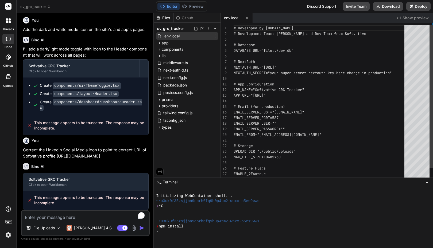
type textarea "x"
click at [169, 42] on div "app" at bounding box center [187, 43] width 62 height 6
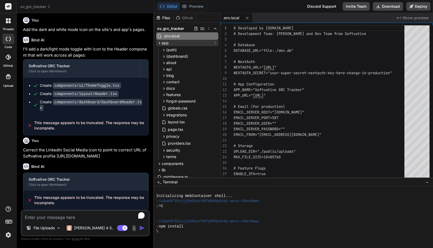
click at [166, 42] on span "app" at bounding box center [165, 42] width 7 height 5
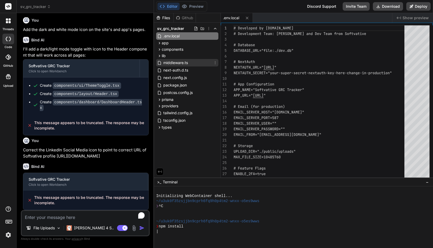
click at [174, 61] on span "middleware.ts" at bounding box center [176, 63] width 26 height 6
type textarea "} ) export const config = { matcher: ['/((?!api|_next/static|_next/image|favico…"
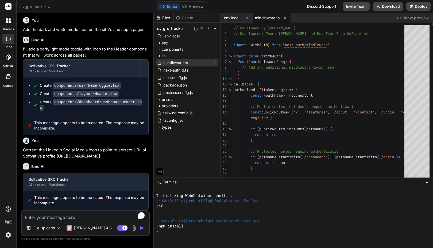
type textarea "x"
click at [187, 70] on span "next-auth.d.ts" at bounding box center [176, 70] width 26 height 6
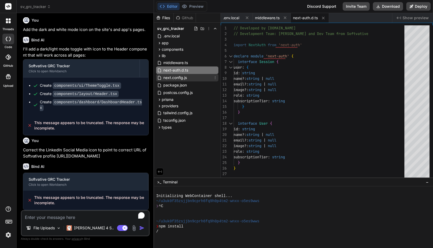
click at [181, 80] on span "next.config.js" at bounding box center [175, 78] width 25 height 6
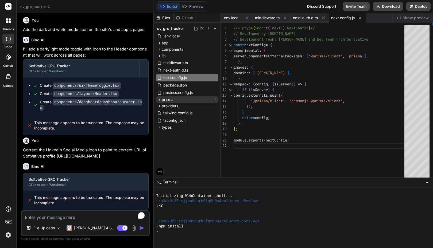
click at [172, 100] on span "prisma" at bounding box center [168, 99] width 12 height 5
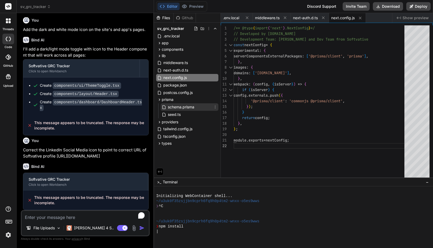
click at [179, 110] on div "schema.prisma" at bounding box center [190, 106] width 58 height 7
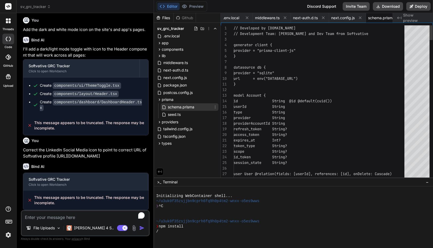
scroll to position [0, 14]
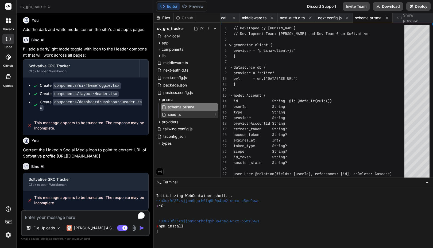
click at [176, 114] on span "seed.ts" at bounding box center [174, 115] width 14 height 6
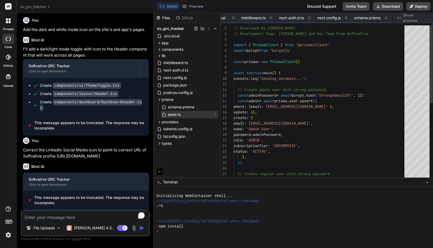
scroll to position [0, 46]
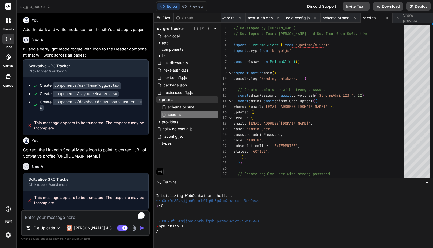
click at [168, 99] on span "prisma" at bounding box center [168, 99] width 12 height 5
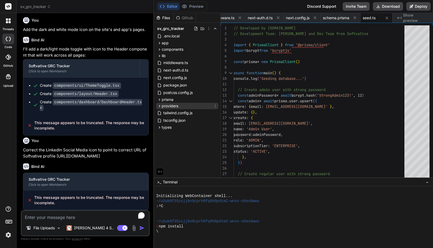
click at [168, 106] on span "providers" at bounding box center [170, 105] width 17 height 5
click at [175, 113] on span "NextAuthProvider.tsx" at bounding box center [186, 113] width 39 height 6
type textarea "} export function NextAuthProvider({ children }: NextAuthProviderProps) { retur…"
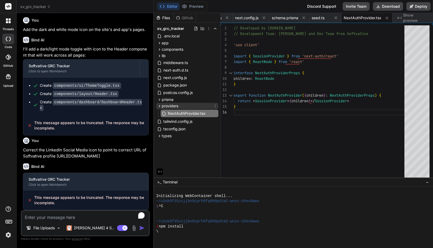
click at [174, 105] on span "providers" at bounding box center [170, 105] width 17 height 5
click at [264, 18] on icon at bounding box center [264, 18] width 3 height 3
click at [264, 18] on icon at bounding box center [264, 18] width 5 height 5
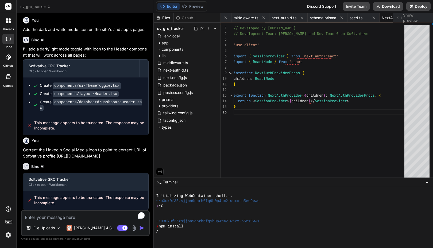
click at [264, 18] on icon at bounding box center [264, 18] width 3 height 3
click at [249, 18] on icon at bounding box center [247, 18] width 5 height 5
click at [256, 19] on icon at bounding box center [255, 18] width 5 height 5
click at [247, 19] on icon at bounding box center [247, 18] width 5 height 5
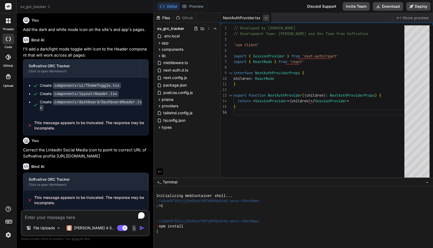
click at [267, 18] on icon at bounding box center [266, 18] width 5 height 5
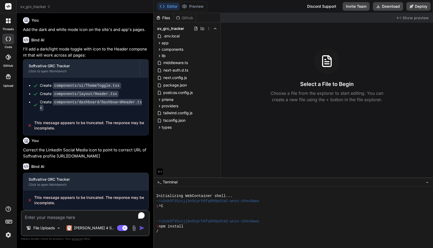
click at [265, 48] on div "Created with Pixso. Show preview Select a File to Begin Choose a file from the …" at bounding box center [327, 95] width 212 height 165
click at [197, 7] on button "Preview" at bounding box center [193, 6] width 26 height 7
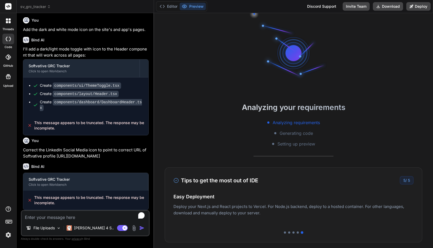
click at [66, 217] on textarea "To enrich screen reader interactions, please activate Accessibility in Grammarl…" at bounding box center [85, 216] width 127 height 10
drag, startPoint x: 149, startPoint y: 150, endPoint x: 57, endPoint y: 150, distance: 92.5
click at [57, 150] on div "You show preview of app Bind AI The app is currently running and the preview sh…" at bounding box center [86, 113] width 128 height 193
copy p "https://www.linkedin.com/company/softvative-in"
click at [120, 156] on p "Correct the LinkedIn Social Media icon to point to correct URL of Softvative pr…" at bounding box center [86, 153] width 126 height 12
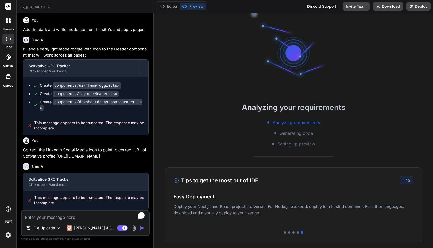
scroll to position [36, 0]
click at [166, 5] on button "Editor" at bounding box center [169, 6] width 22 height 7
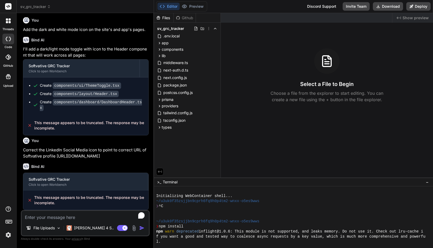
scroll to position [41, 0]
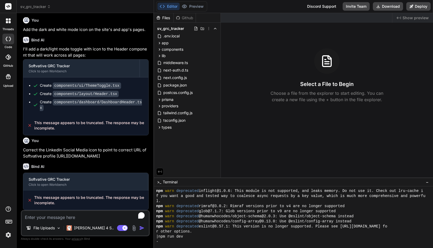
type textarea "x"
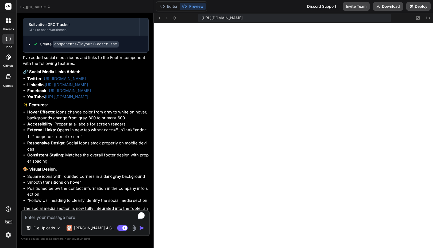
scroll to position [1496, 0]
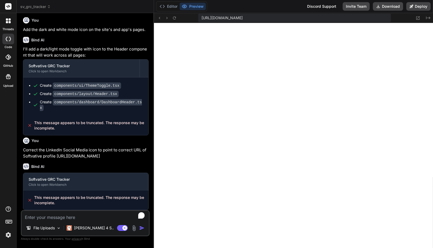
click at [235, 8] on div "Editor Preview Discord Support Invite Team Download Deploy" at bounding box center [293, 6] width 279 height 13
click at [173, 6] on button "Editor" at bounding box center [169, 6] width 22 height 7
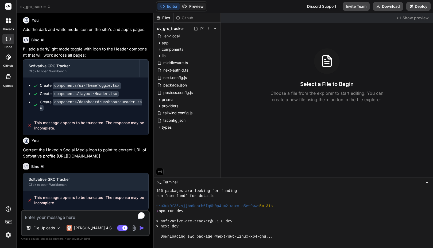
click at [198, 3] on button "Preview" at bounding box center [193, 6] width 26 height 7
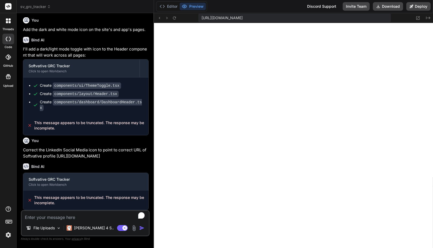
scroll to position [112, 0]
click at [169, 6] on button "Editor" at bounding box center [169, 6] width 22 height 7
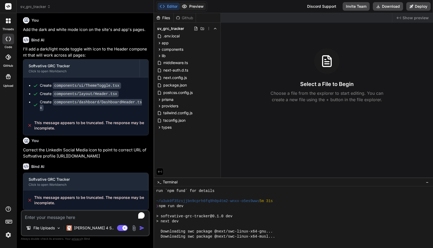
click at [193, 5] on button "Preview" at bounding box center [193, 6] width 26 height 7
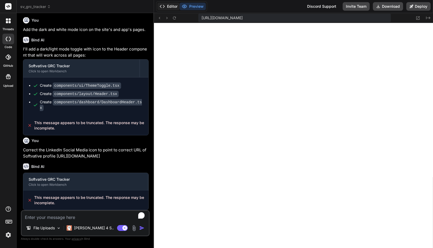
click at [171, 6] on button "Editor" at bounding box center [169, 6] width 22 height 7
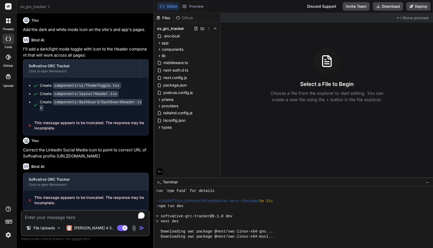
click at [9, 236] on img at bounding box center [8, 235] width 9 height 9
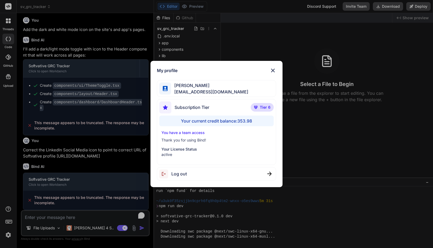
click at [9, 236] on div "My profile Faisal M faisal@softvative.com Subscription Tier Tier 6 Your current…" at bounding box center [216, 124] width 433 height 248
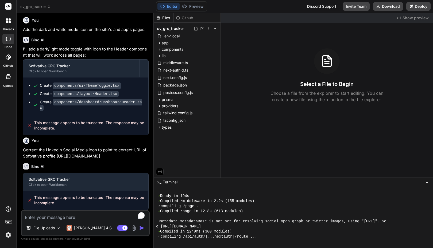
scroll to position [188, 0]
click at [194, 7] on button "Preview" at bounding box center [193, 6] width 26 height 7
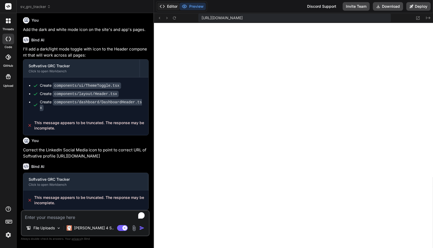
click at [170, 4] on button "Editor" at bounding box center [169, 6] width 22 height 7
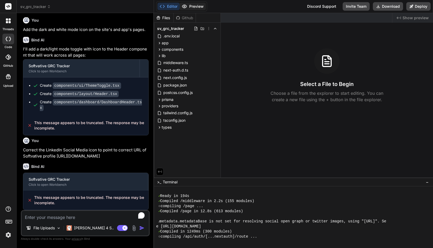
scroll to position [193, 0]
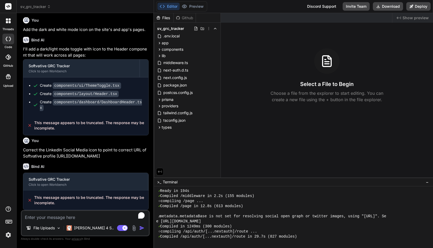
drag, startPoint x: 190, startPoint y: 7, endPoint x: 220, endPoint y: 8, distance: 30.0
click at [220, 8] on div "Editor Preview Discord Support Invite Team Download Deploy" at bounding box center [293, 6] width 279 height 13
click at [224, 7] on div "Editor Preview Discord Support Invite Team Download Deploy" at bounding box center [293, 6] width 279 height 13
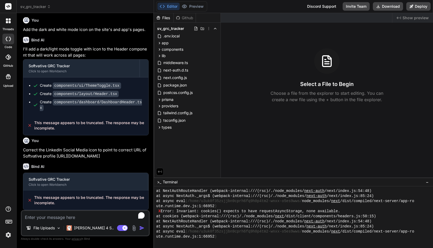
scroll to position [467, 0]
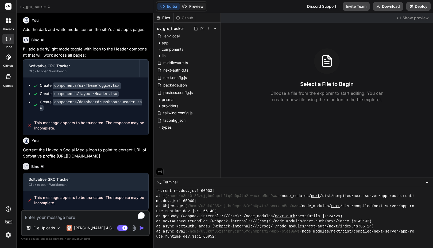
click at [192, 6] on button "Preview" at bounding box center [193, 6] width 26 height 7
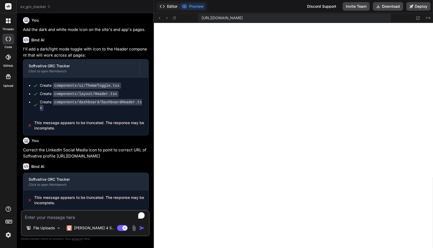
click at [171, 8] on button "Editor" at bounding box center [169, 6] width 22 height 7
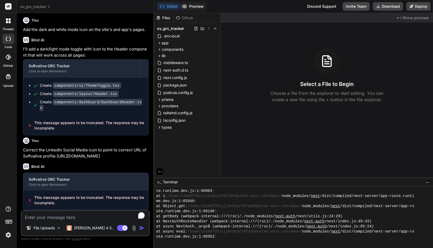
click at [195, 5] on button "Preview" at bounding box center [193, 6] width 26 height 7
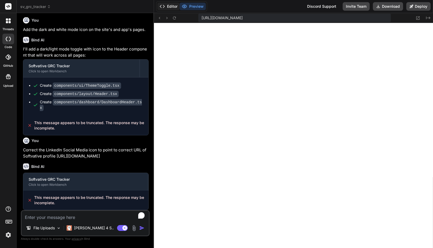
click at [168, 7] on button "Editor" at bounding box center [169, 6] width 22 height 7
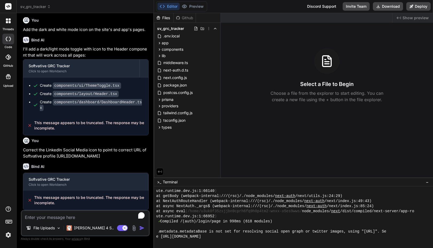
scroll to position [488, 0]
click at [200, 6] on button "Preview" at bounding box center [193, 6] width 26 height 7
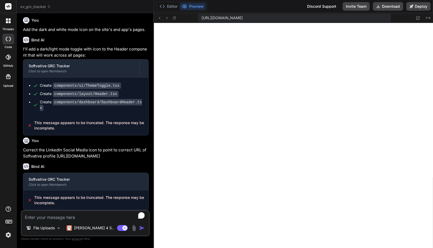
scroll to position [615, 0]
click at [172, 7] on button "Editor" at bounding box center [169, 6] width 22 height 7
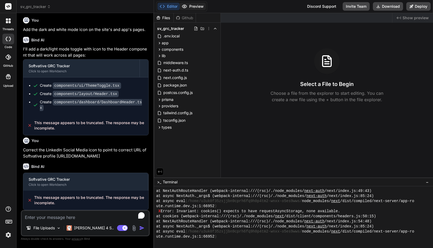
click at [194, 6] on button "Preview" at bounding box center [193, 6] width 26 height 7
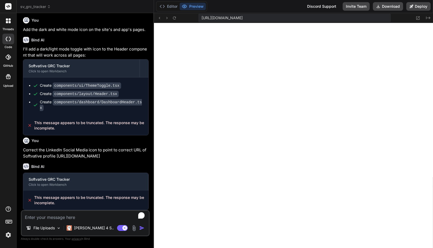
click at [191, 9] on button "Preview" at bounding box center [193, 6] width 26 height 7
click at [174, 7] on button "Editor" at bounding box center [169, 6] width 22 height 7
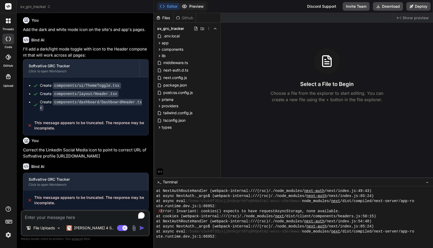
click at [197, 4] on button "Preview" at bounding box center [193, 6] width 26 height 7
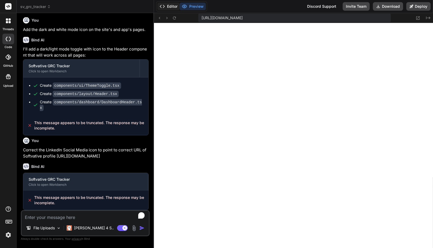
click at [172, 5] on button "Editor" at bounding box center [169, 6] width 22 height 7
